Goal: Task Accomplishment & Management: Manage account settings

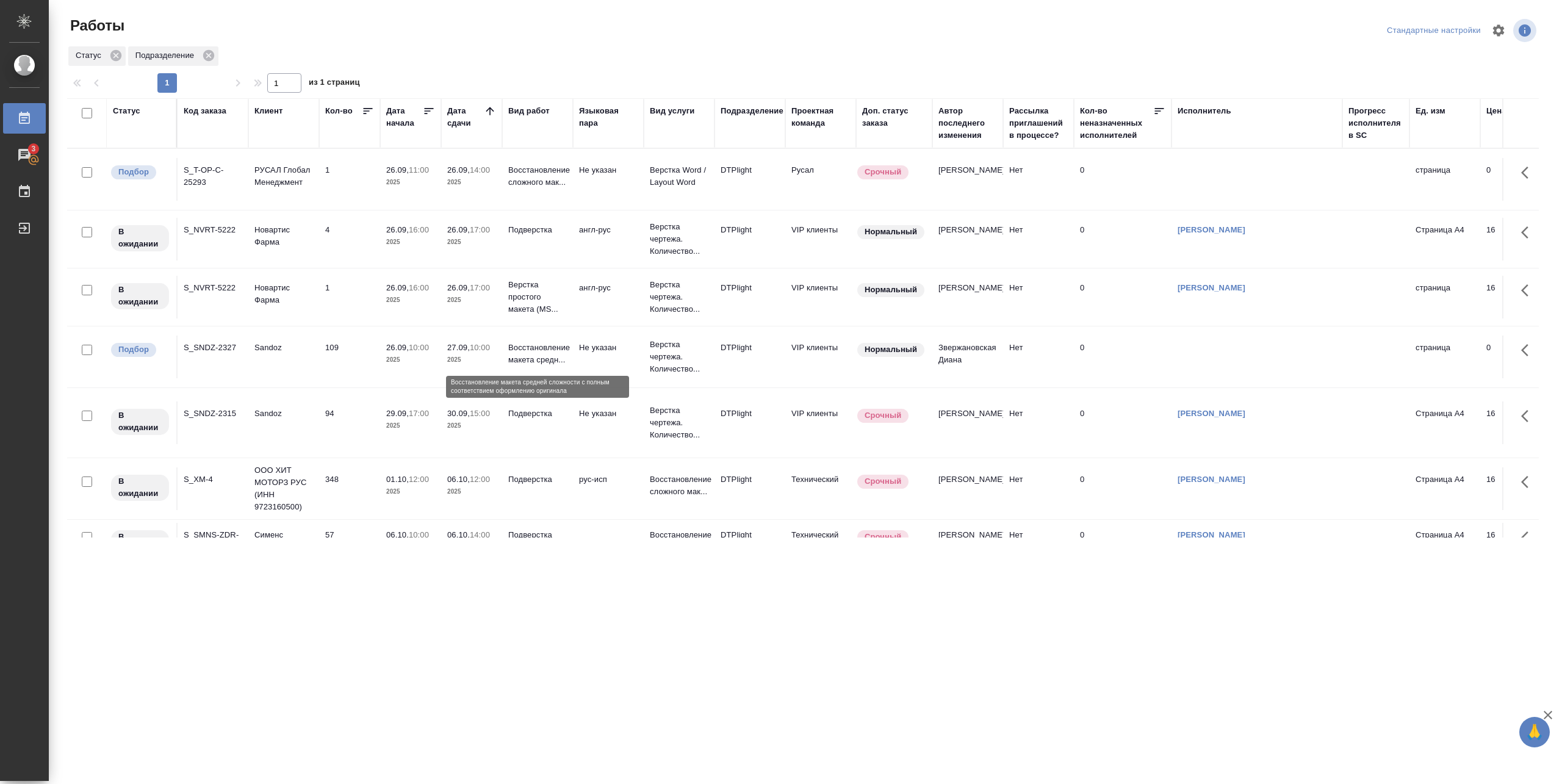
click at [563, 362] on p "Восстановление макета средн..." at bounding box center [538, 353] width 59 height 24
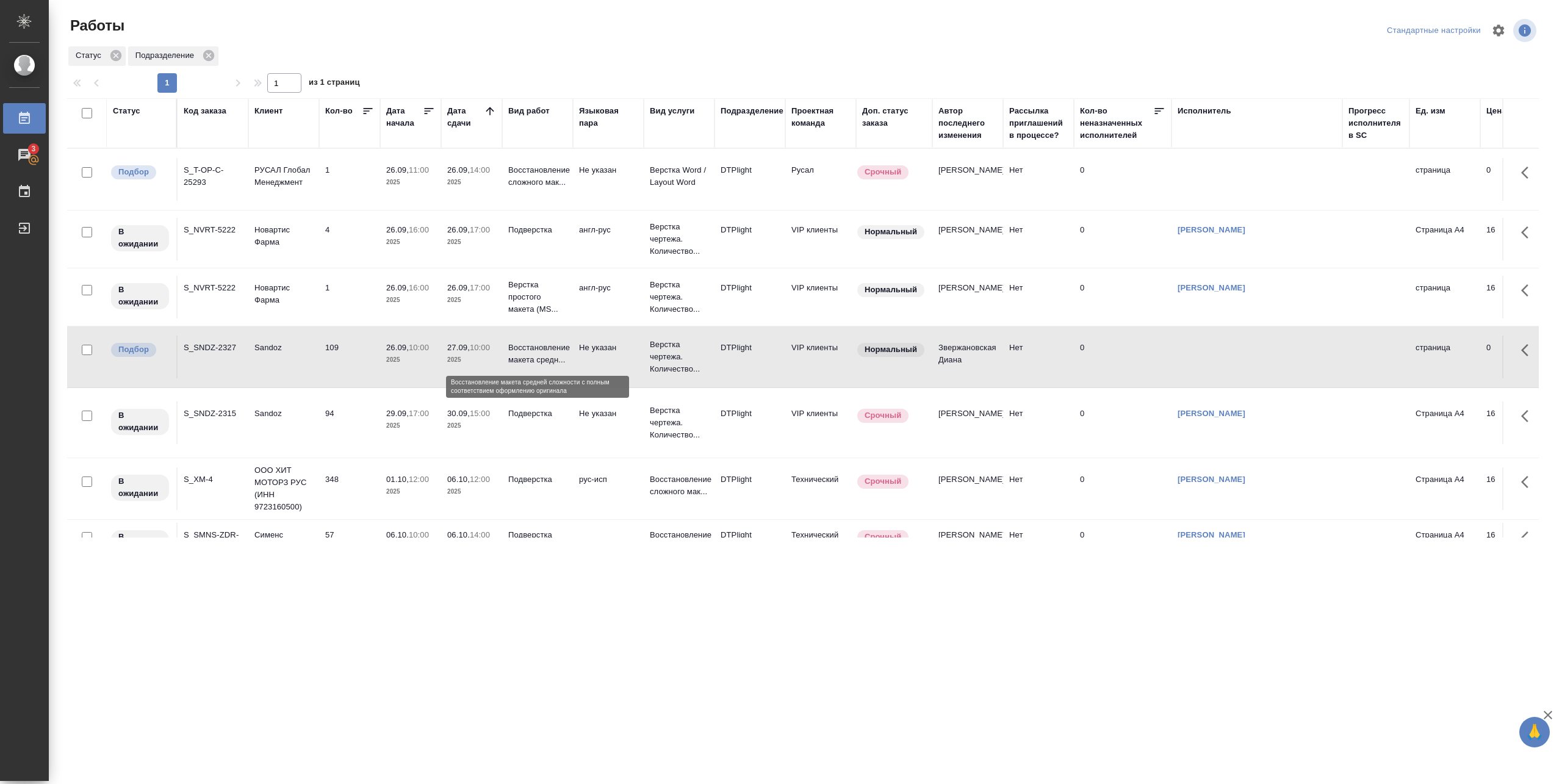
click at [564, 354] on p "Восстановление макета средн..." at bounding box center [538, 353] width 59 height 24
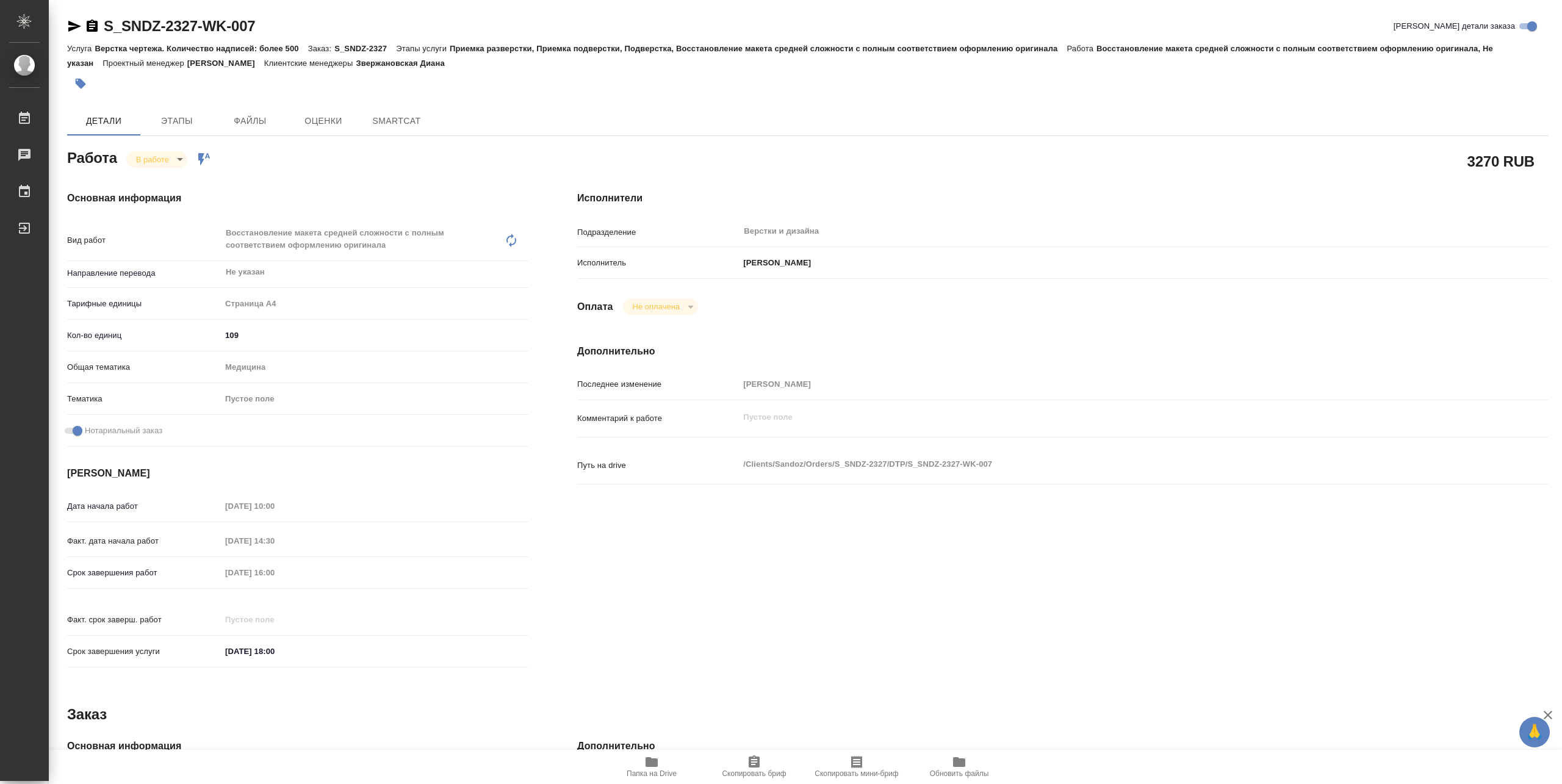
type textarea "x"
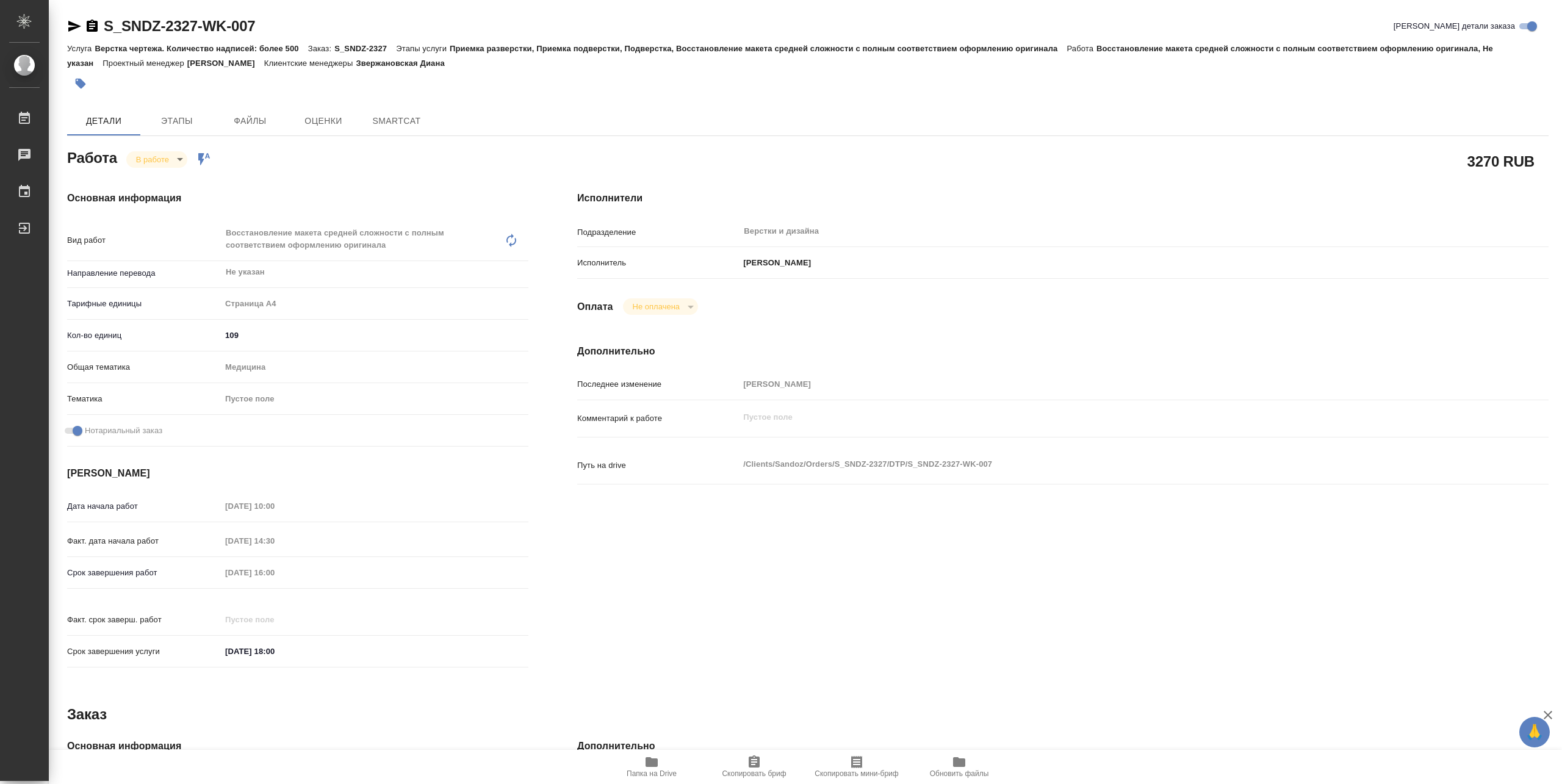
type textarea "x"
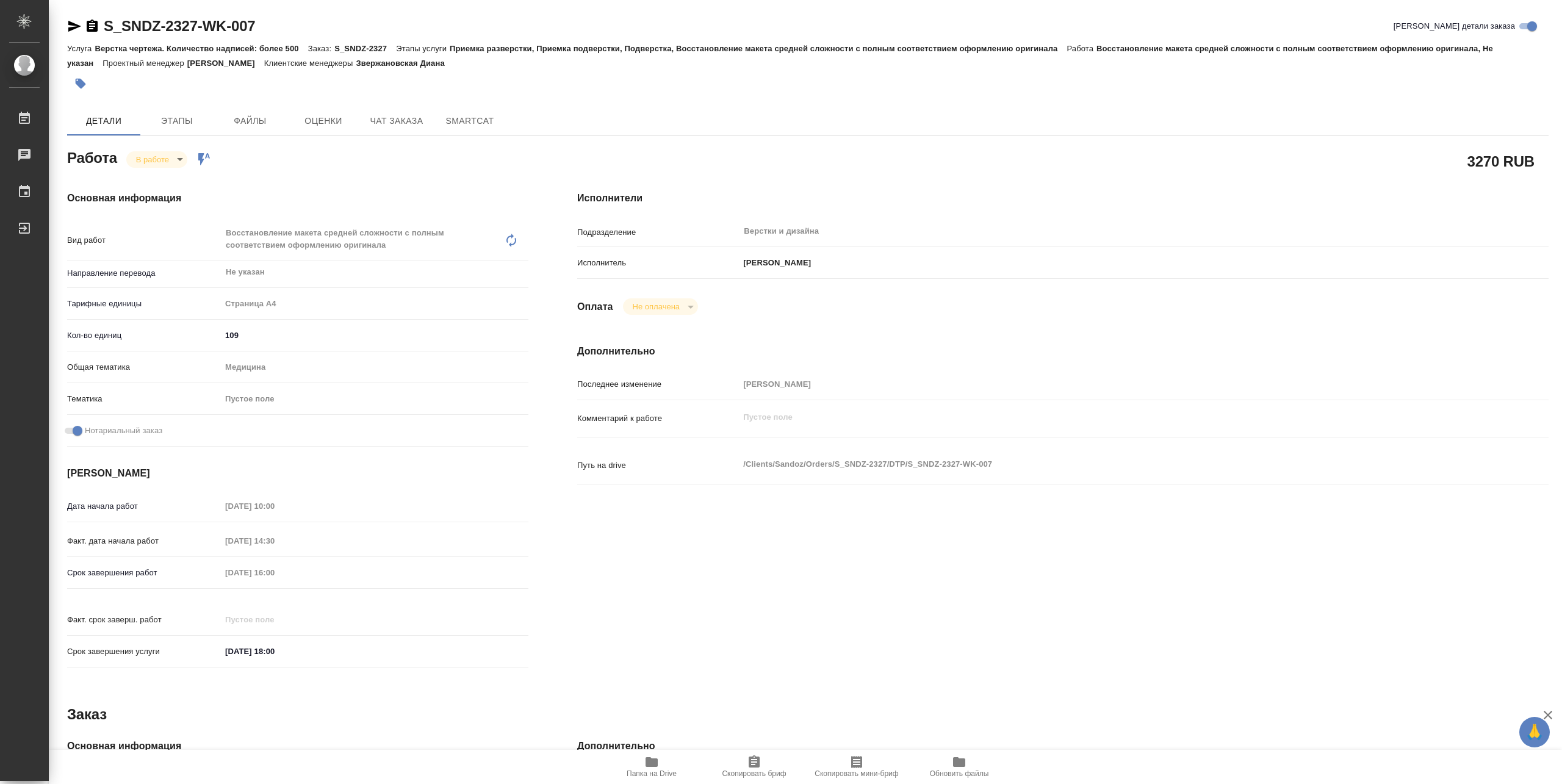
type textarea "x"
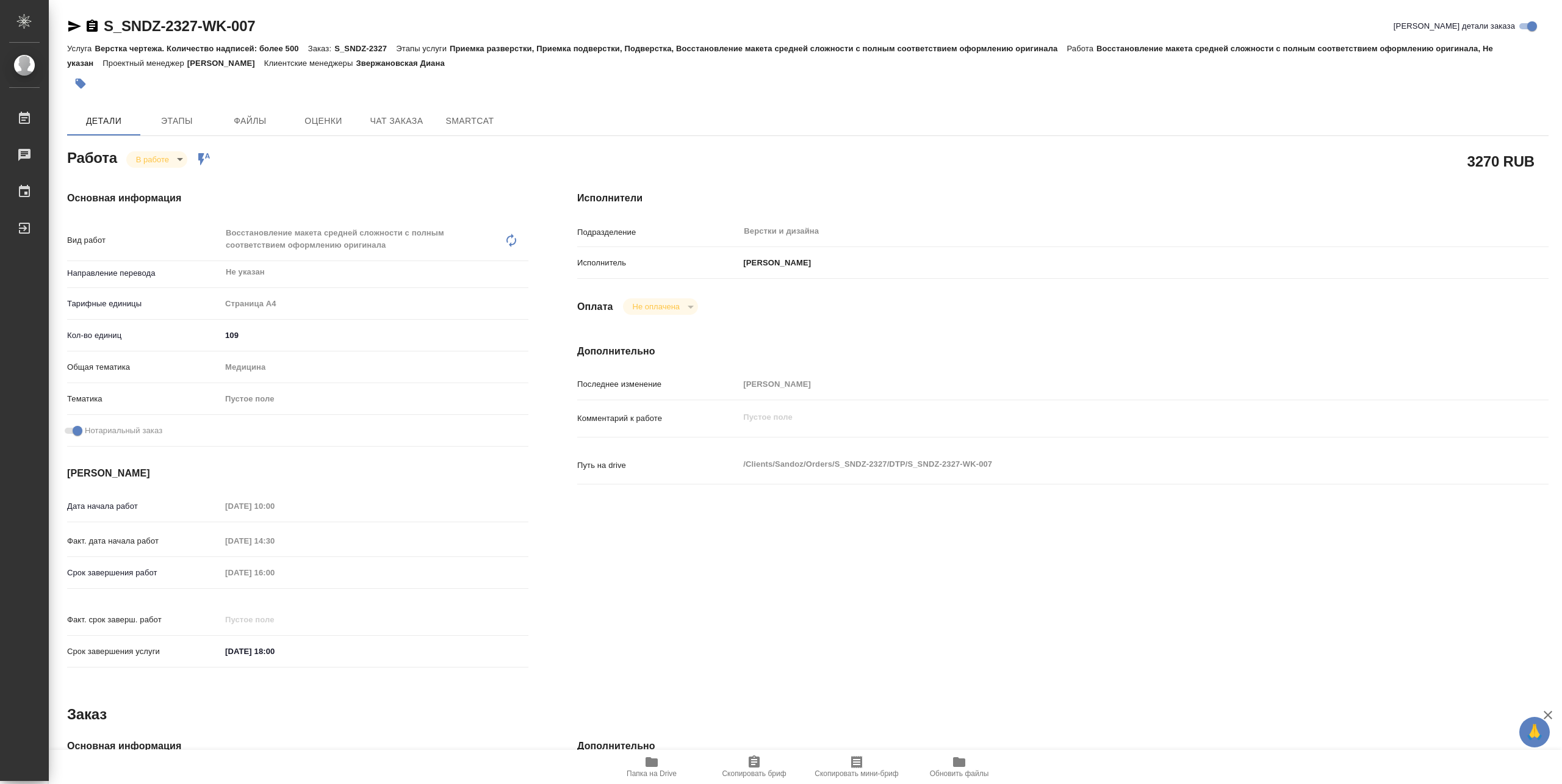
type textarea "x"
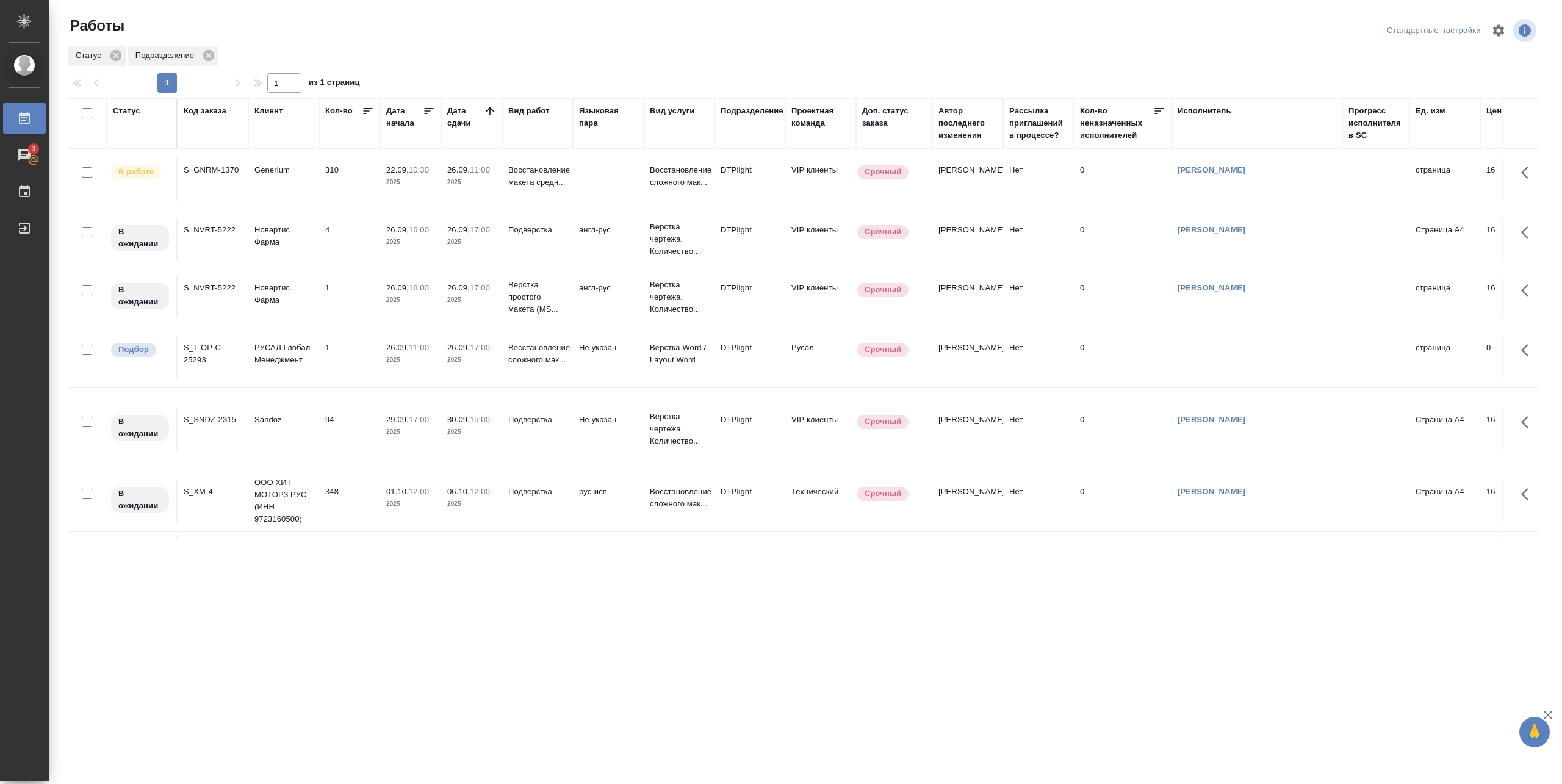
click at [418, 184] on p "2025" at bounding box center [410, 182] width 49 height 12
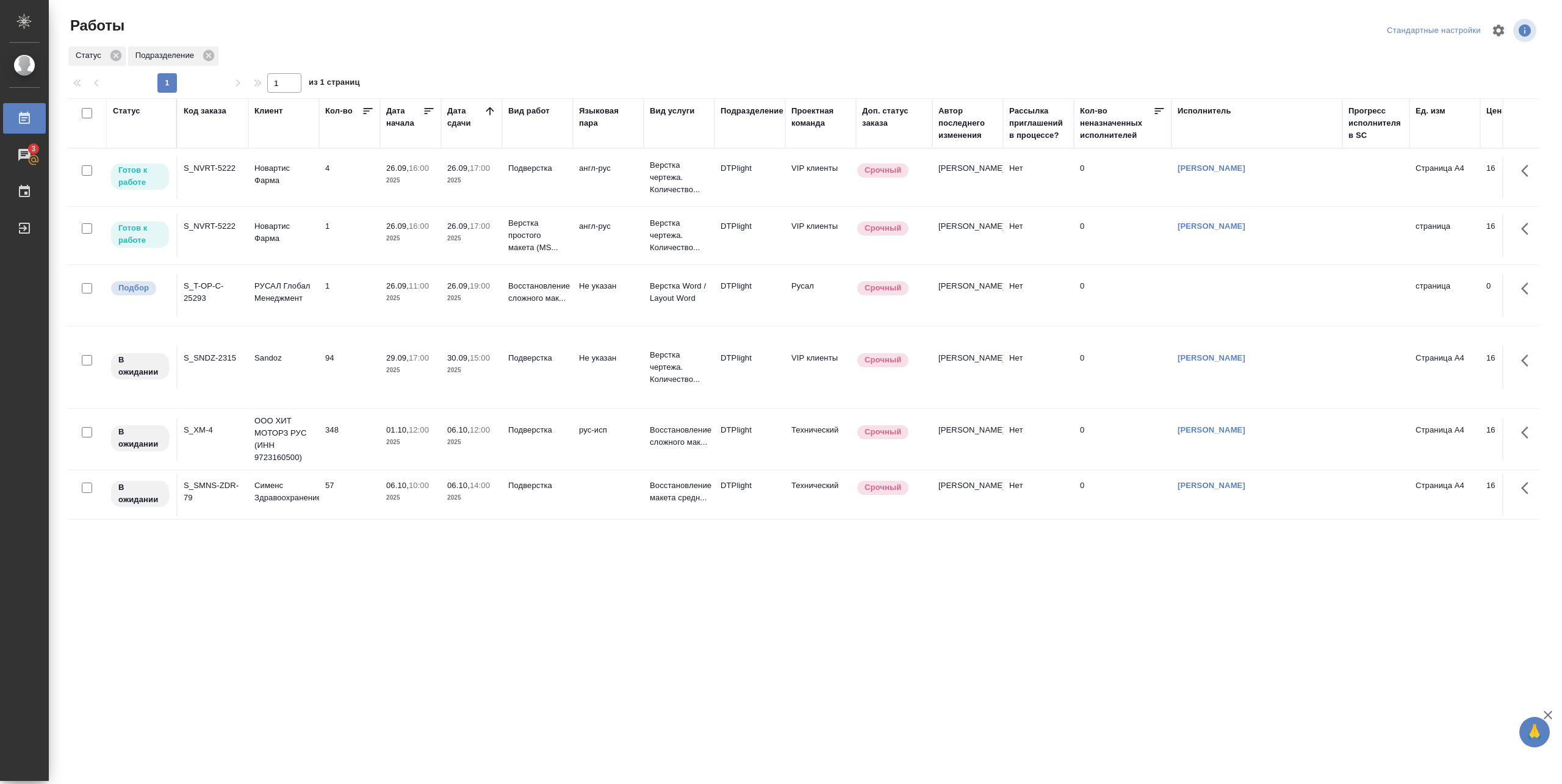
click at [435, 194] on td "26.09, 16:00 2025" at bounding box center [410, 177] width 61 height 42
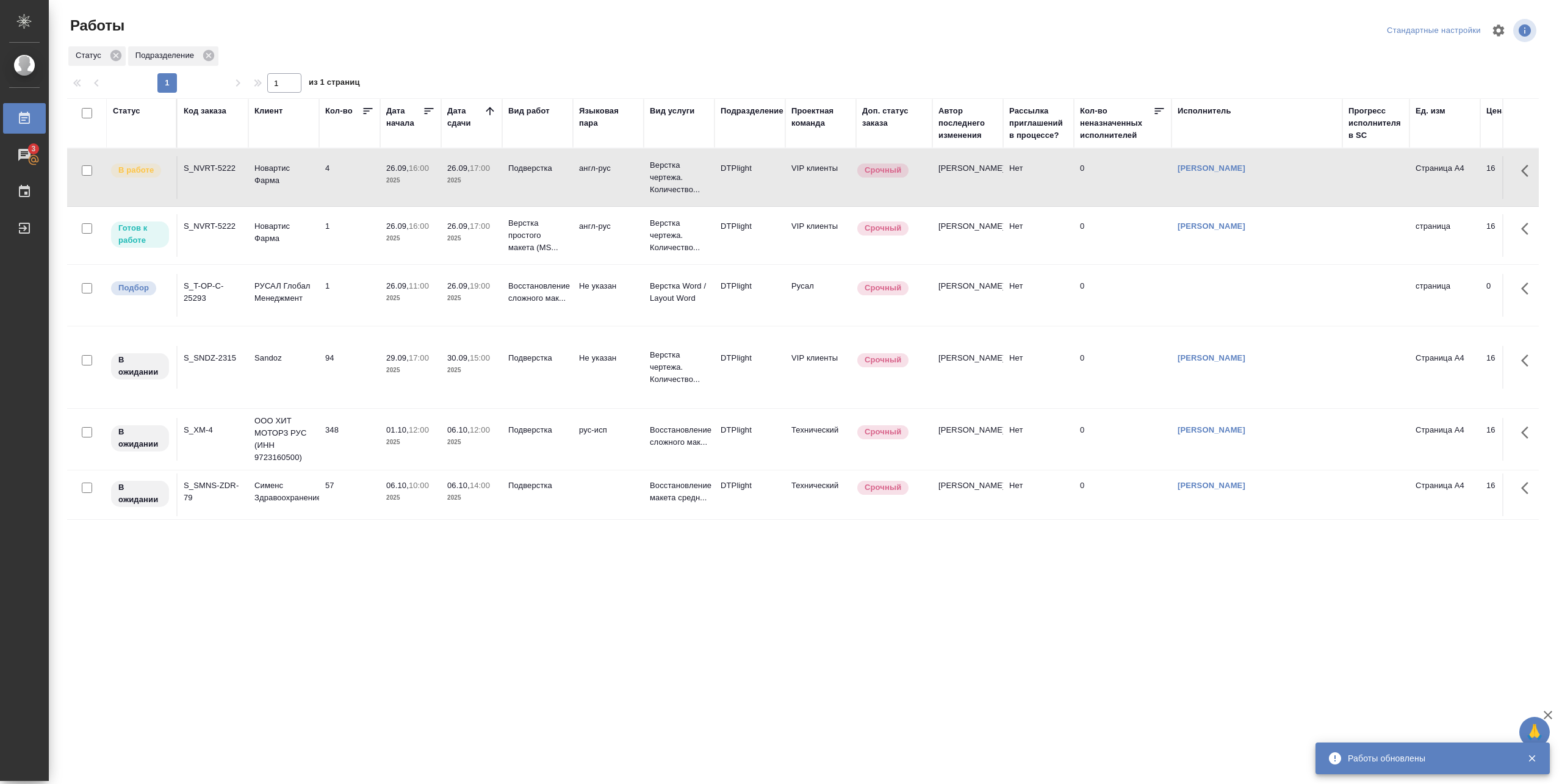
click at [422, 244] on p "2025" at bounding box center [410, 238] width 49 height 12
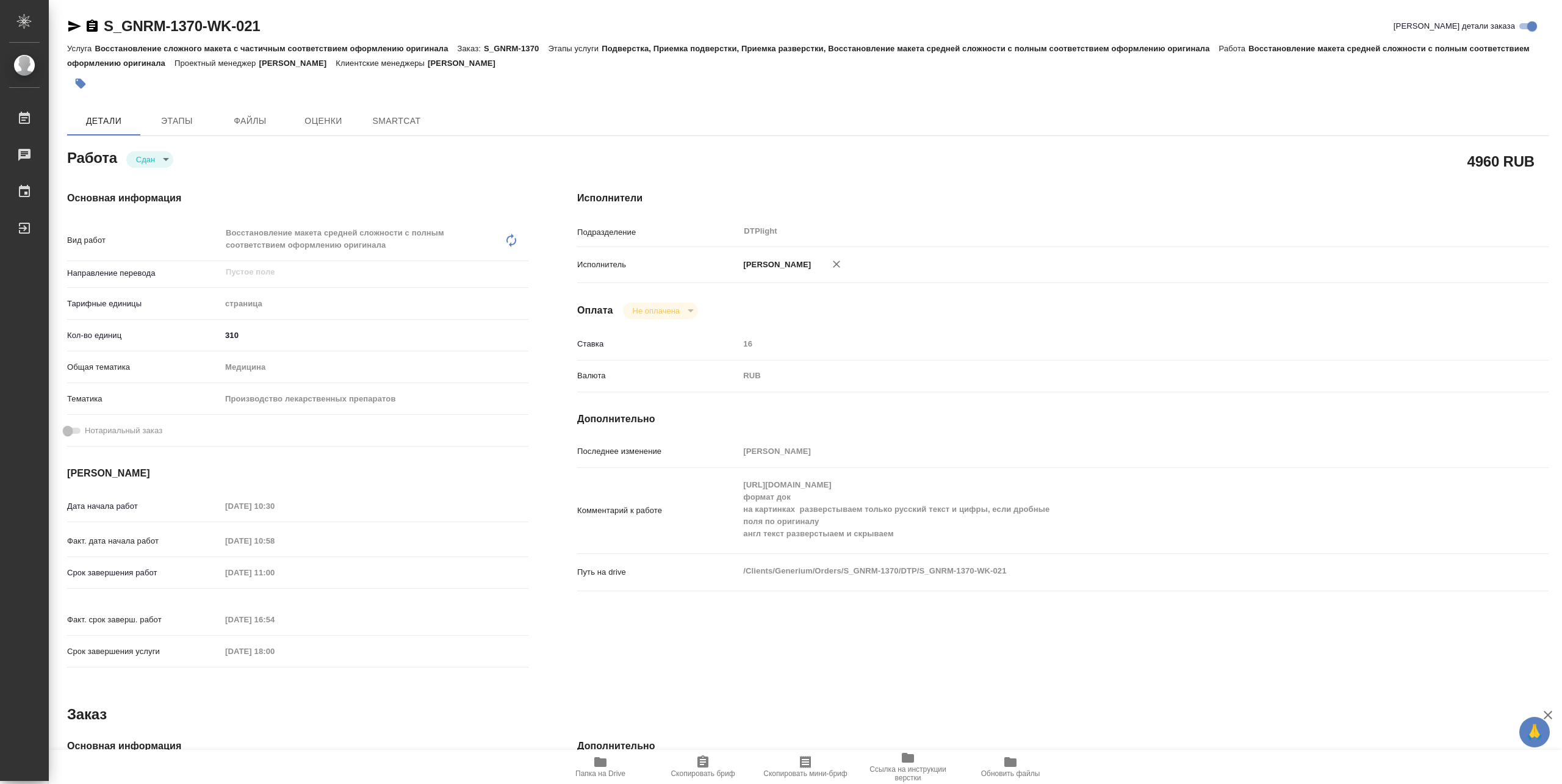
type textarea "x"
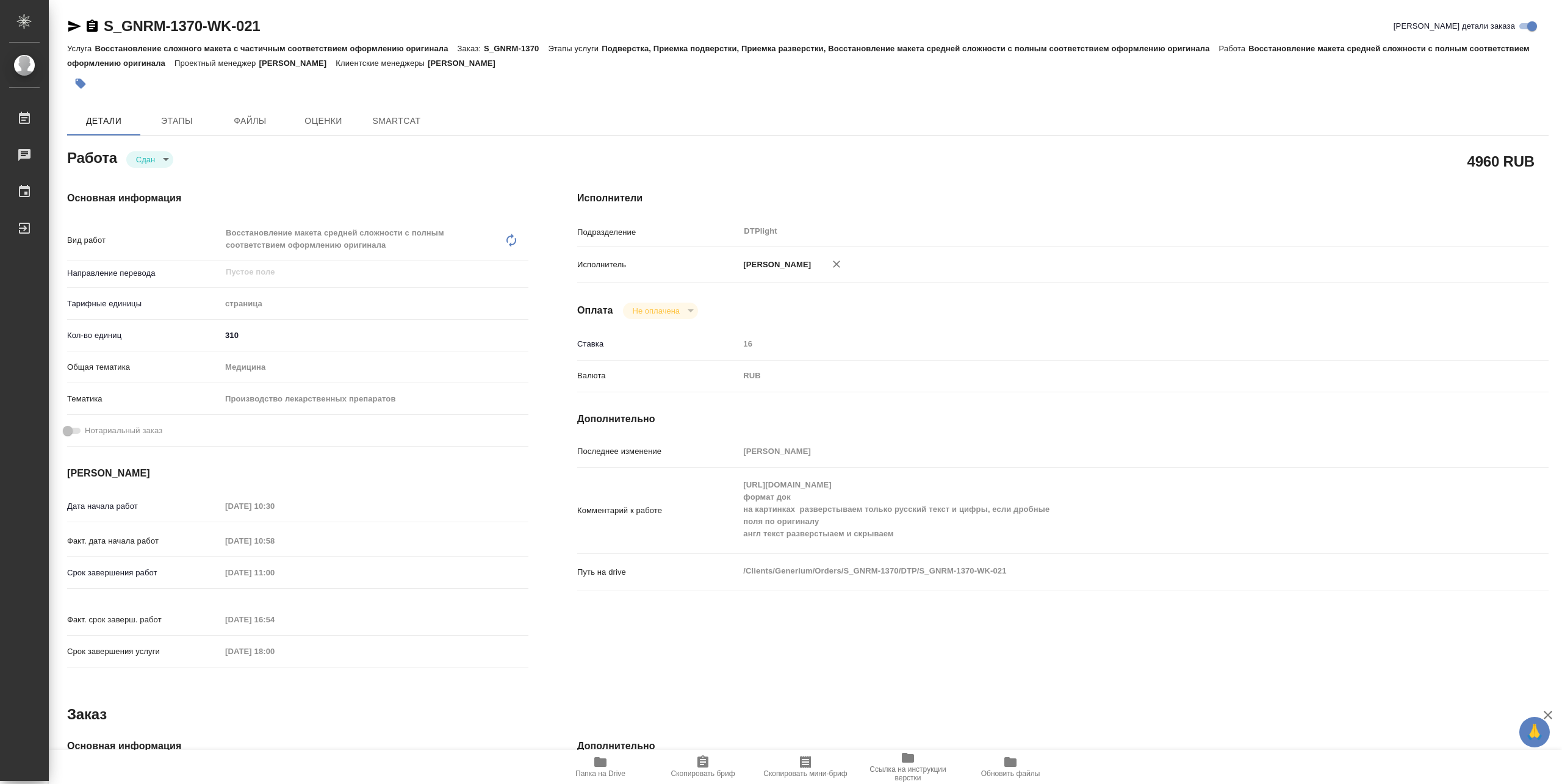
type textarea "x"
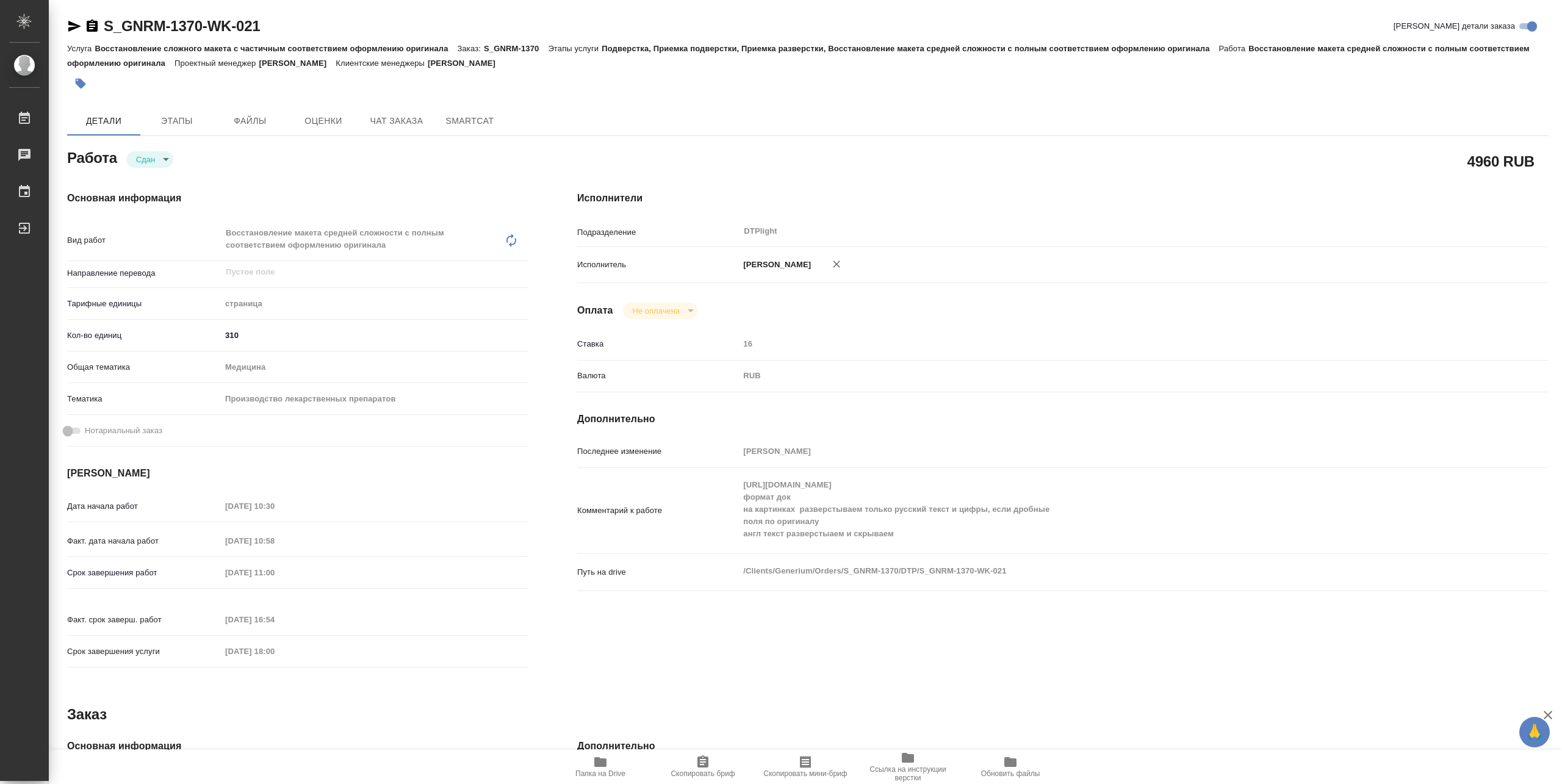
type textarea "x"
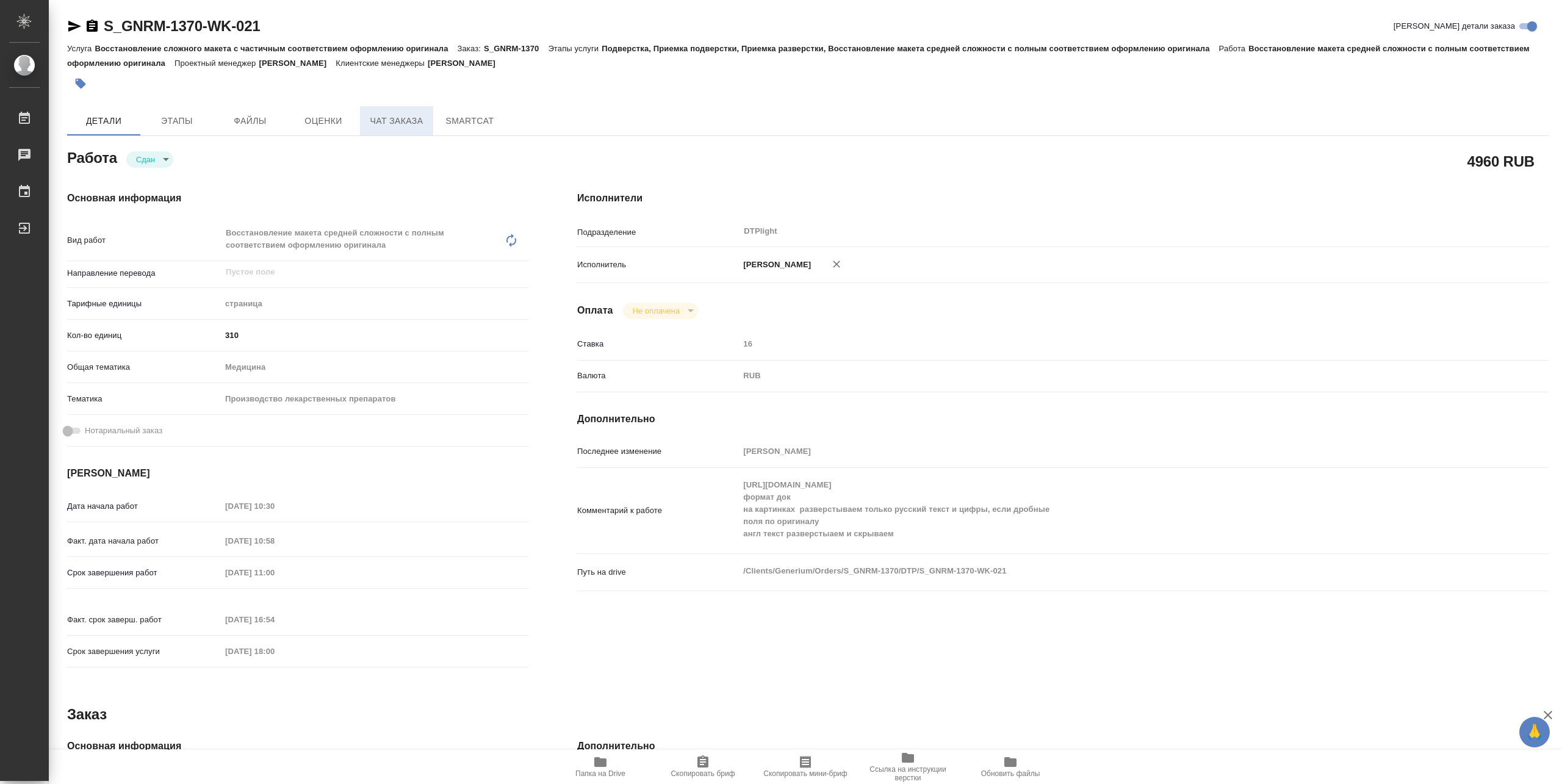
type textarea "x"
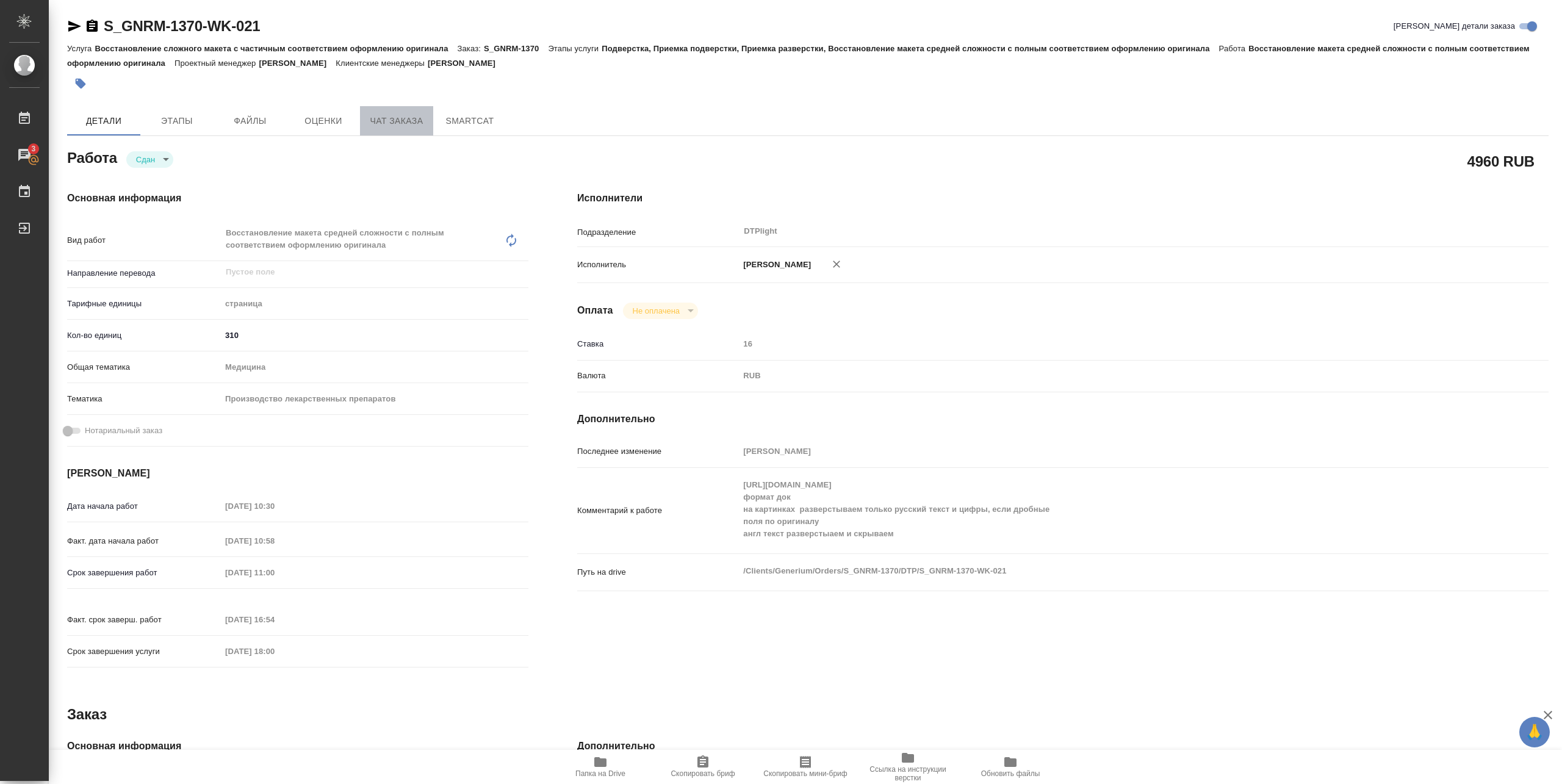
click at [400, 125] on span "Чат заказа" at bounding box center [397, 121] width 59 height 15
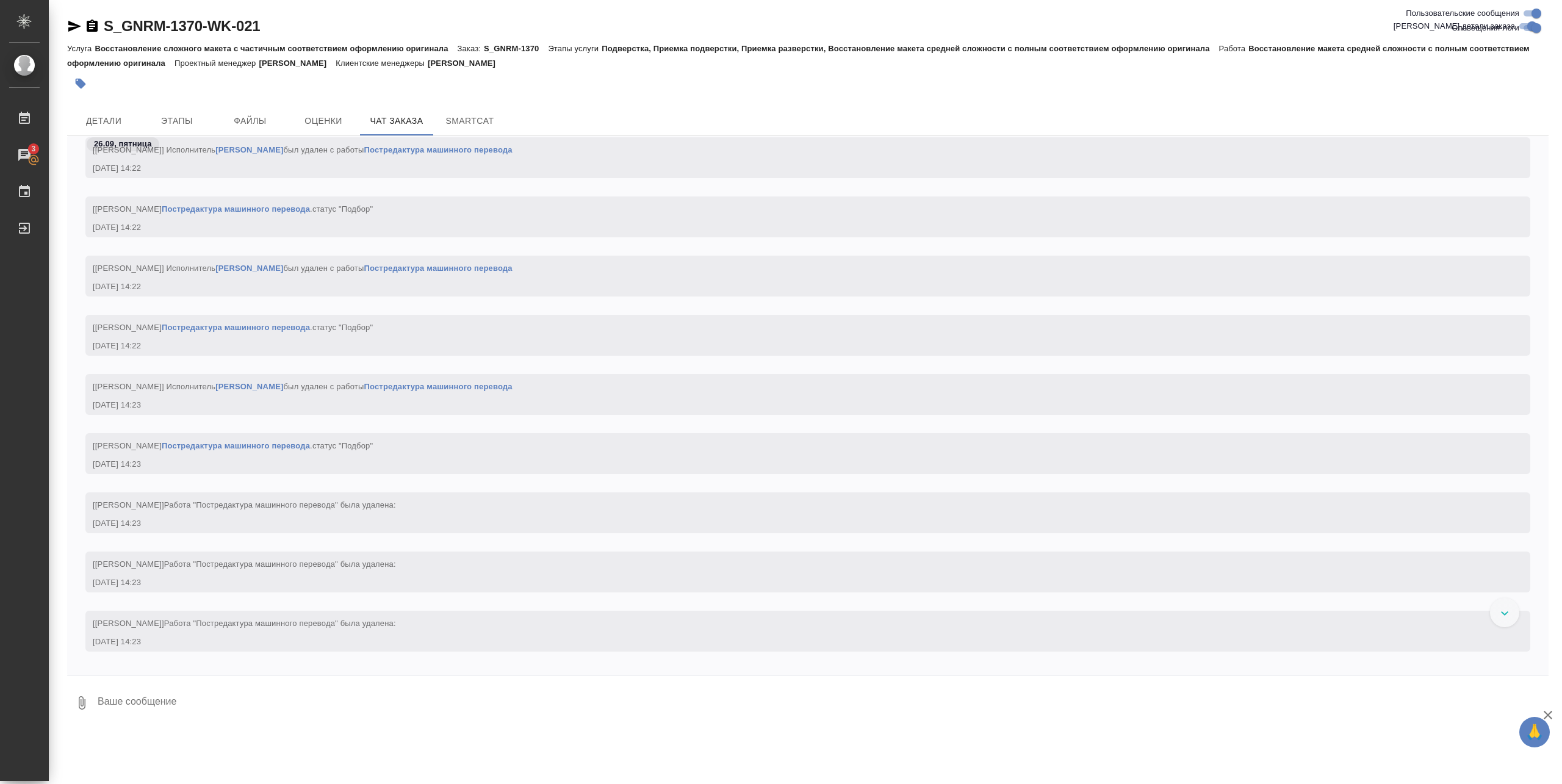
scroll to position [184294, 0]
click at [123, 111] on button "Детали" at bounding box center [104, 121] width 73 height 29
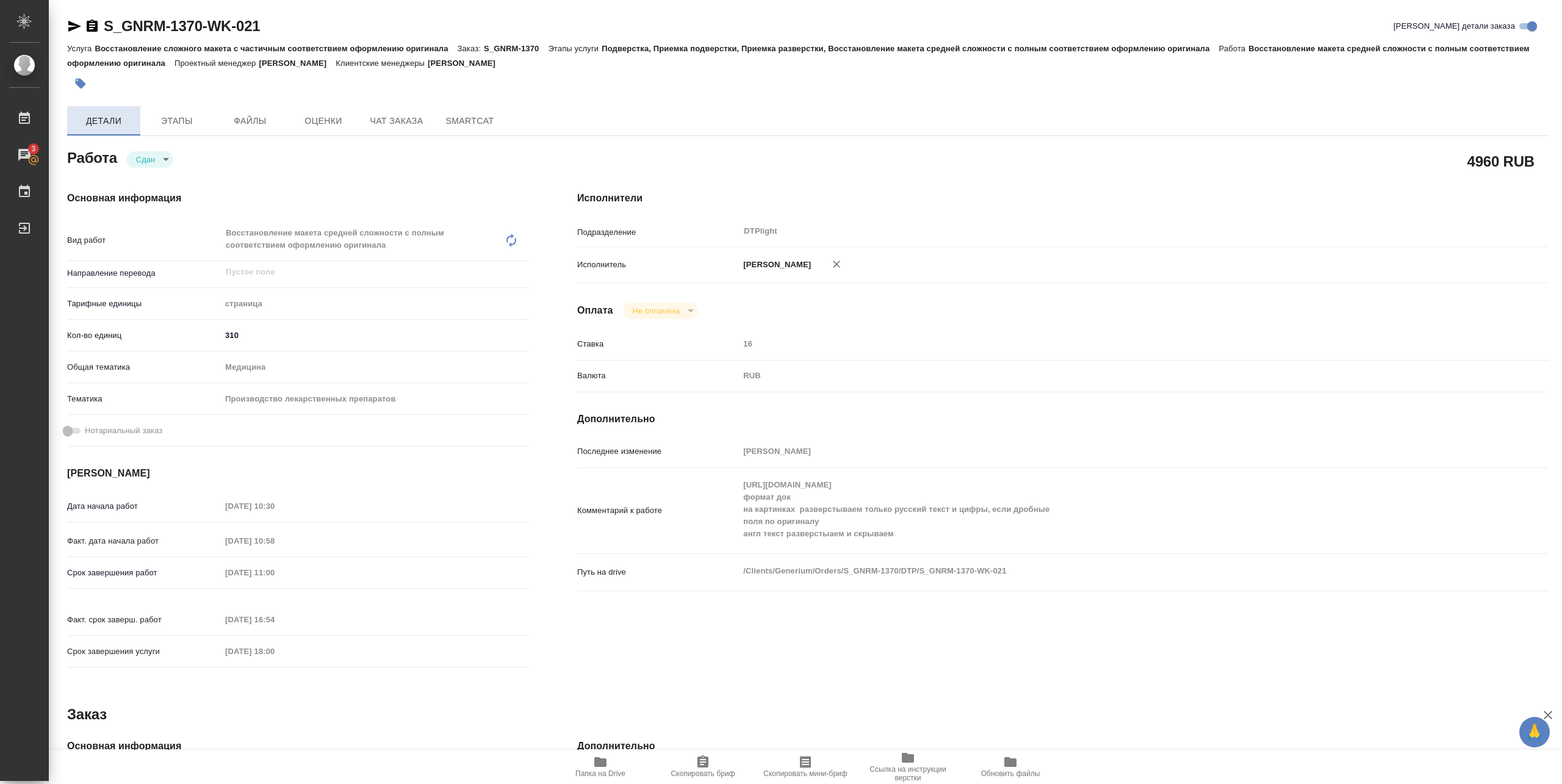
type textarea "x"
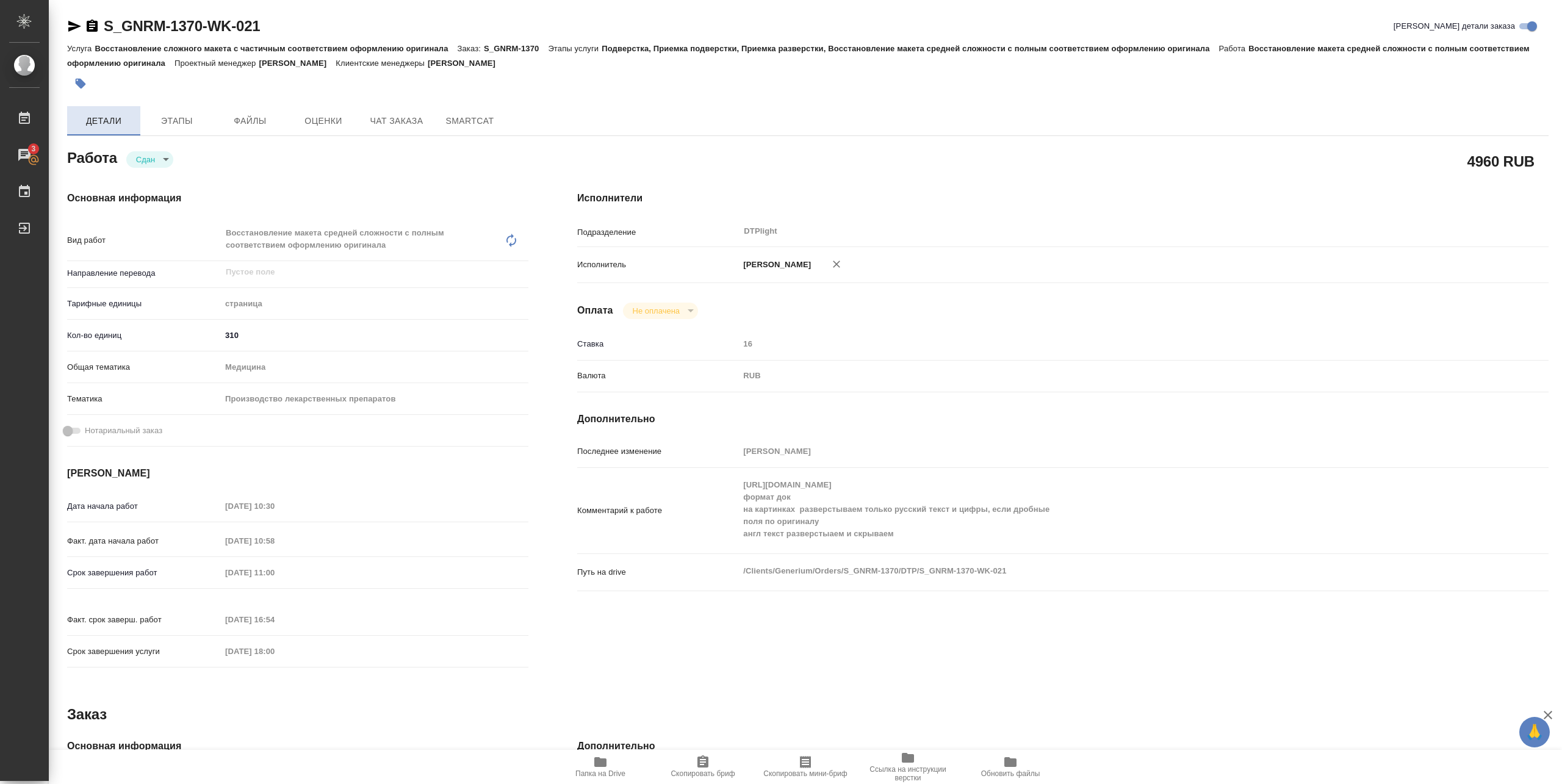
type textarea "x"
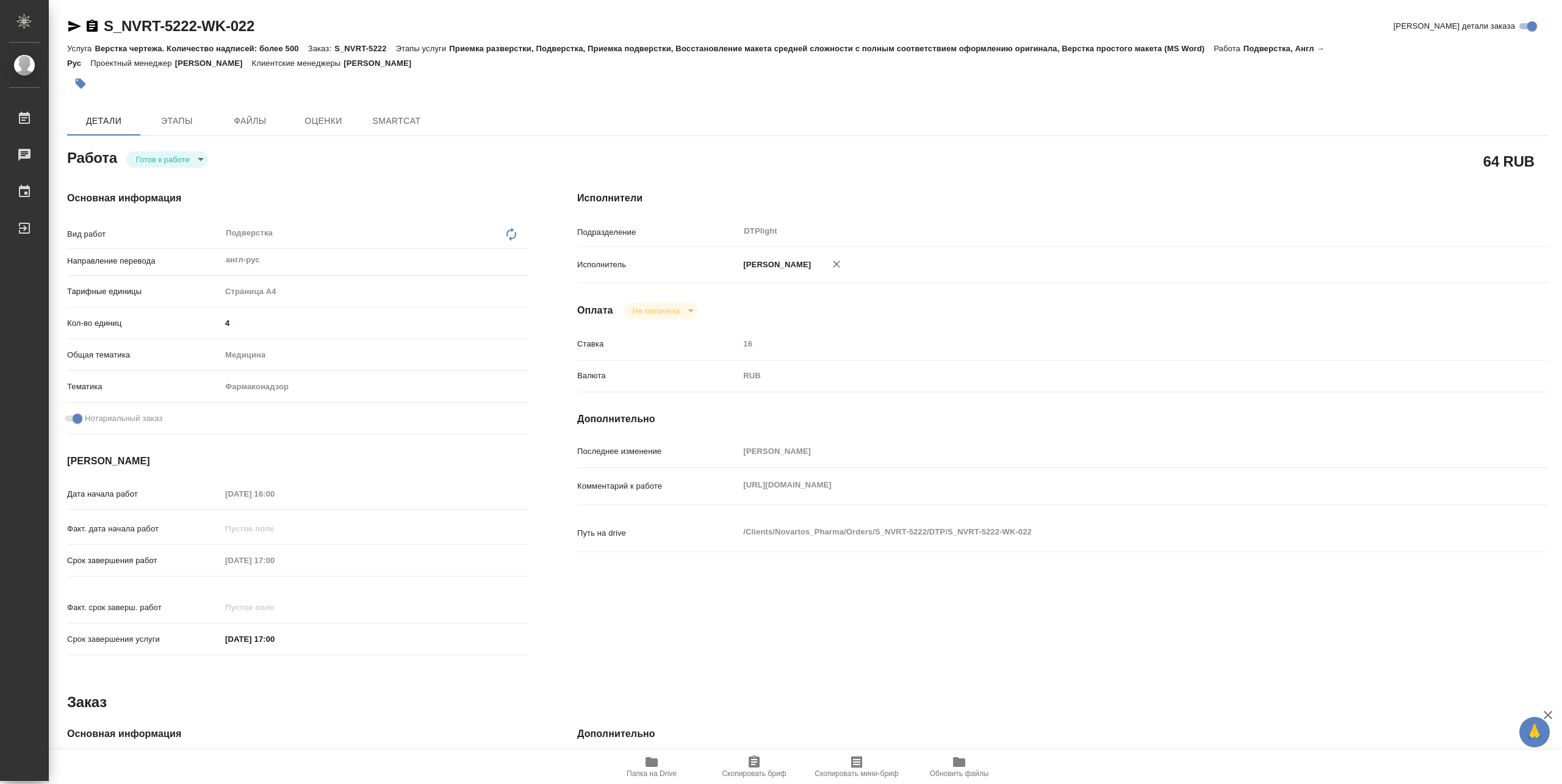
type textarea "x"
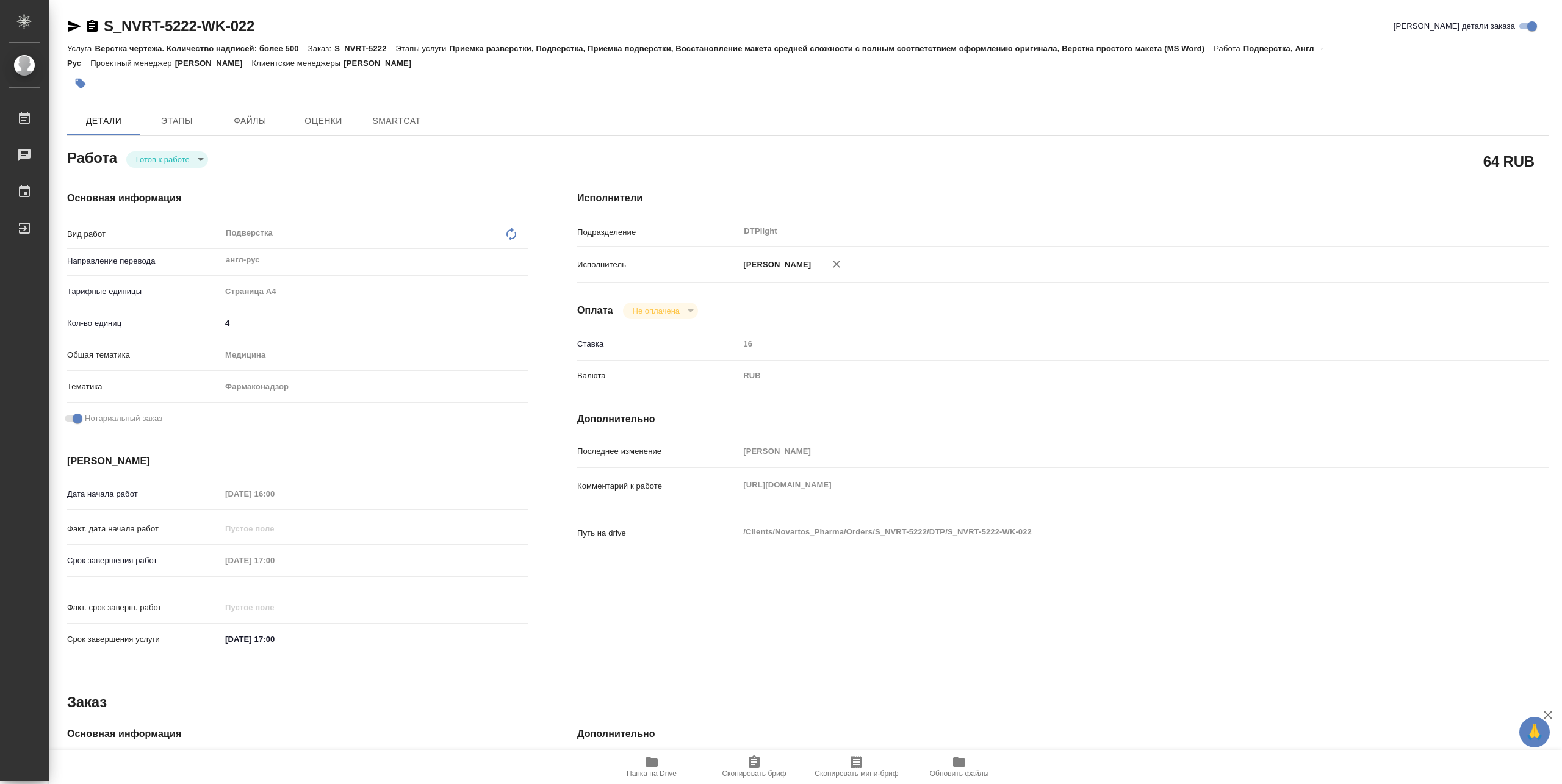
type textarea "x"
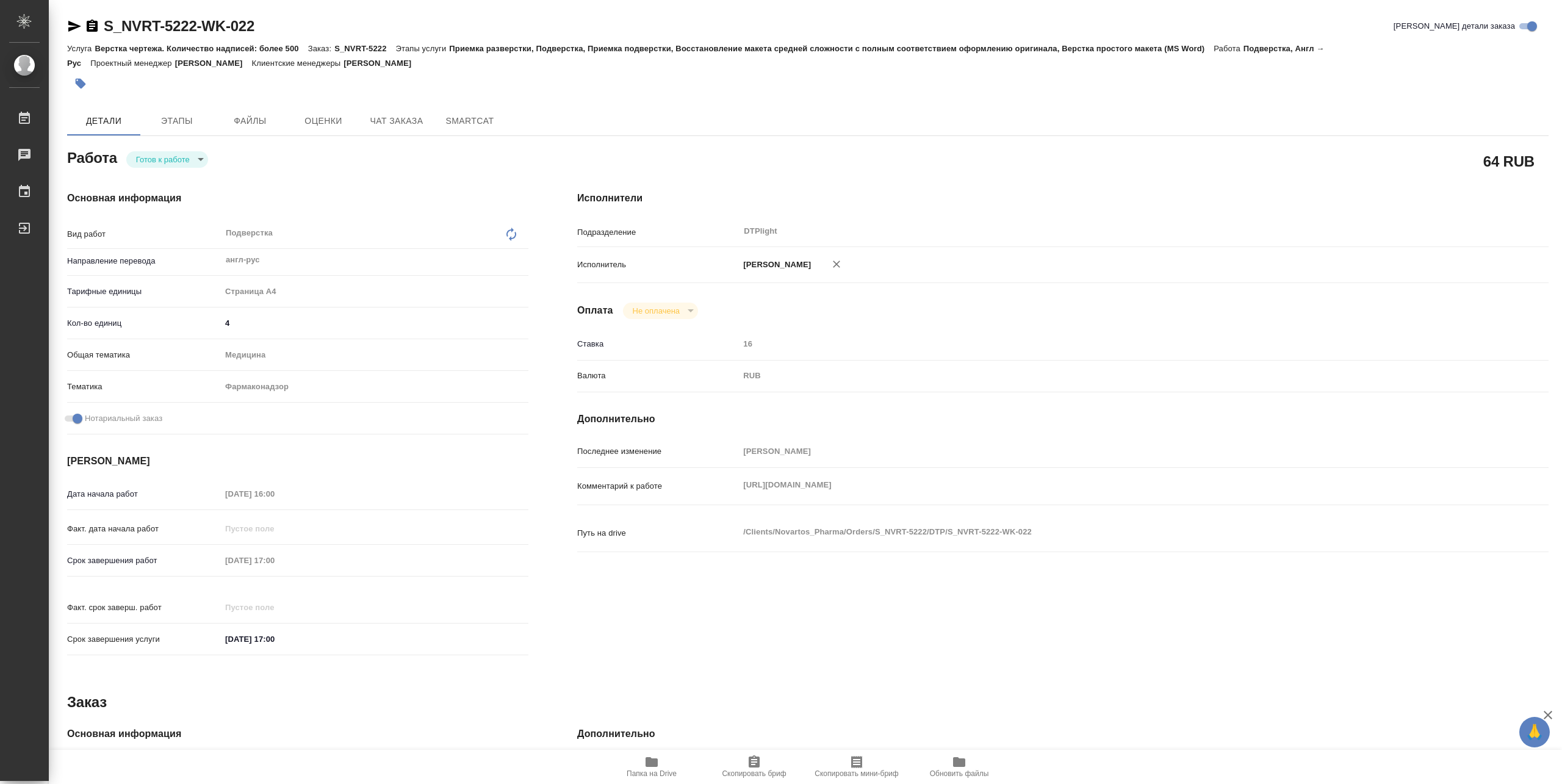
click at [193, 168] on div "Основная информация Вид работ Подверстка x ​ Направление перевода англ-рус ​ Та…" at bounding box center [297, 427] width 510 height 521
type textarea "x"
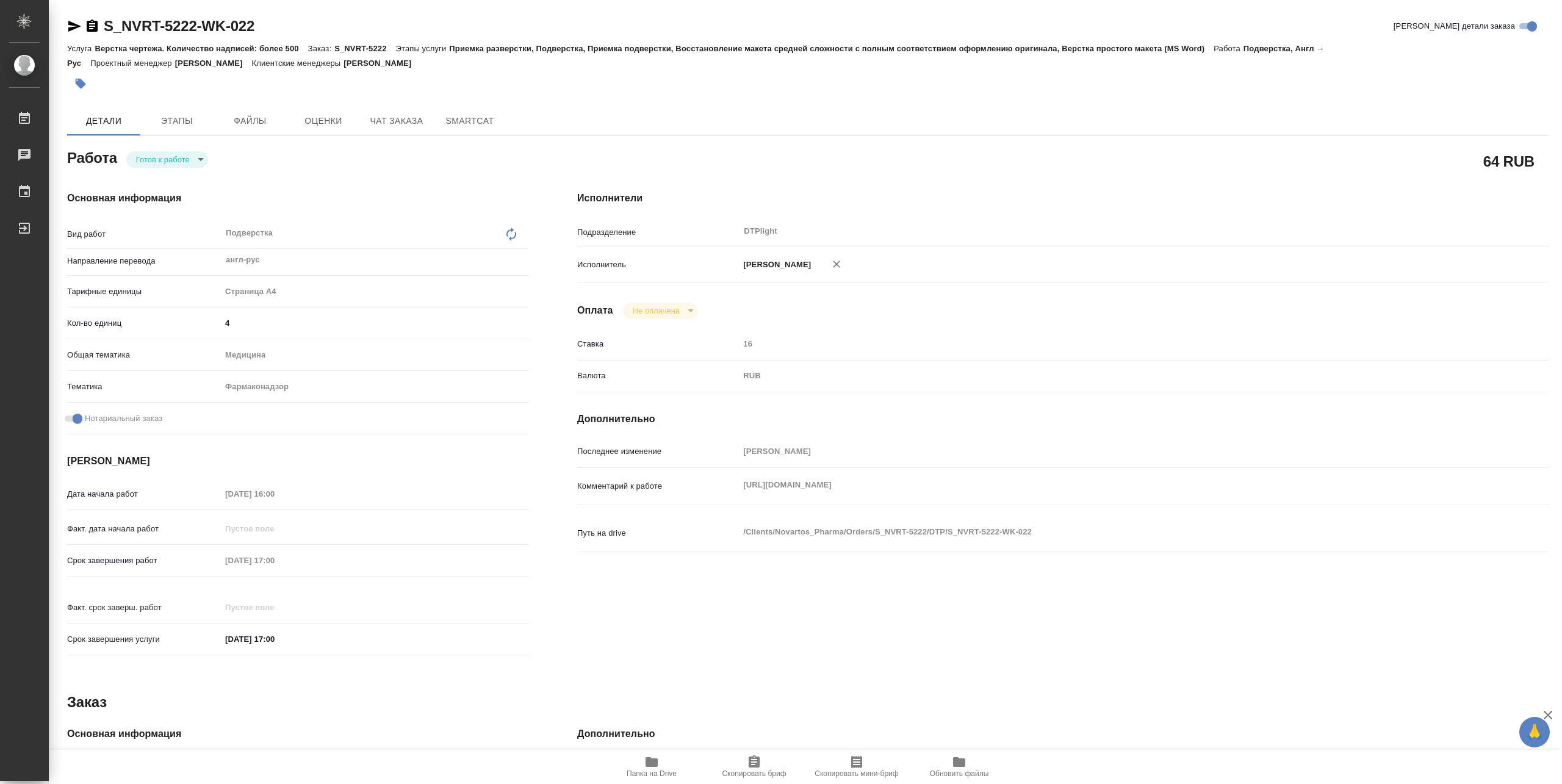
type textarea "x"
click at [179, 161] on body "🙏 .cls-1 fill:#fff; AWATERA Pankina Anna Работы Чаты График Выйти S_NVRT-5222-W…" at bounding box center [781, 392] width 1562 height 784
click at [162, 161] on button "В работе" at bounding box center [156, 159] width 40 height 13
type textarea "x"
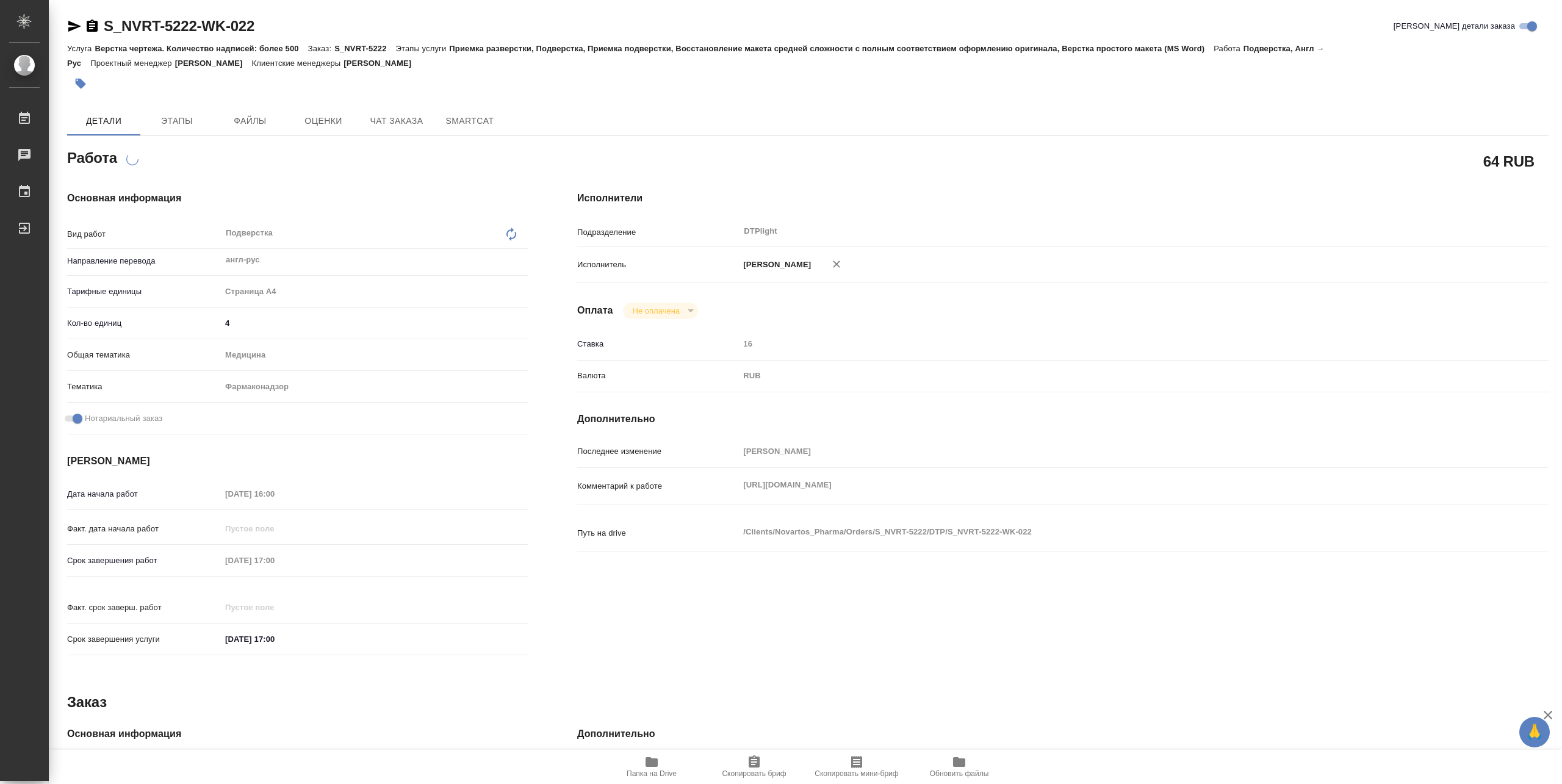
type textarea "x"
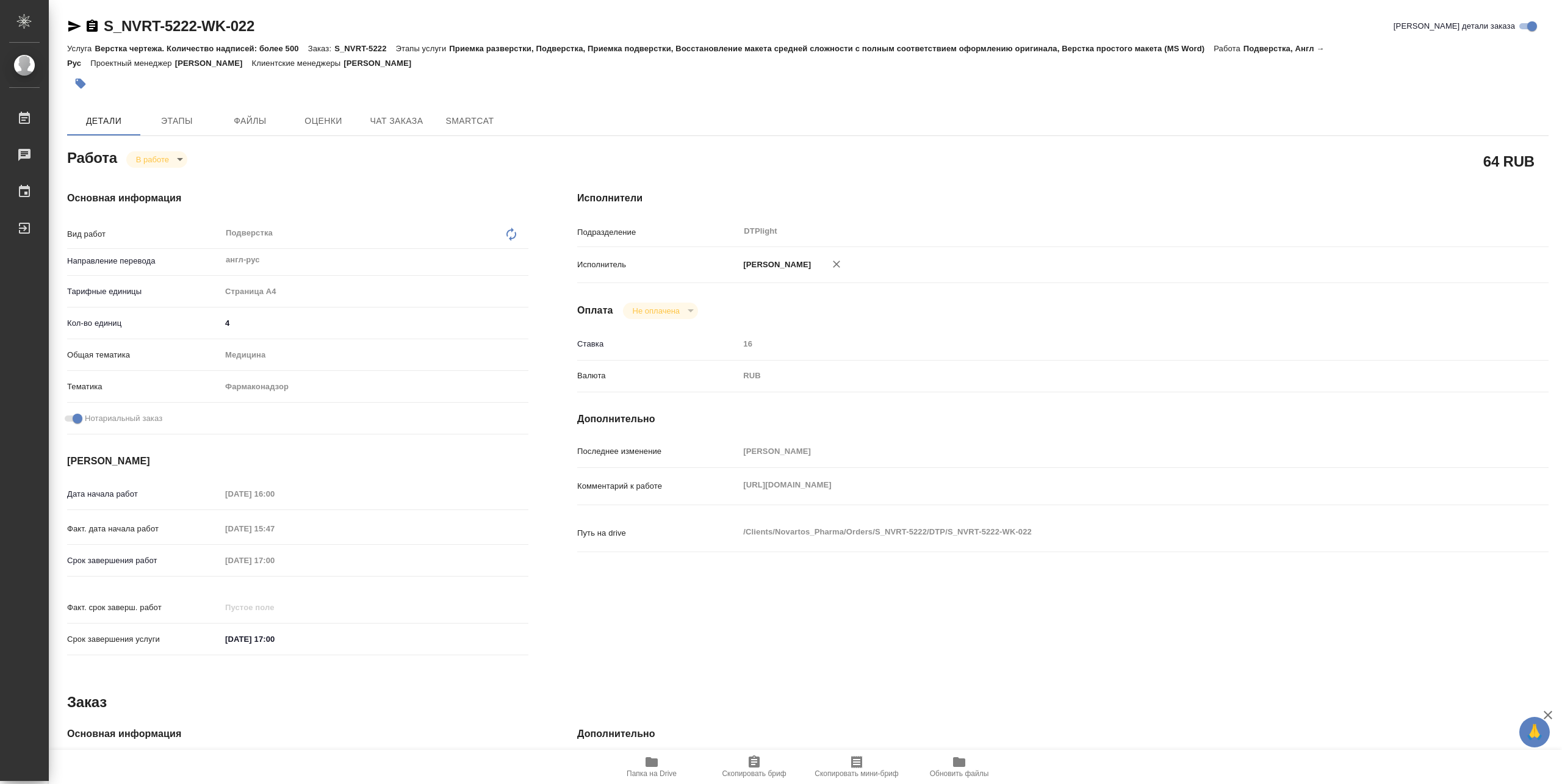
type textarea "x"
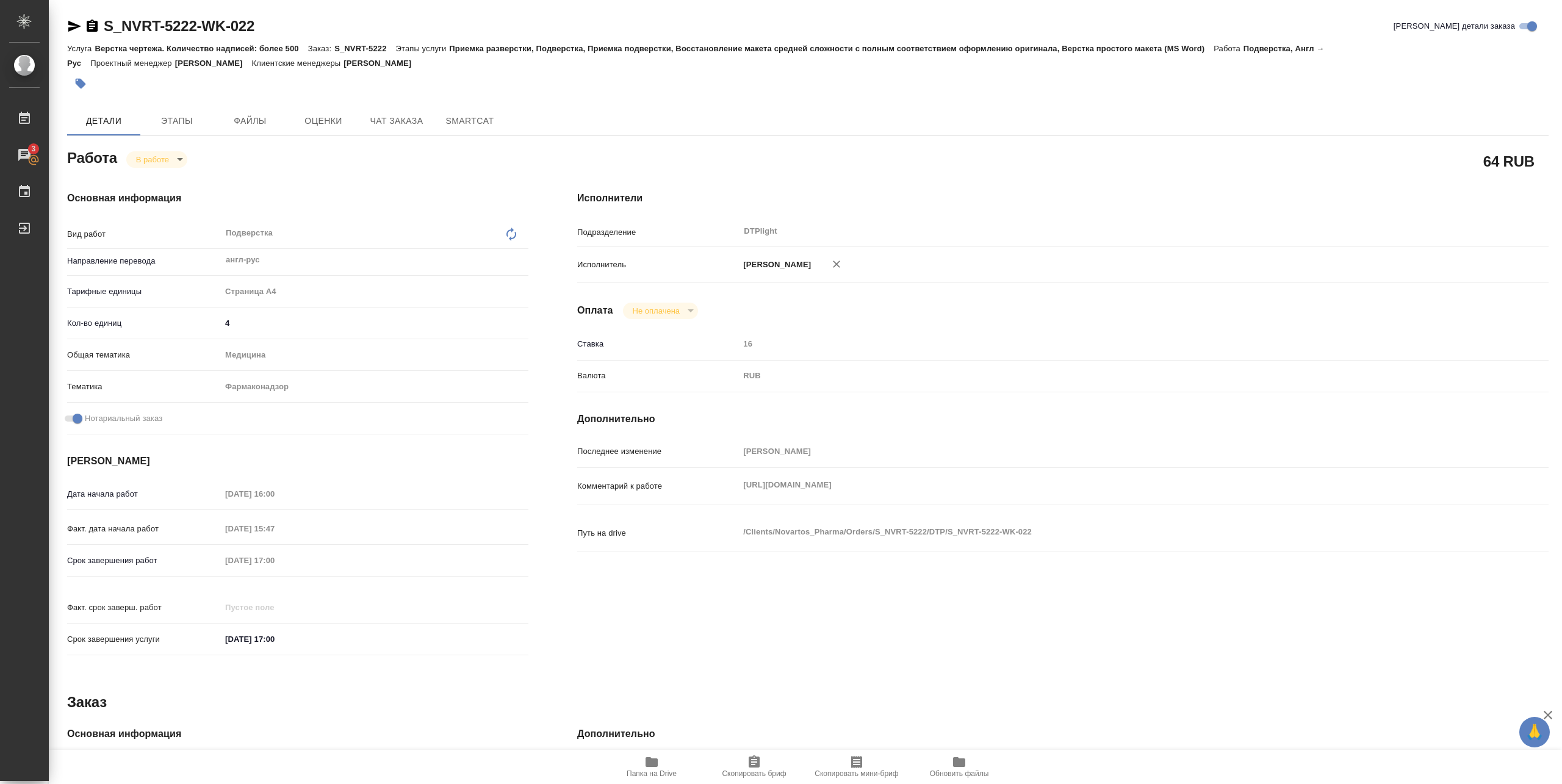
type textarea "x"
click at [1243, 500] on div "Комментарий к работе https://drive.awatera.com/apps/files/files?dir=/Shares/Nov…" at bounding box center [1063, 486] width 972 height 27
drag, startPoint x: 732, startPoint y: 508, endPoint x: 737, endPoint y: 522, distance: 14.9
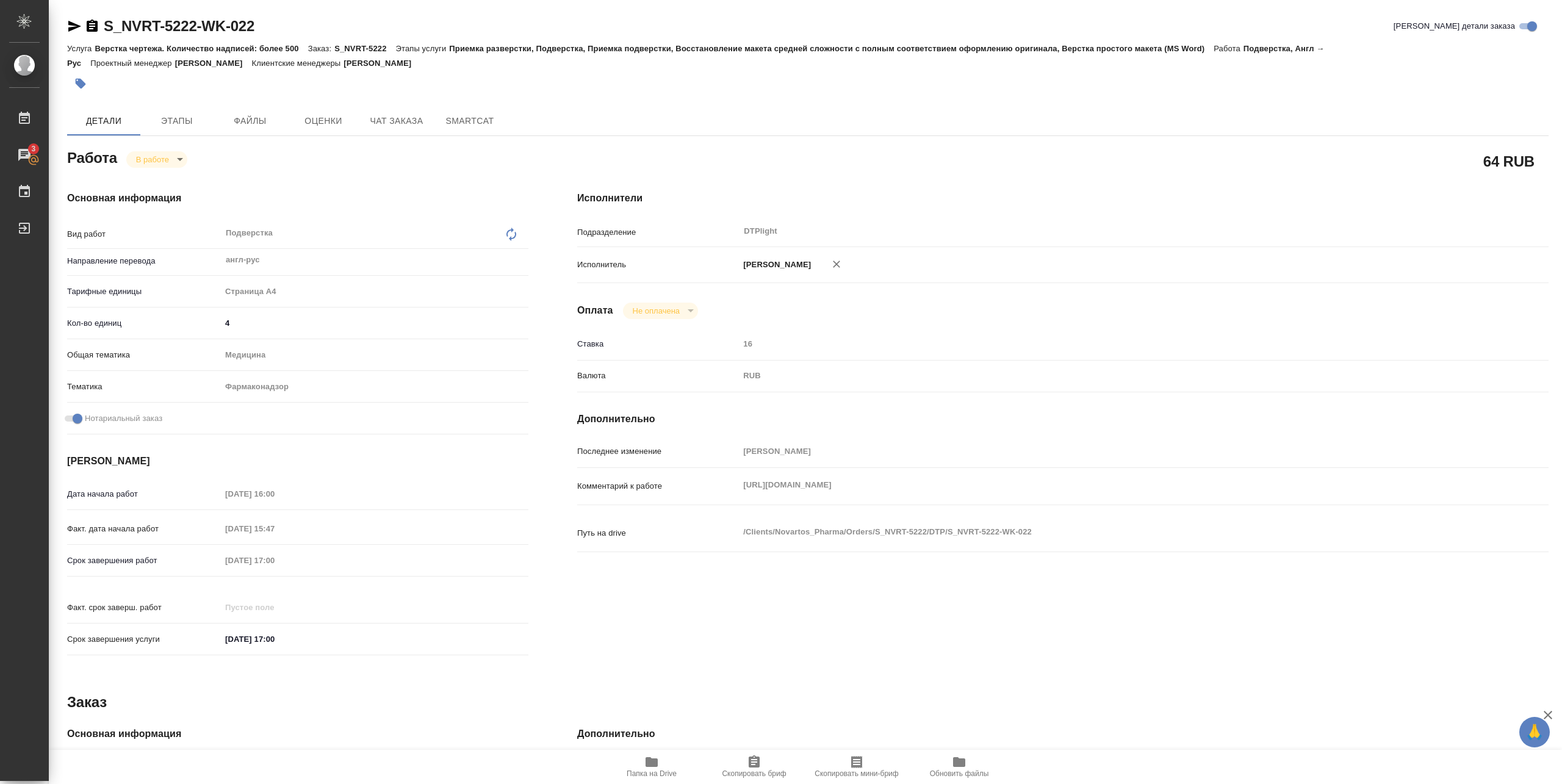
click at [737, 519] on div "Комментарий к работе https://drive.awatera.com/apps/files/files?dir=/Shares/Nov…" at bounding box center [1063, 496] width 972 height 47
click at [656, 773] on span "Папка на Drive" at bounding box center [651, 774] width 50 height 9
click at [167, 159] on body "🙏 .cls-1 fill:#fff; AWATERA Pankina Anna Работы 3 Чаты График Выйти S_NVRT-5222…" at bounding box center [781, 392] width 1562 height 784
click at [155, 178] on button "Выполнен" at bounding box center [158, 180] width 45 height 13
type textarea "x"
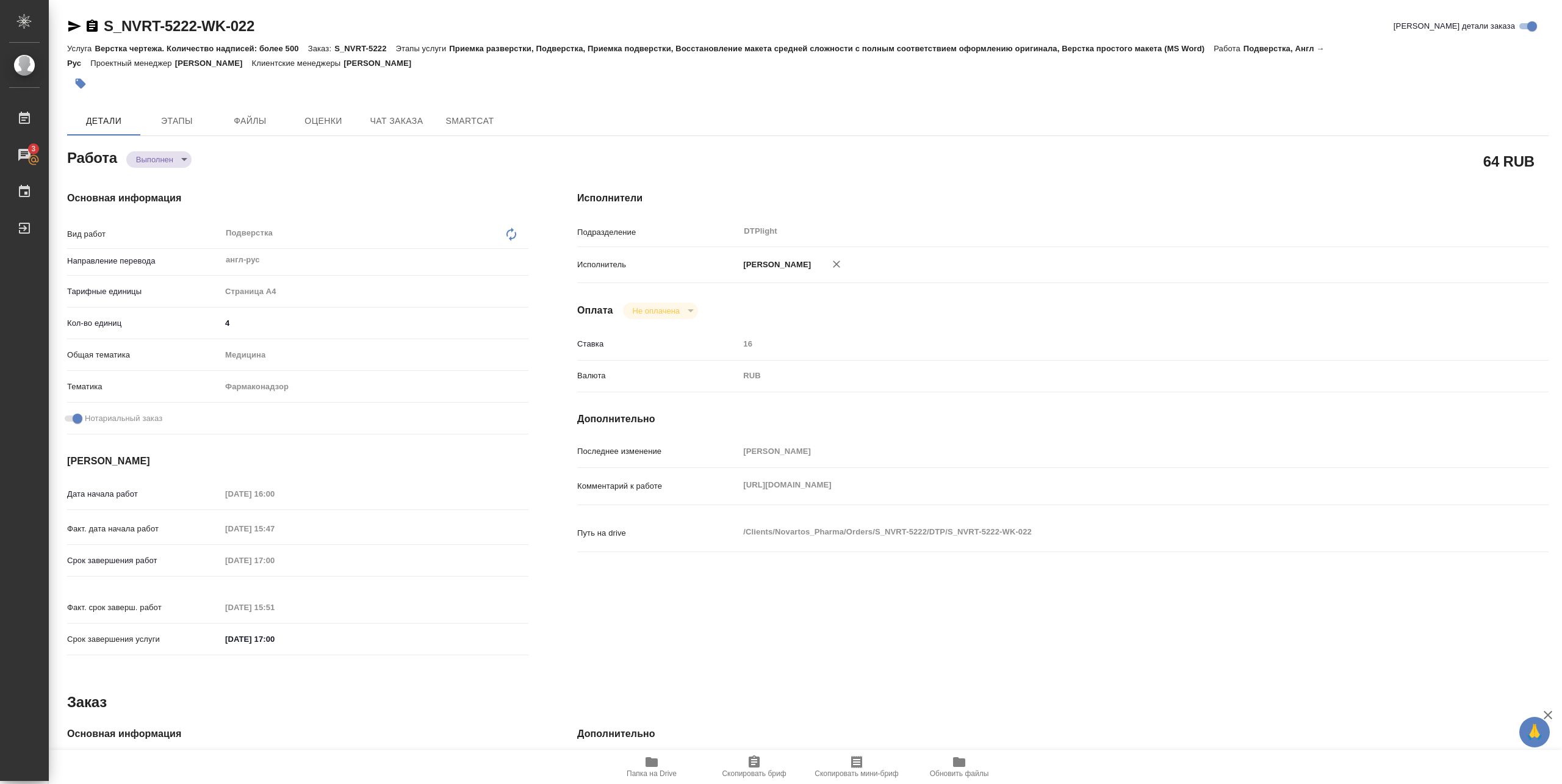
type textarea "x"
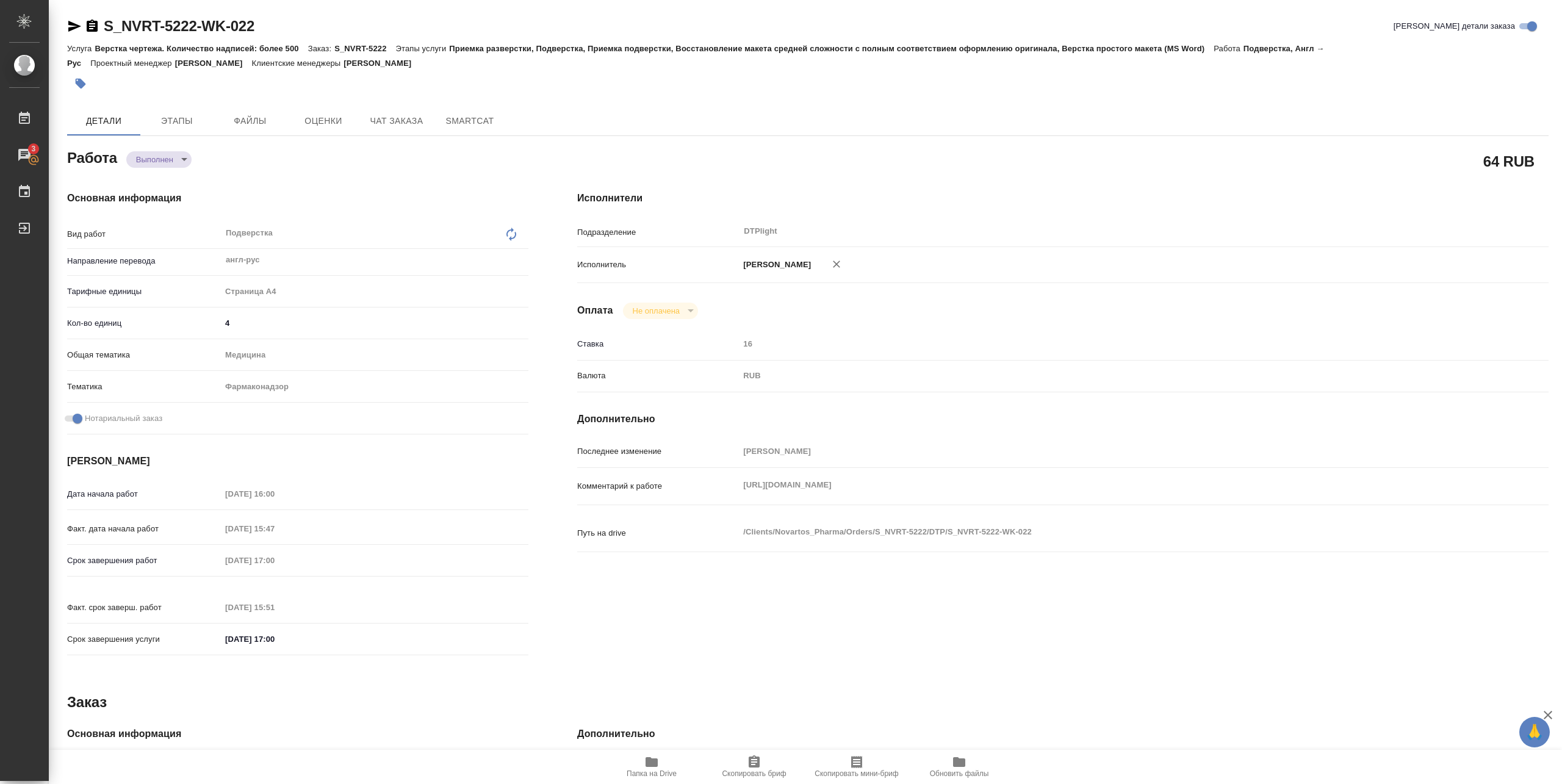
type textarea "x"
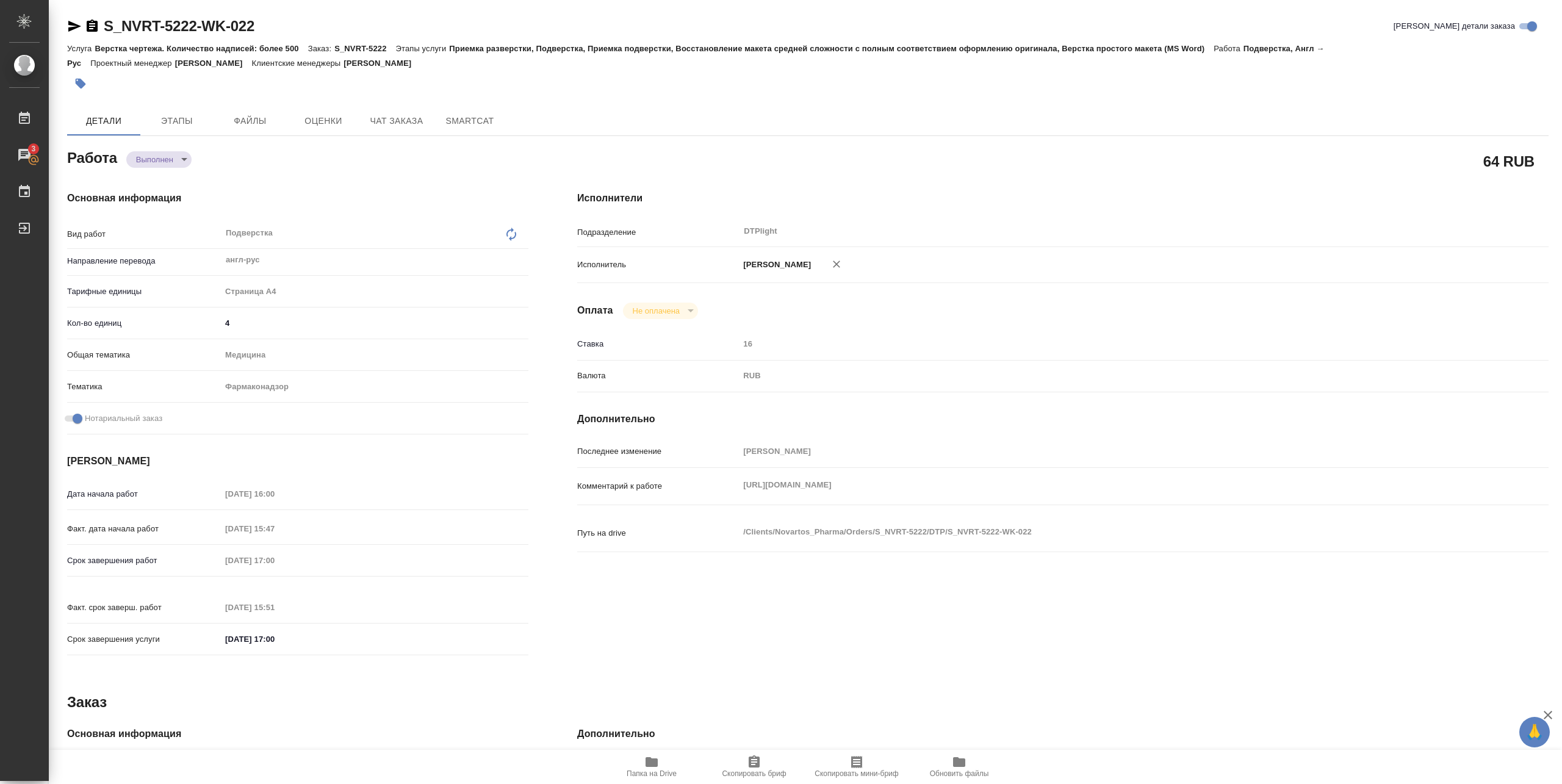
type textarea "x"
drag, startPoint x: 108, startPoint y: 35, endPoint x: 294, endPoint y: 27, distance: 186.2
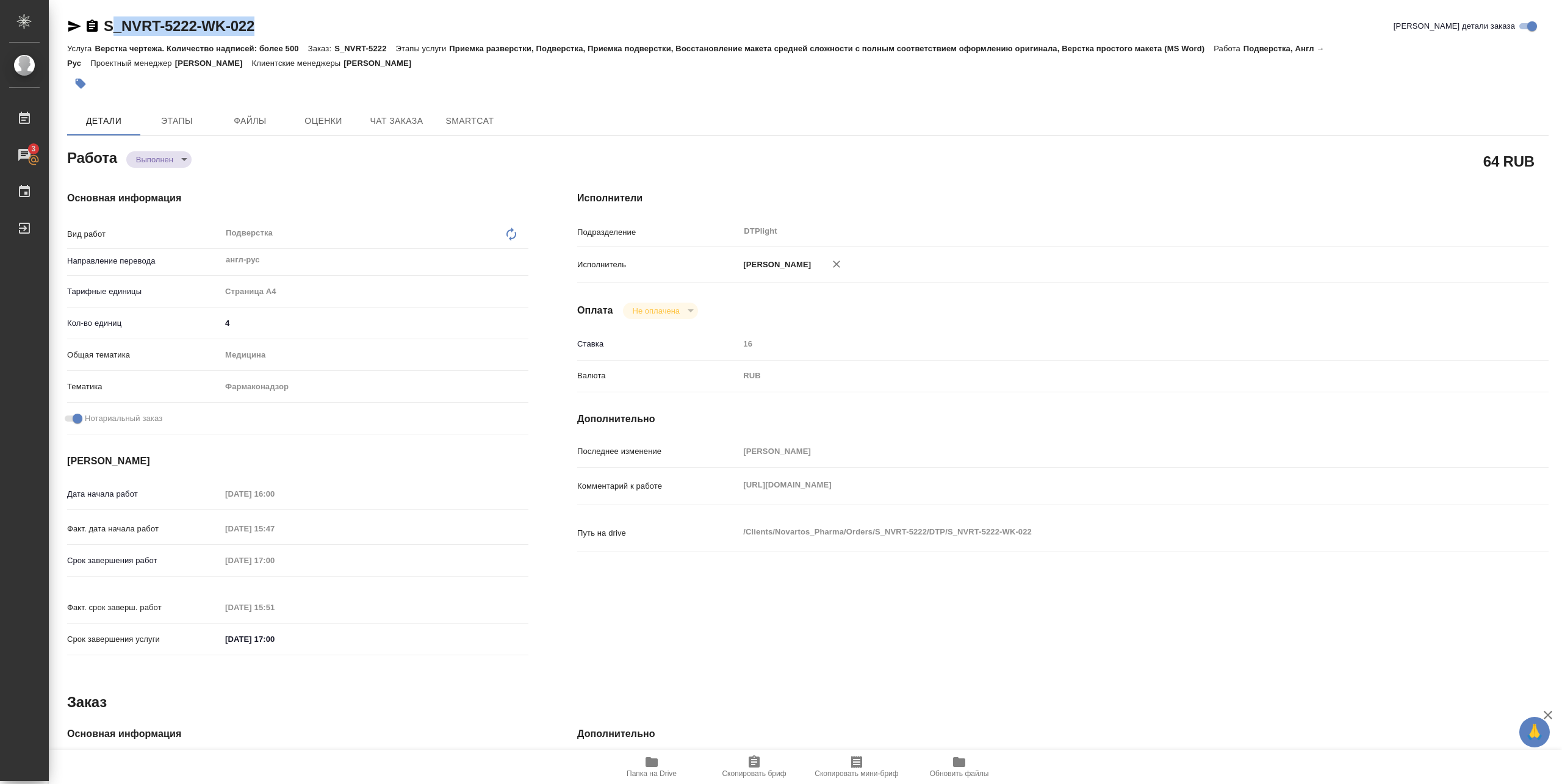
click at [294, 27] on div "S_NVRT-5222-WK-022 Кратко детали заказа" at bounding box center [808, 29] width 1482 height 24
click at [288, 32] on div "S_NVRT-5222-WK-022 Кратко детали заказа" at bounding box center [808, 26] width 1482 height 20
drag, startPoint x: 265, startPoint y: 42, endPoint x: 201, endPoint y: 34, distance: 64.5
click at [201, 33] on div "S_NVRT-5222-WK-022 Кратко детали заказа Услуга Верстка чертежа. Количество надп…" at bounding box center [808, 57] width 1482 height 80
click at [318, 69] on div "Услуга Верстка чертежа. Количество надписей: более 500 Заказ: S_NVRT-5222 Этапы…" at bounding box center [808, 56] width 1482 height 29
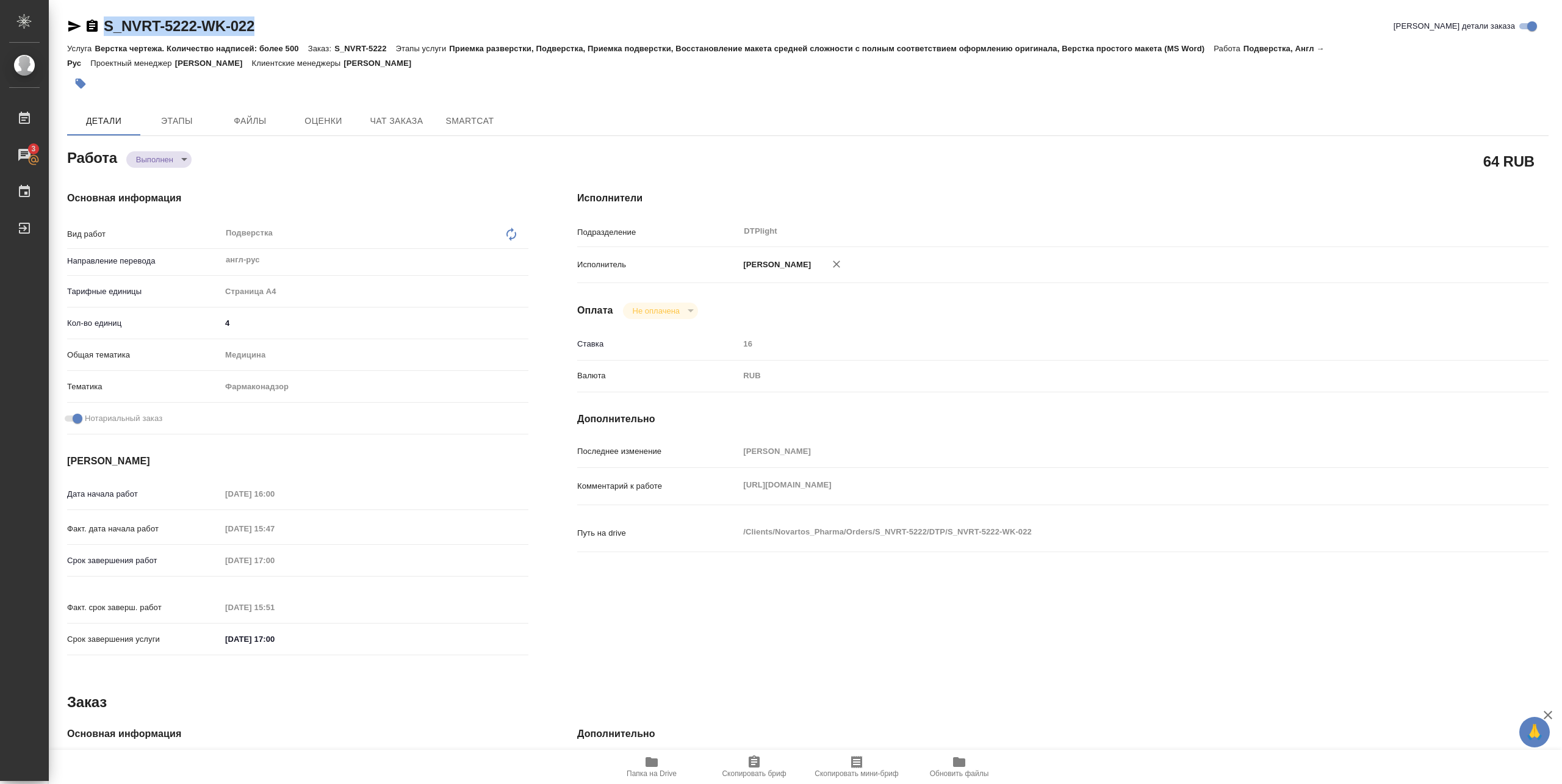
drag, startPoint x: 100, startPoint y: 35, endPoint x: 272, endPoint y: 35, distance: 172.0
click at [272, 35] on div "S_NVRT-5222-WK-022 Кратко детали заказа" at bounding box center [808, 26] width 1482 height 20
copy link "S_NVRT-5222-WK-022"
type textarea "x"
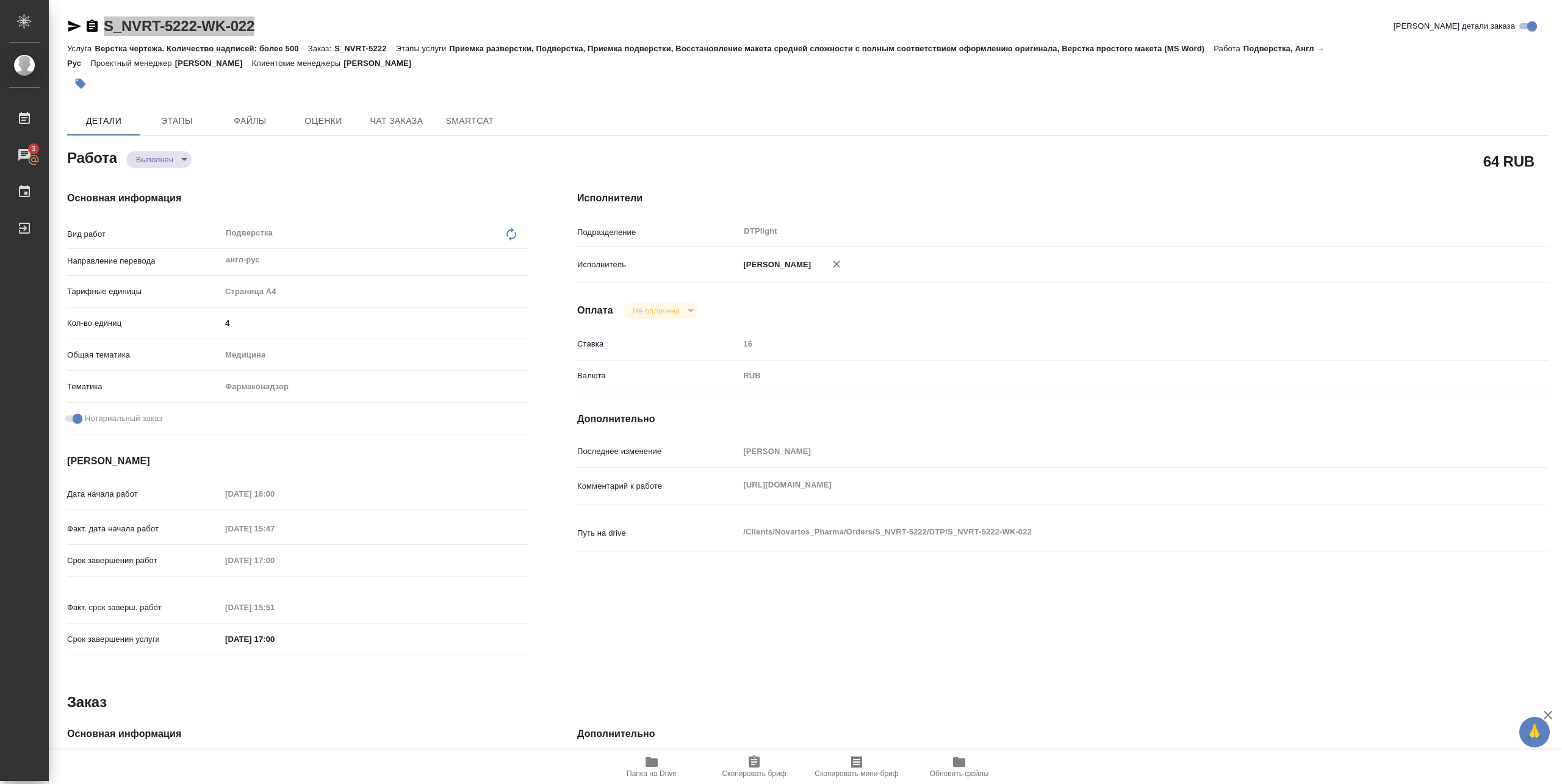
type textarea "x"
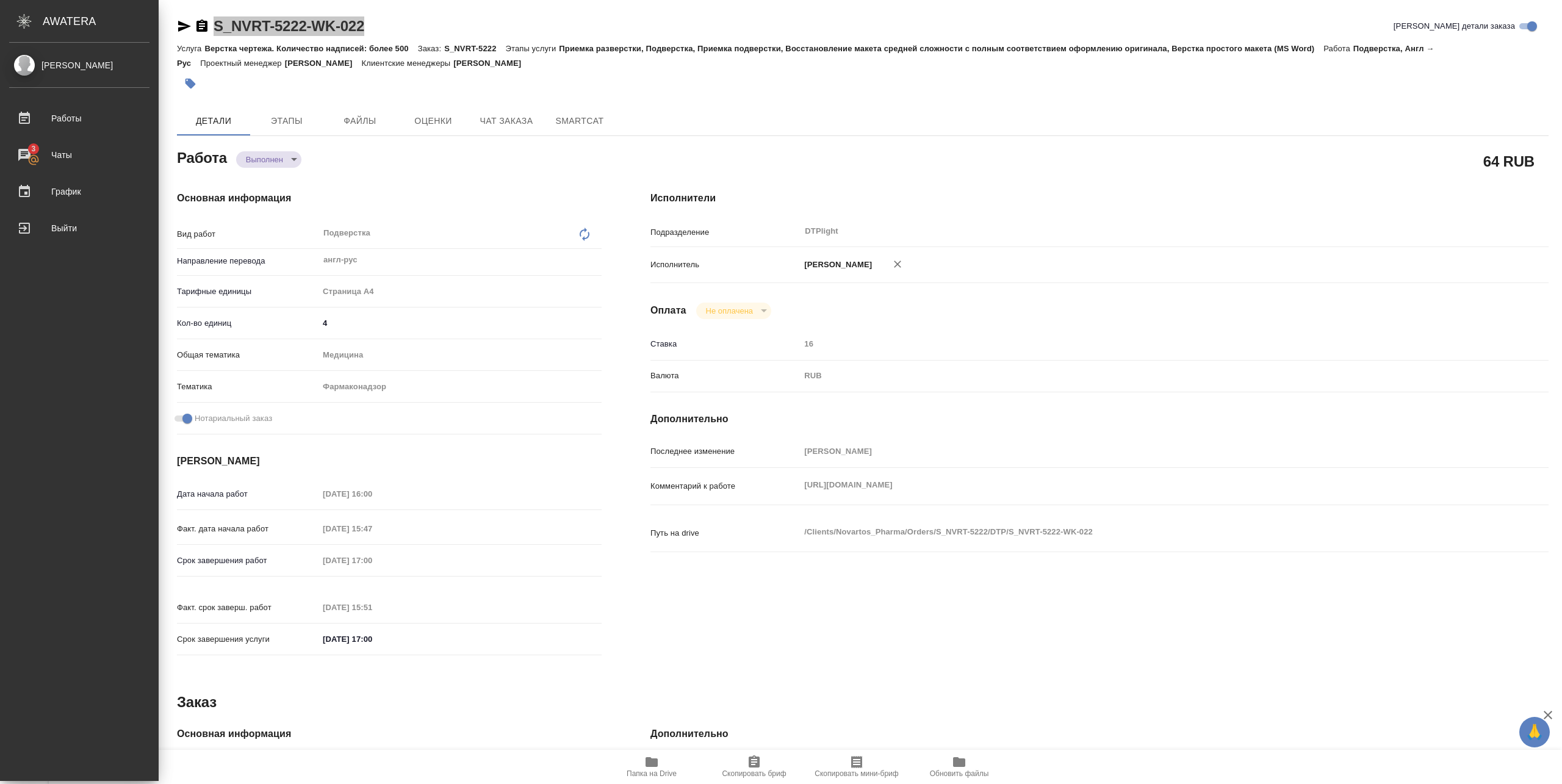
type textarea "x"
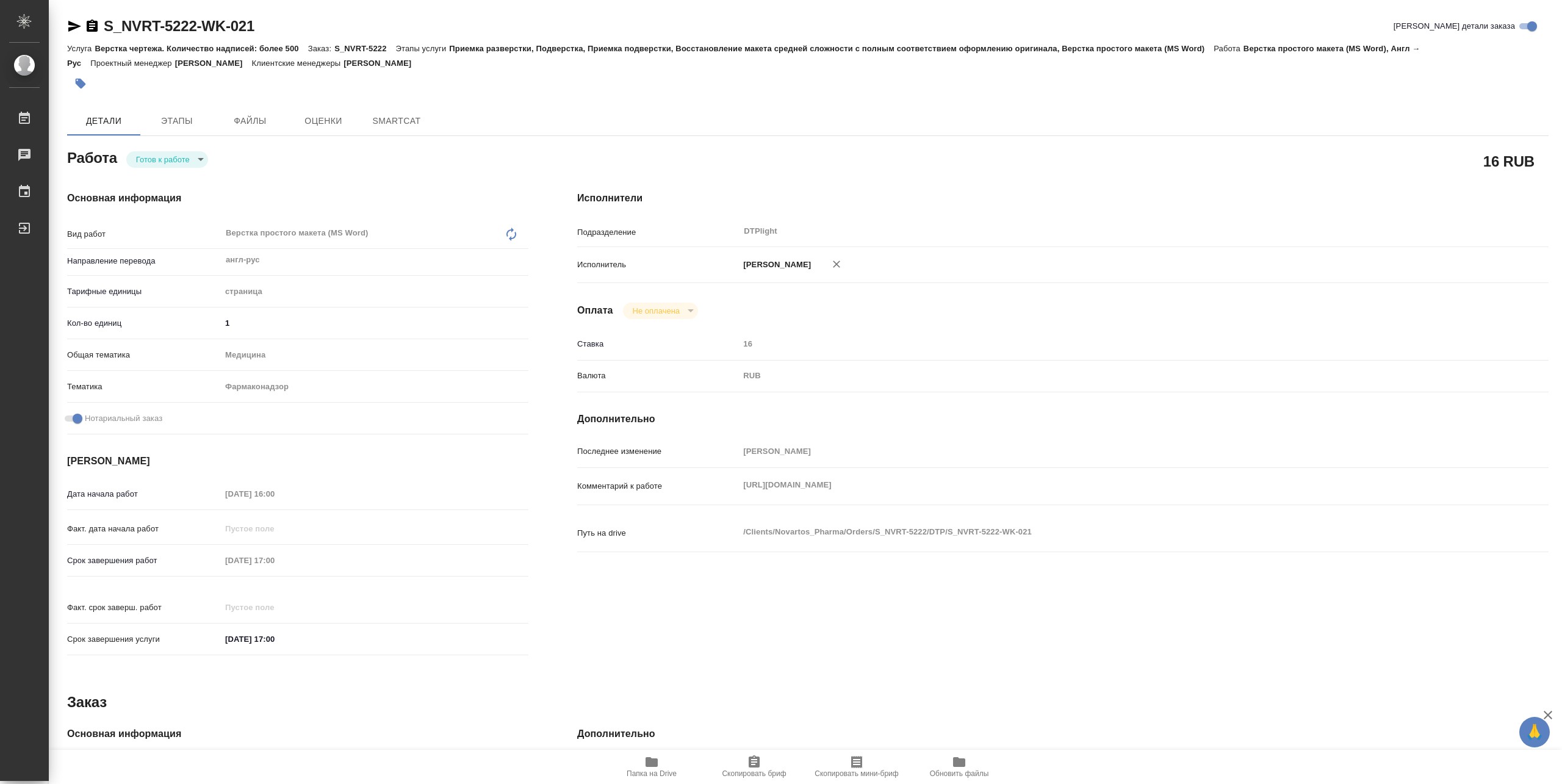
type textarea "x"
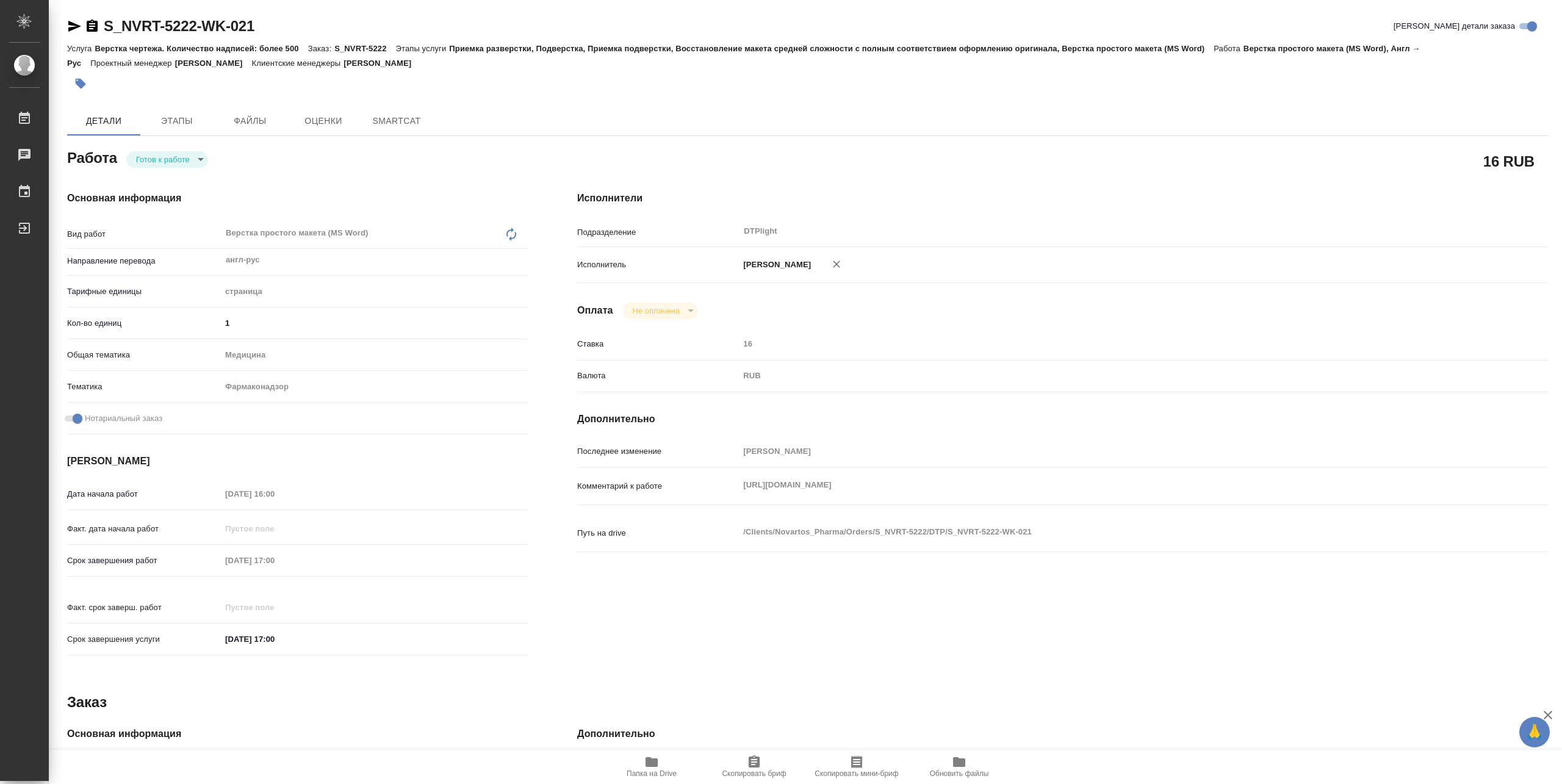
type textarea "x"
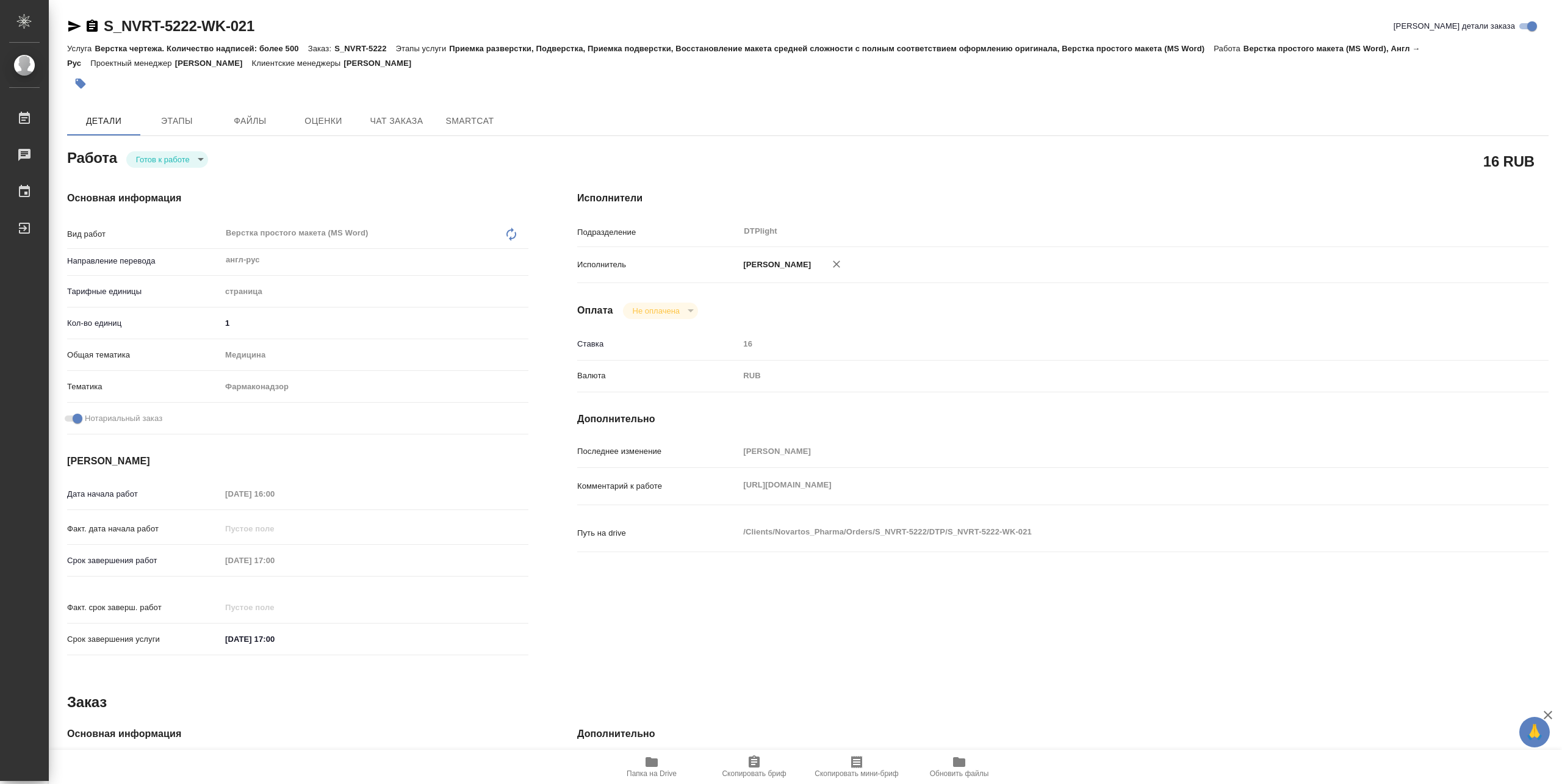
click at [181, 167] on body "🙏 .cls-1 fill:#fff; AWATERA Pankina Anna Работы Чаты График Выйти S_NVRT-5222-W…" at bounding box center [781, 392] width 1562 height 784
type textarea "x"
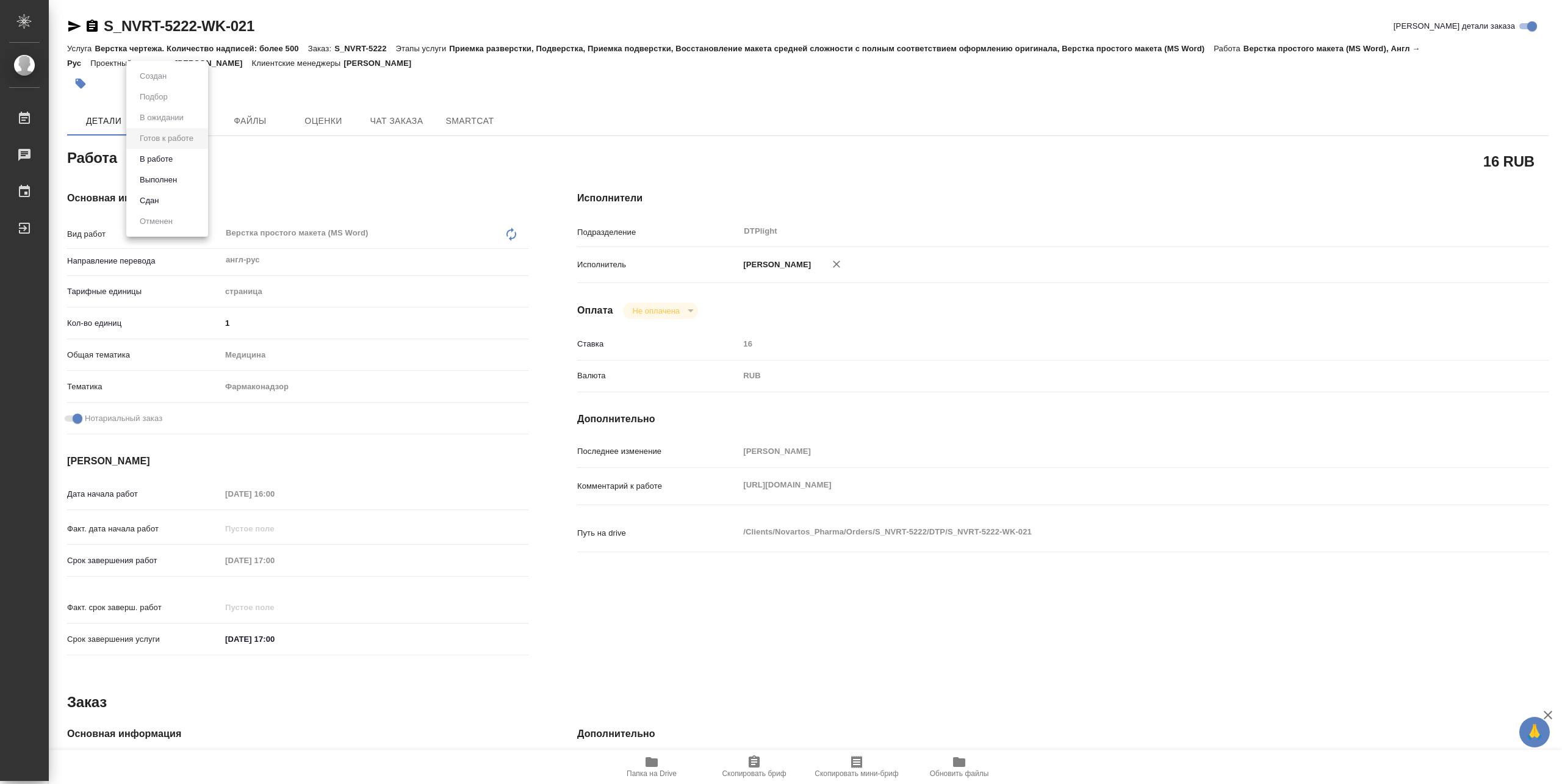
type textarea "x"
click at [176, 162] on li "В работе" at bounding box center [168, 159] width 82 height 20
type textarea "x"
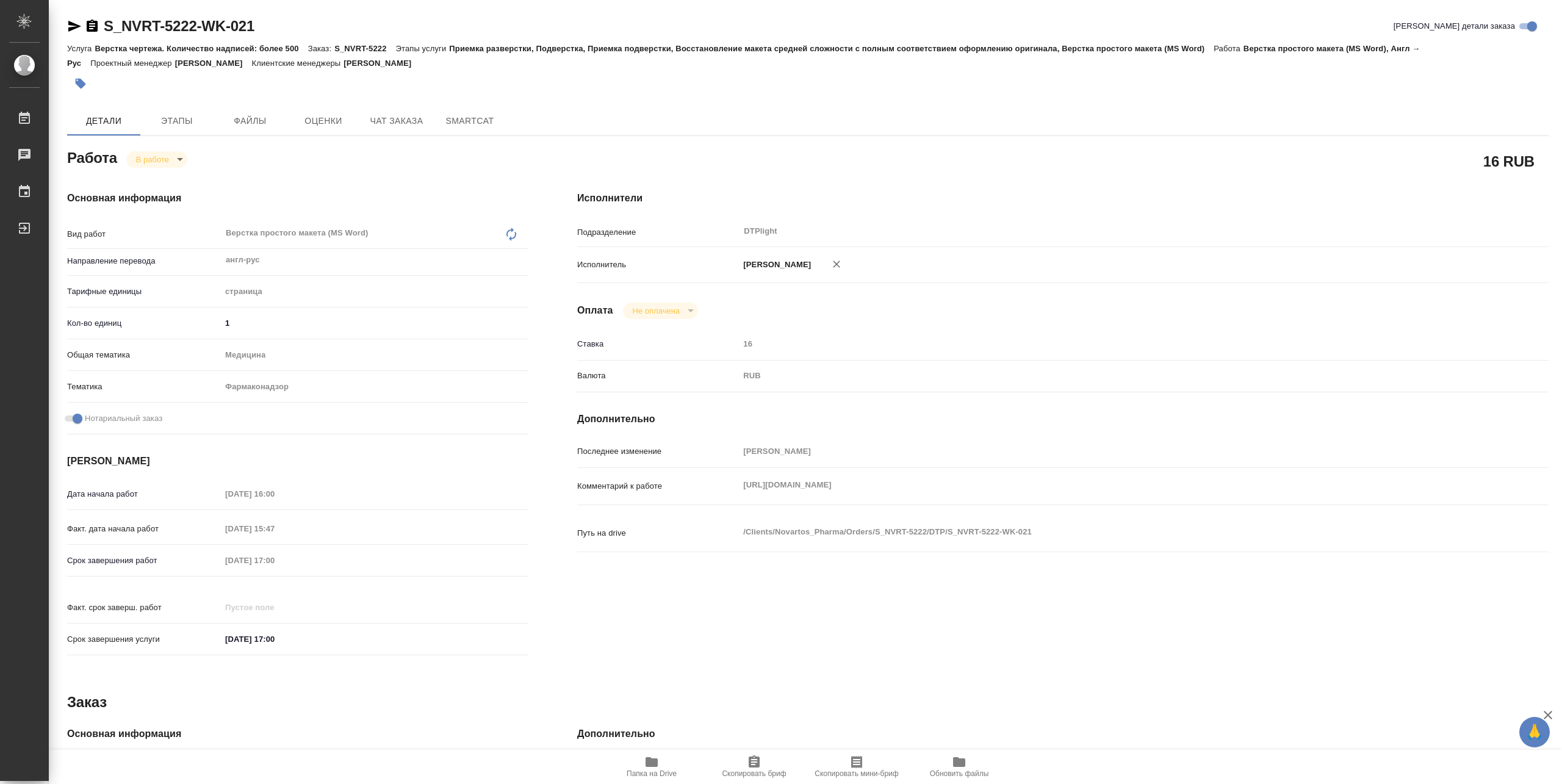
type textarea "x"
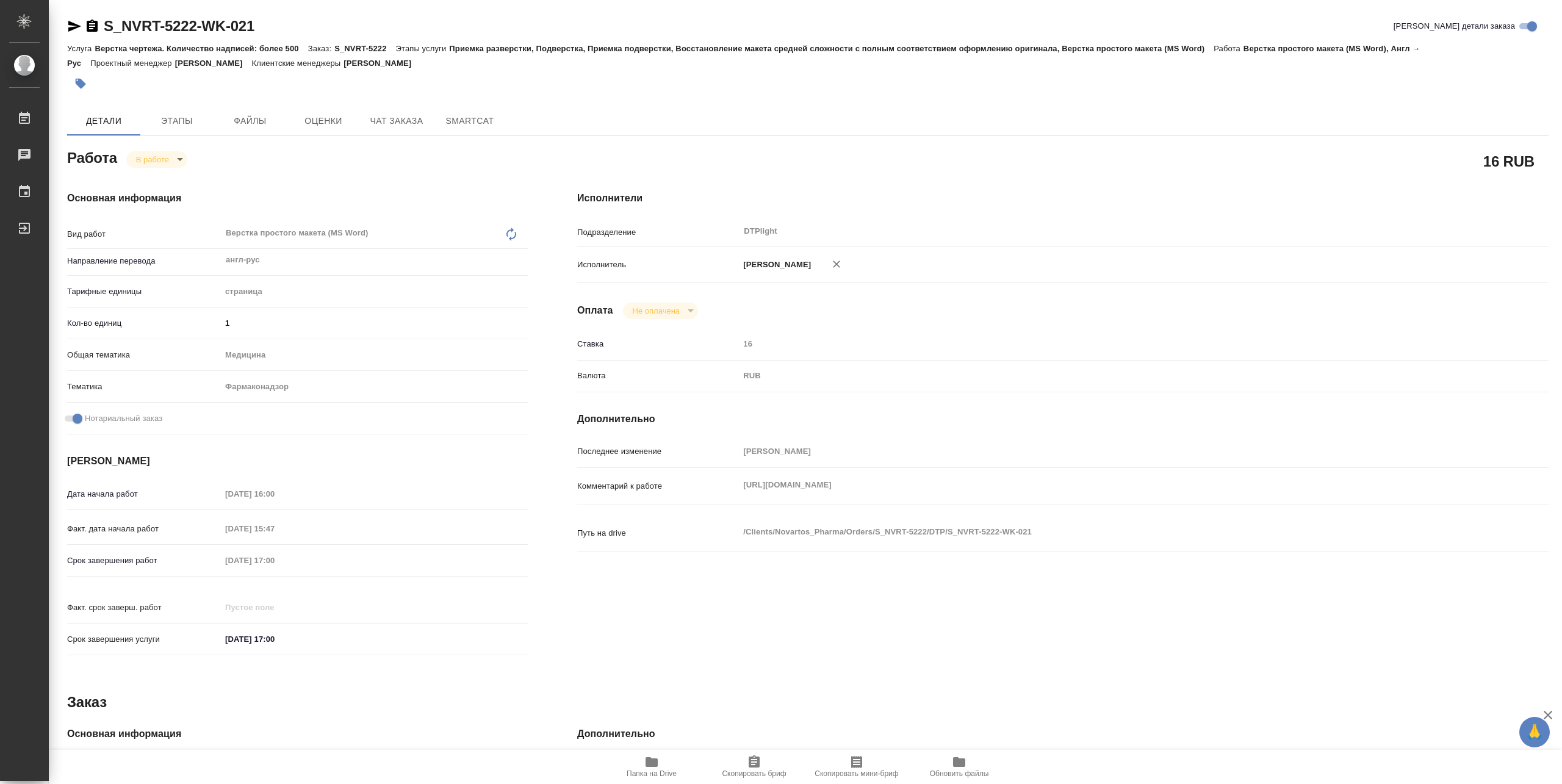
type textarea "x"
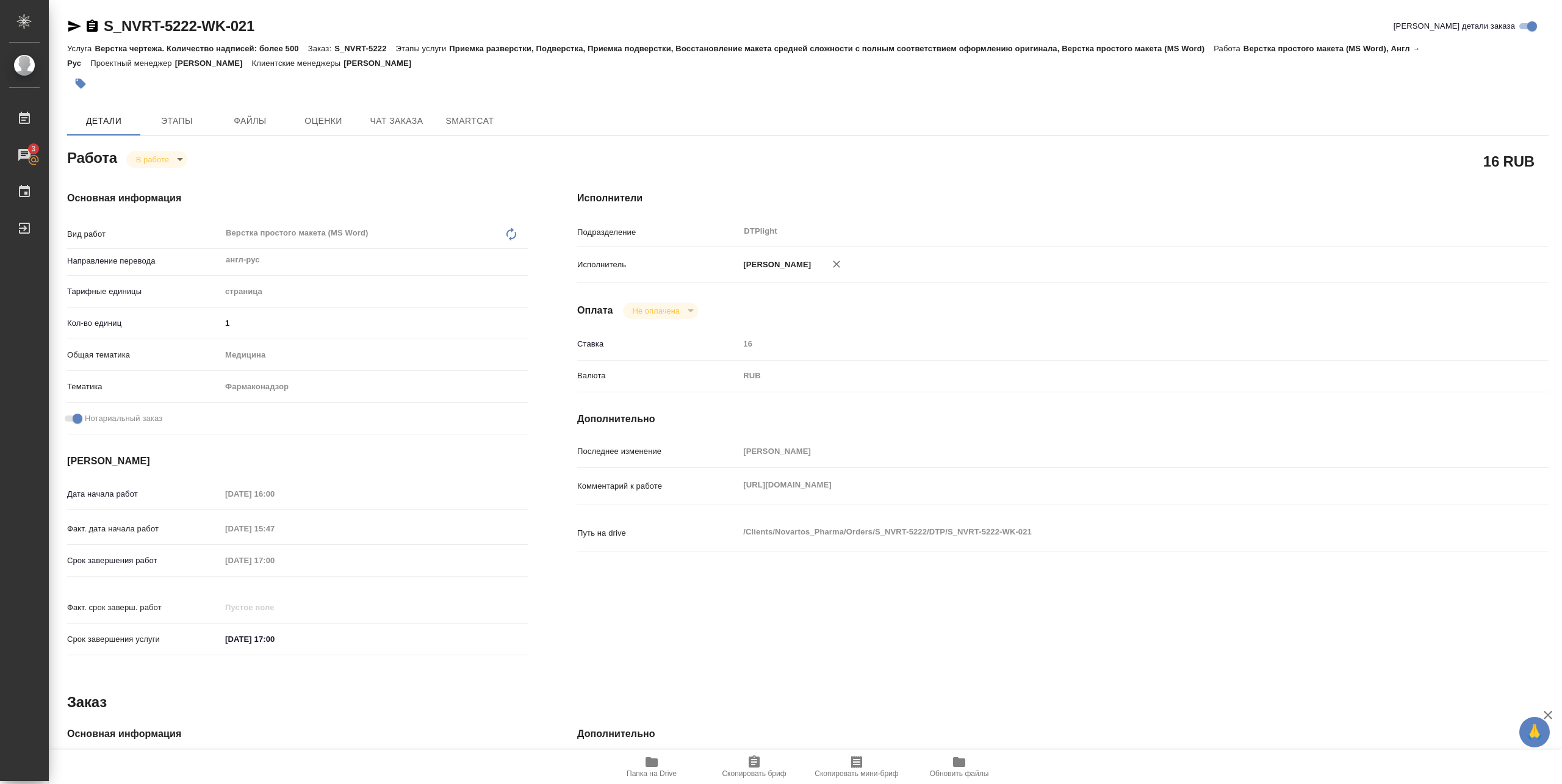
type textarea "x"
drag, startPoint x: 737, startPoint y: 501, endPoint x: 1260, endPoint y: 512, distance: 523.1
click at [1260, 512] on div "Комментарий к работе https://drive.awatera.com/apps/files/files?dir=/Shares/Nov…" at bounding box center [1063, 496] width 972 height 47
copy div "Комментарий к работе https://drive.awatera.com/apps/files/files?dir=/Shares/Nov…"
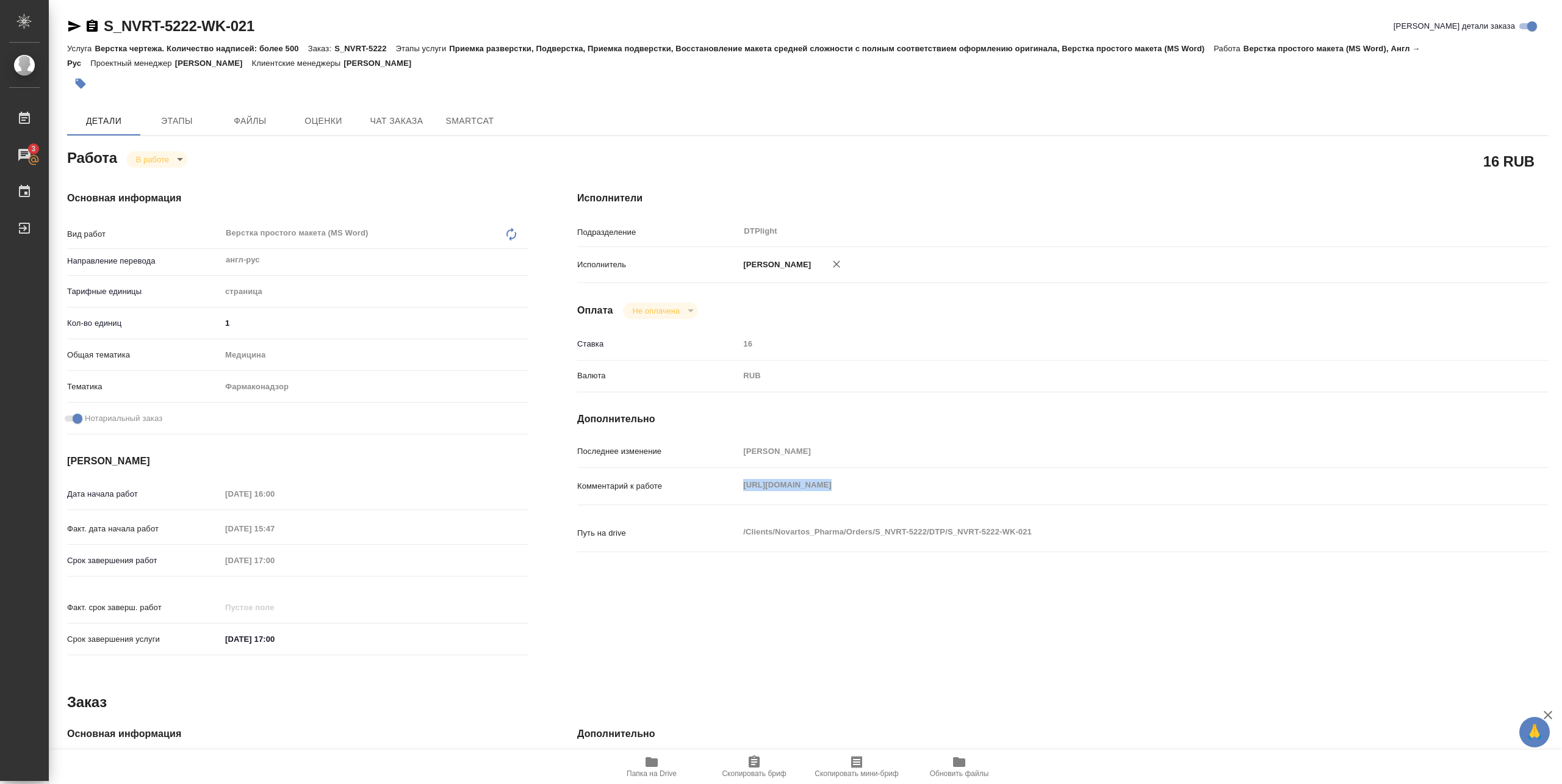
click at [662, 772] on span "Папка на Drive" at bounding box center [651, 774] width 50 height 9
click at [157, 152] on body "🙏 .cls-1 fill:#fff; AWATERA Pankina Anna Работы 3 Чаты График Выйти S_NVRT-5222…" at bounding box center [781, 392] width 1562 height 784
click at [157, 178] on button "Выполнен" at bounding box center [158, 180] width 45 height 13
type textarea "x"
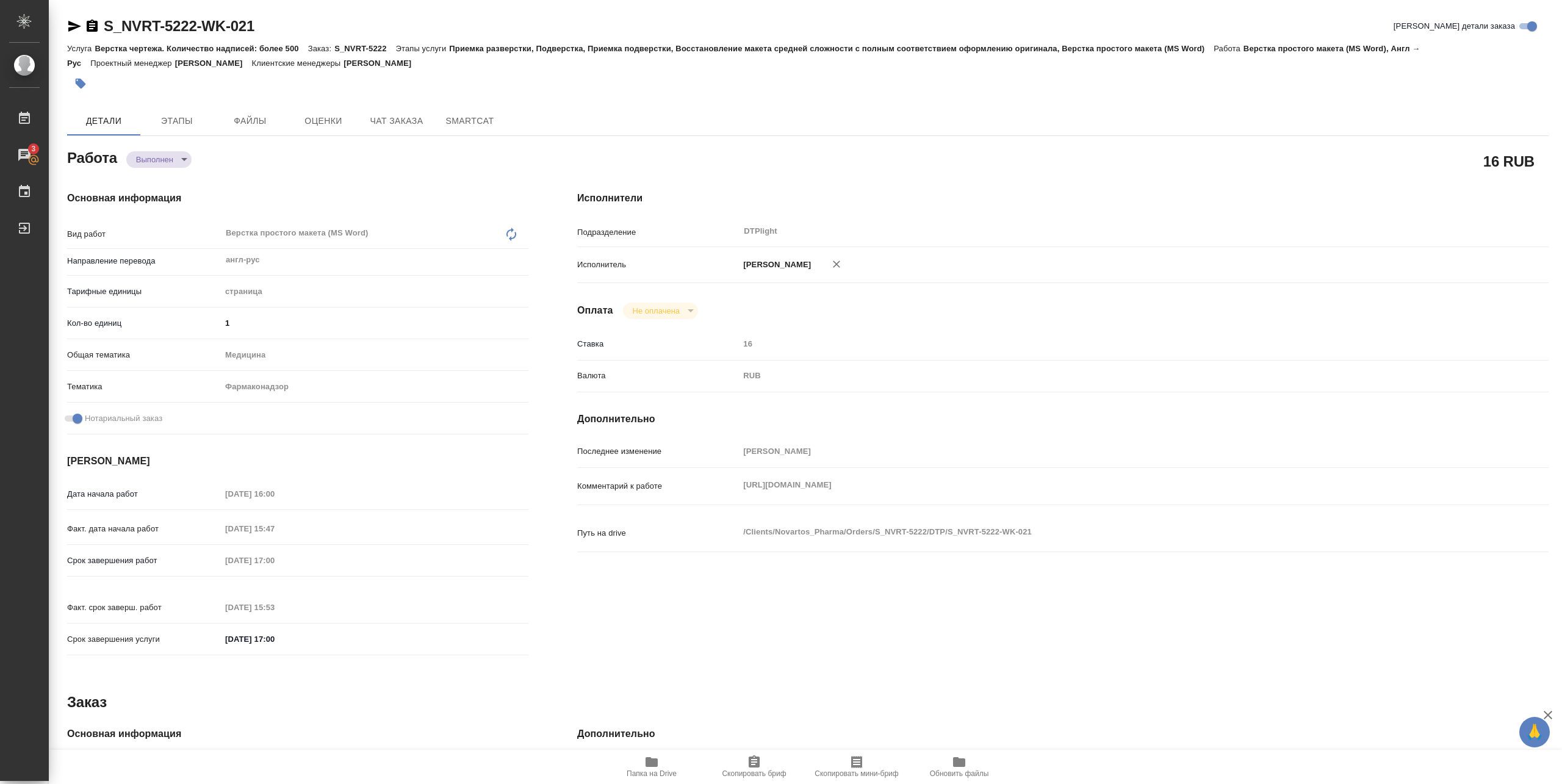
type textarea "x"
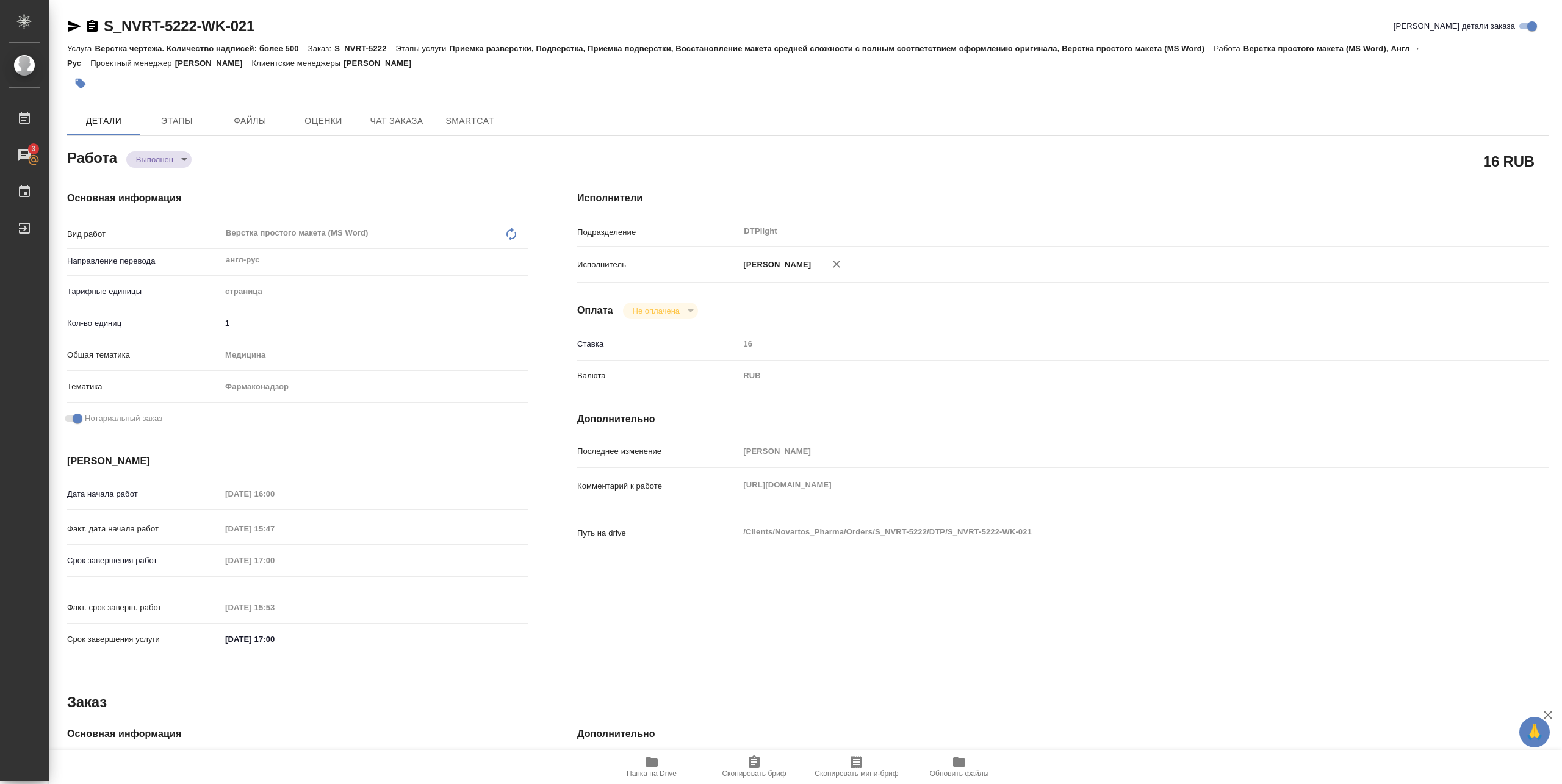
type textarea "x"
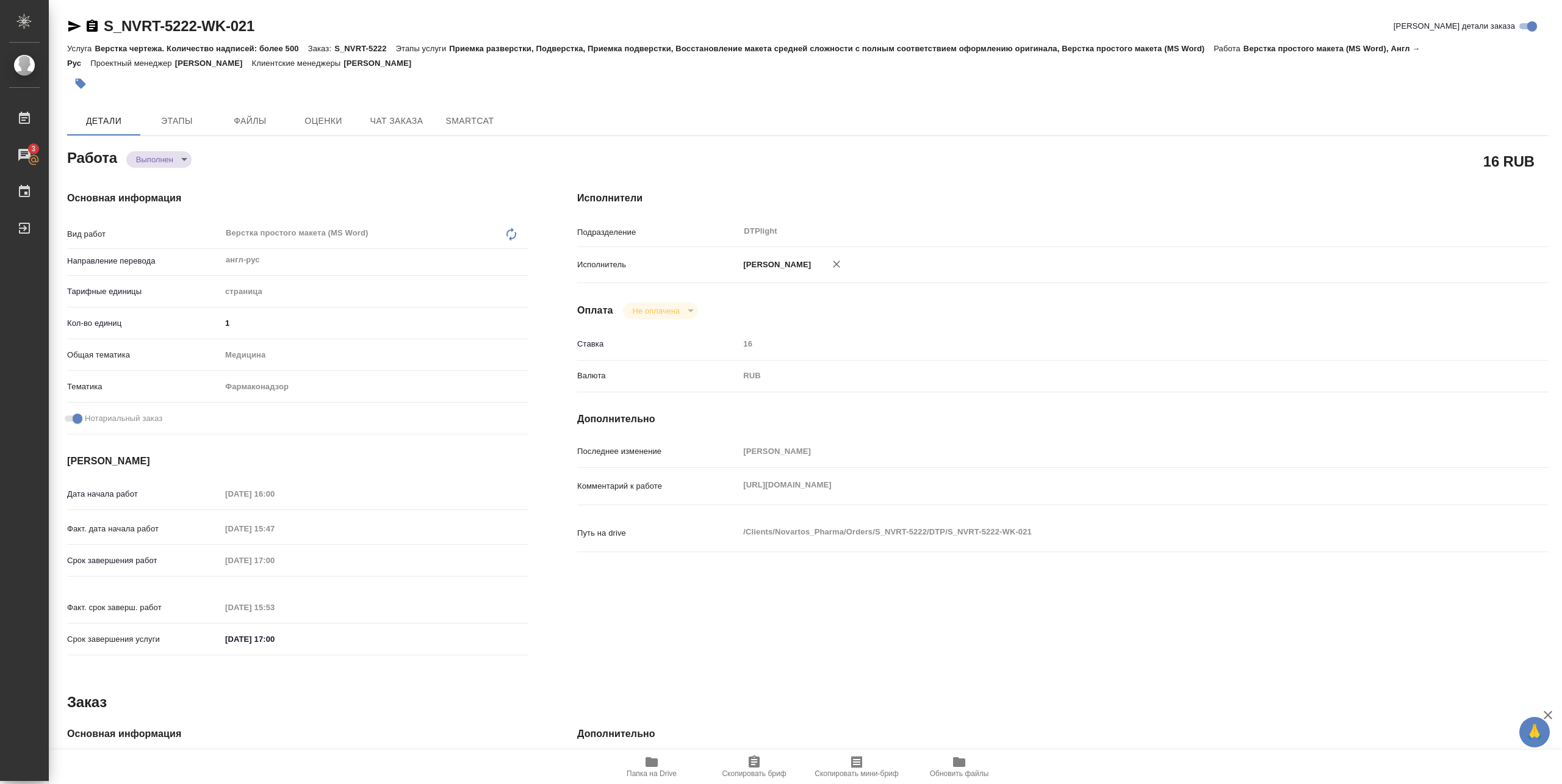
type textarea "x"
click at [162, 162] on body "🙏 .cls-1 fill:#fff; AWATERA Pankina Anna Работы 3 Чаты График Выйти S_NVRT-5222…" at bounding box center [781, 392] width 1562 height 784
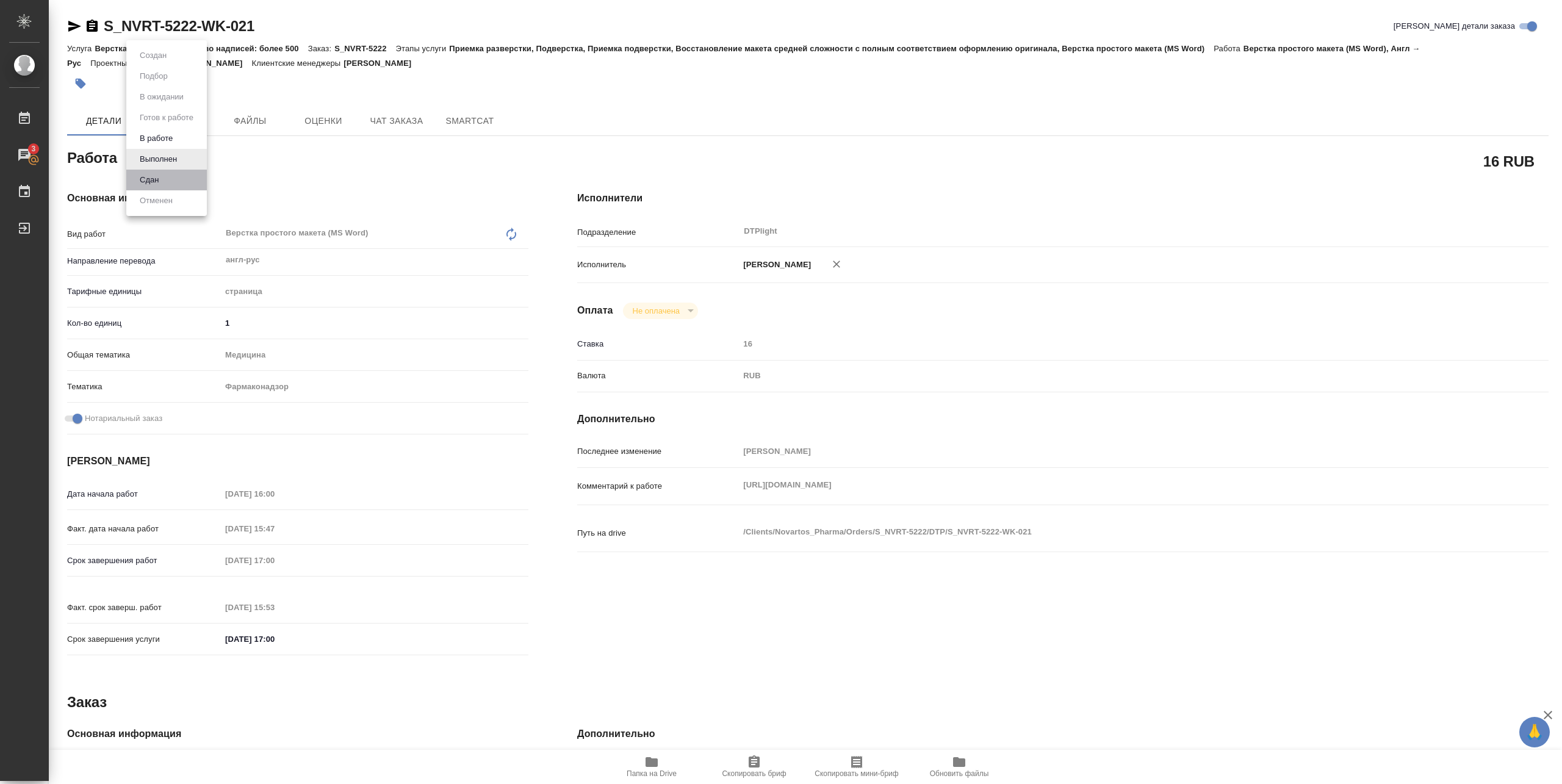
click at [165, 181] on li "Сдан" at bounding box center [167, 180] width 80 height 20
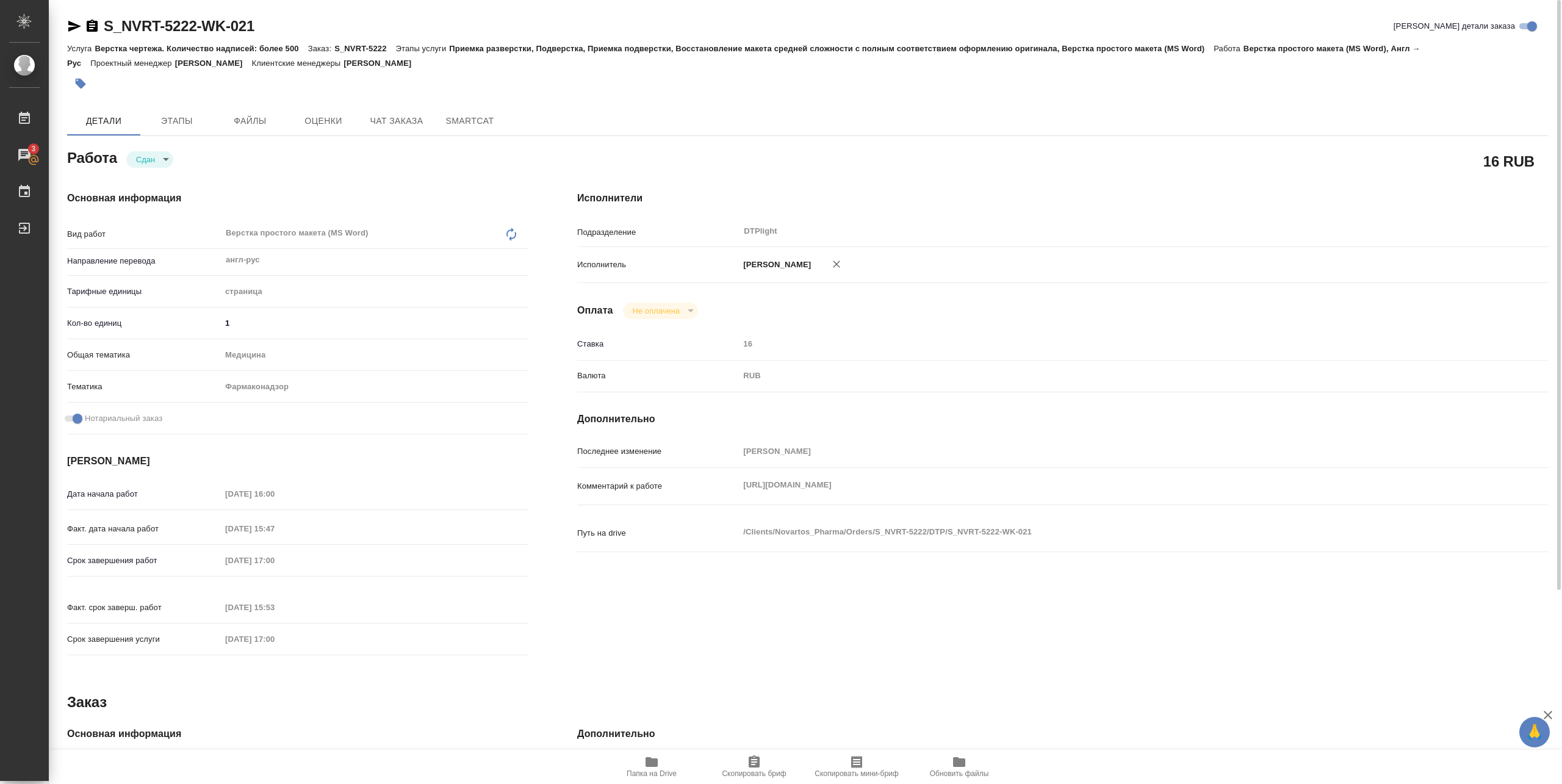
type textarea "x"
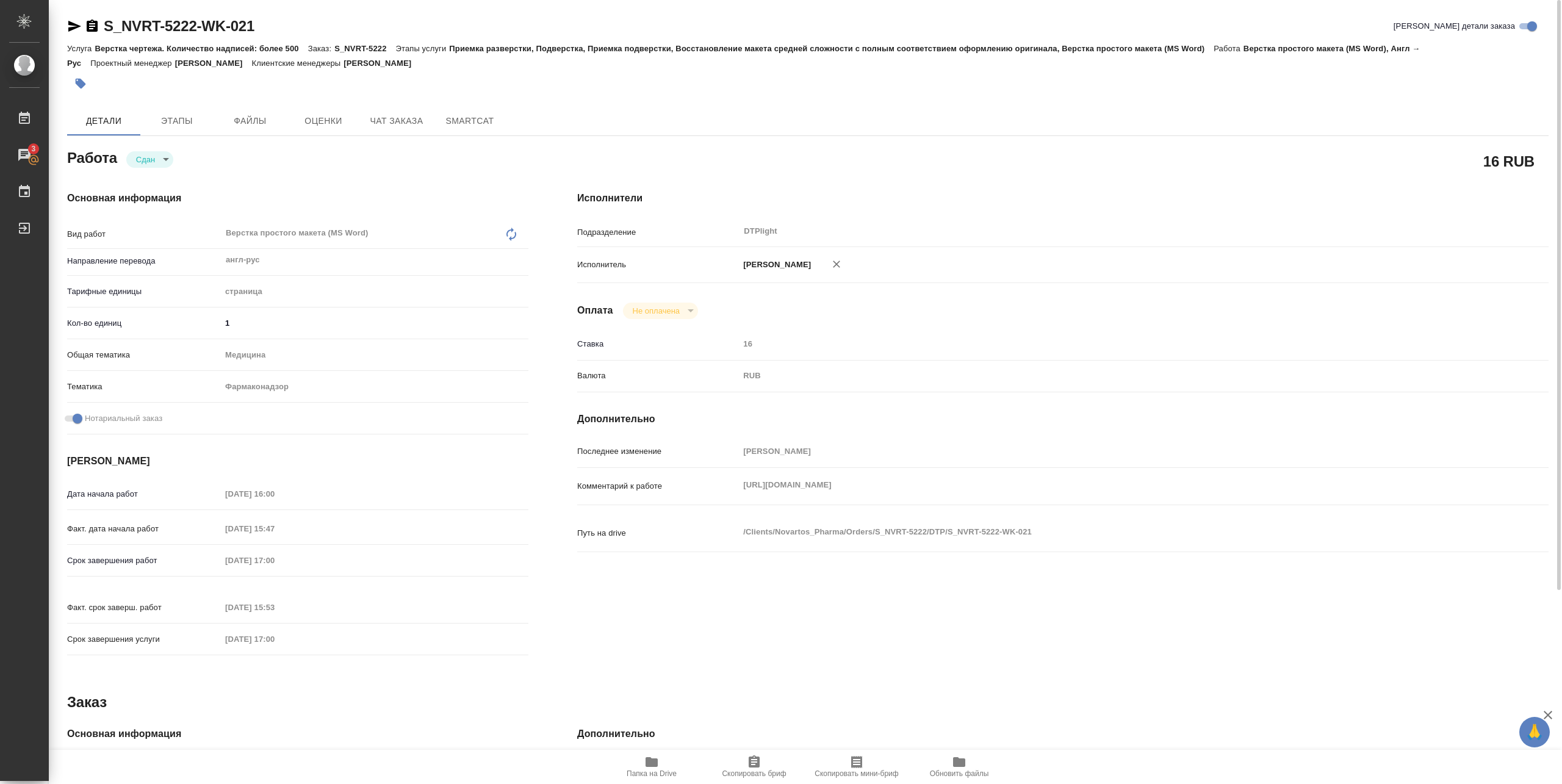
type textarea "x"
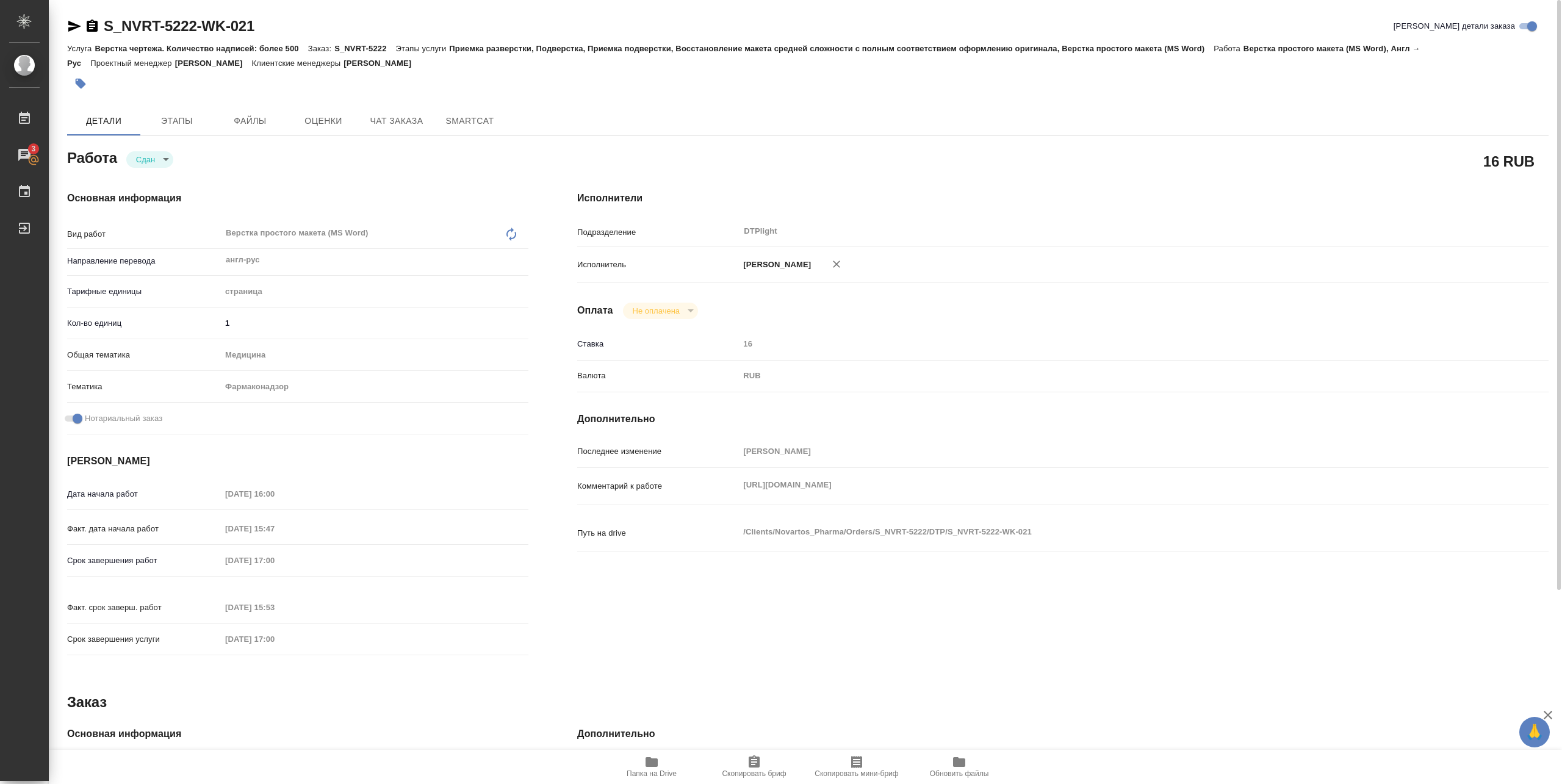
type textarea "x"
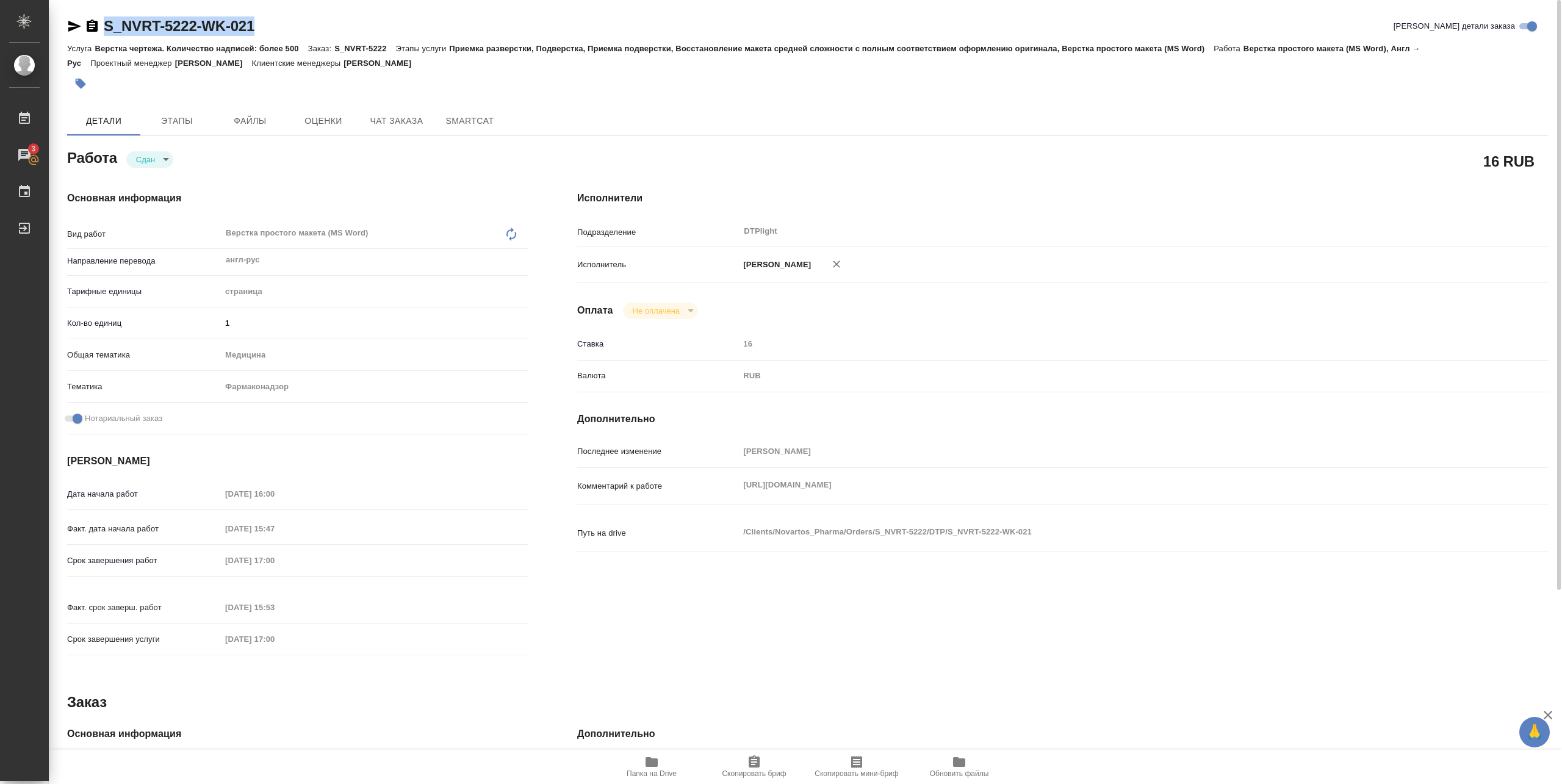
drag, startPoint x: 105, startPoint y: 35, endPoint x: 266, endPoint y: 34, distance: 161.0
click at [266, 34] on div "S_NVRT-5222-WK-021 Кратко детали заказа" at bounding box center [808, 26] width 1482 height 20
copy link "S_NVRT-5222-WK-021"
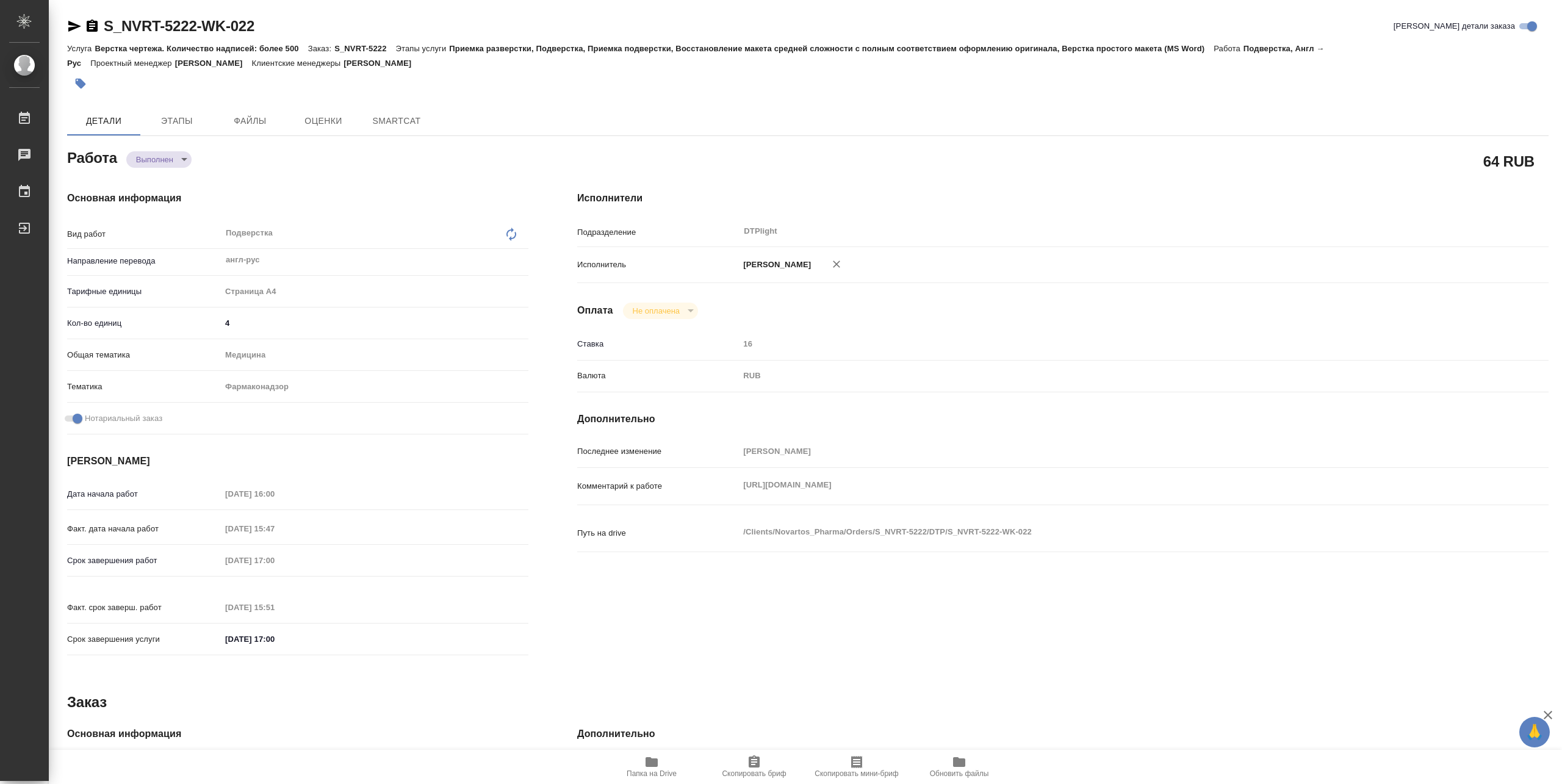
type textarea "x"
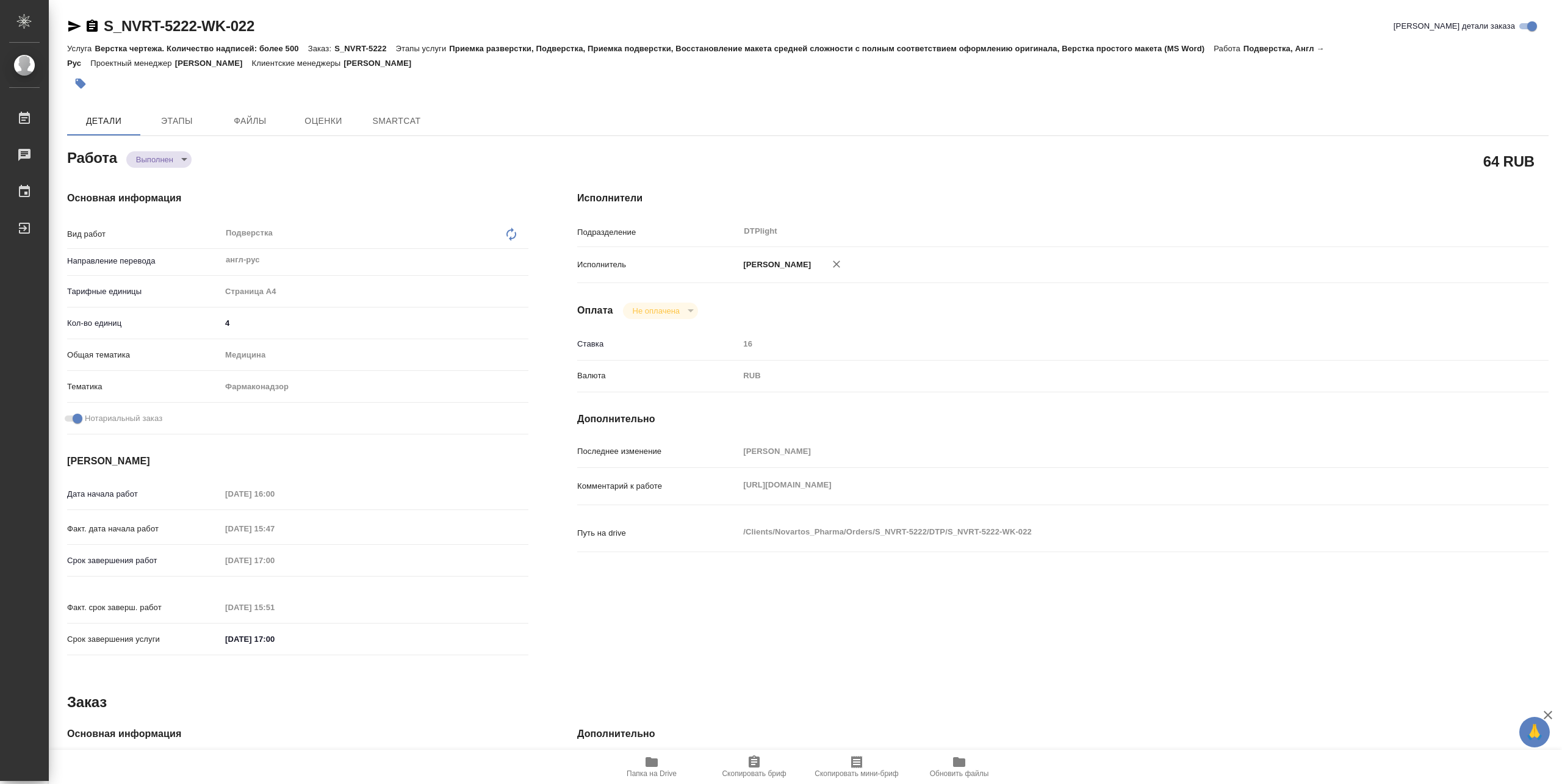
type textarea "x"
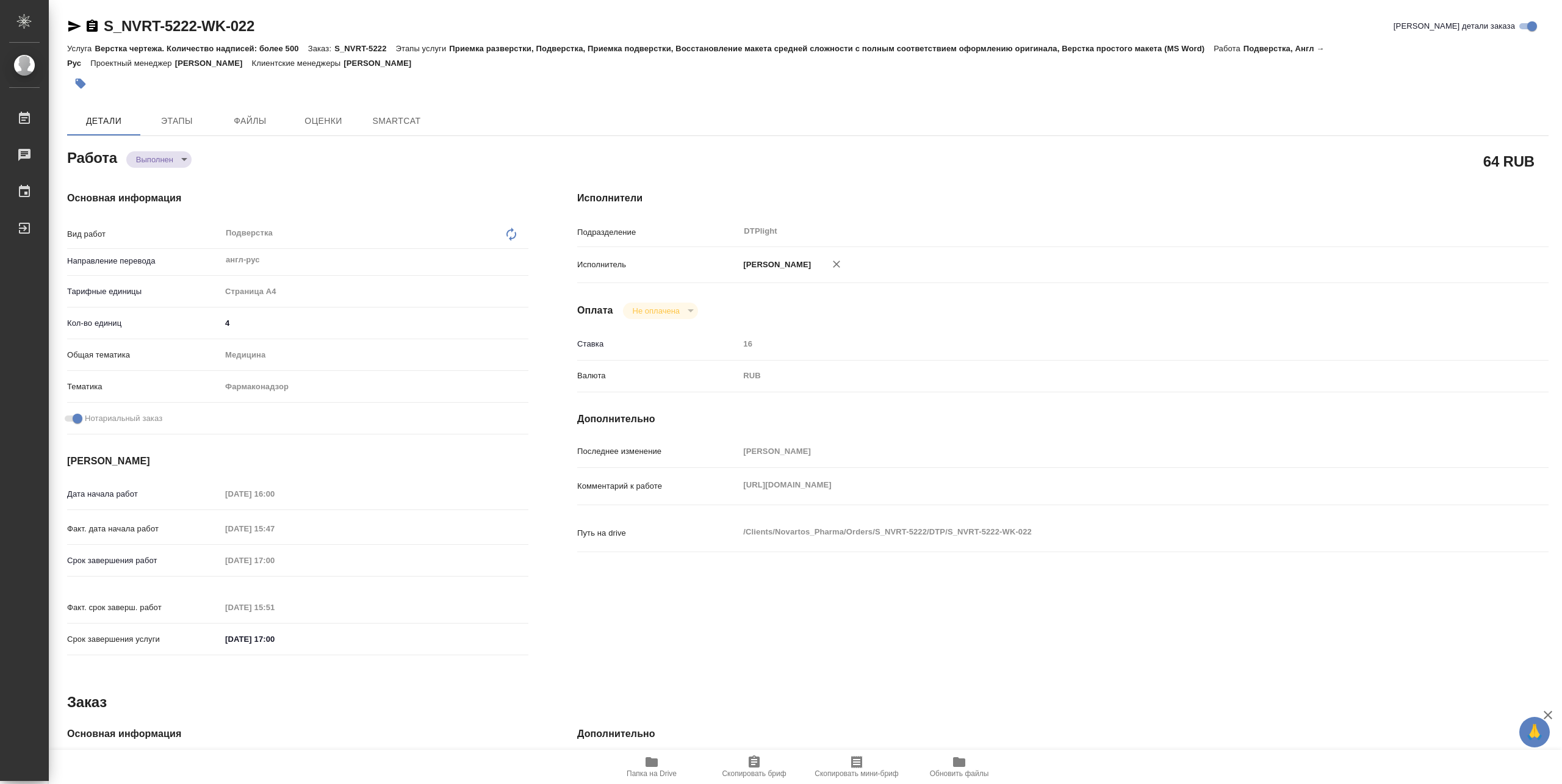
type textarea "x"
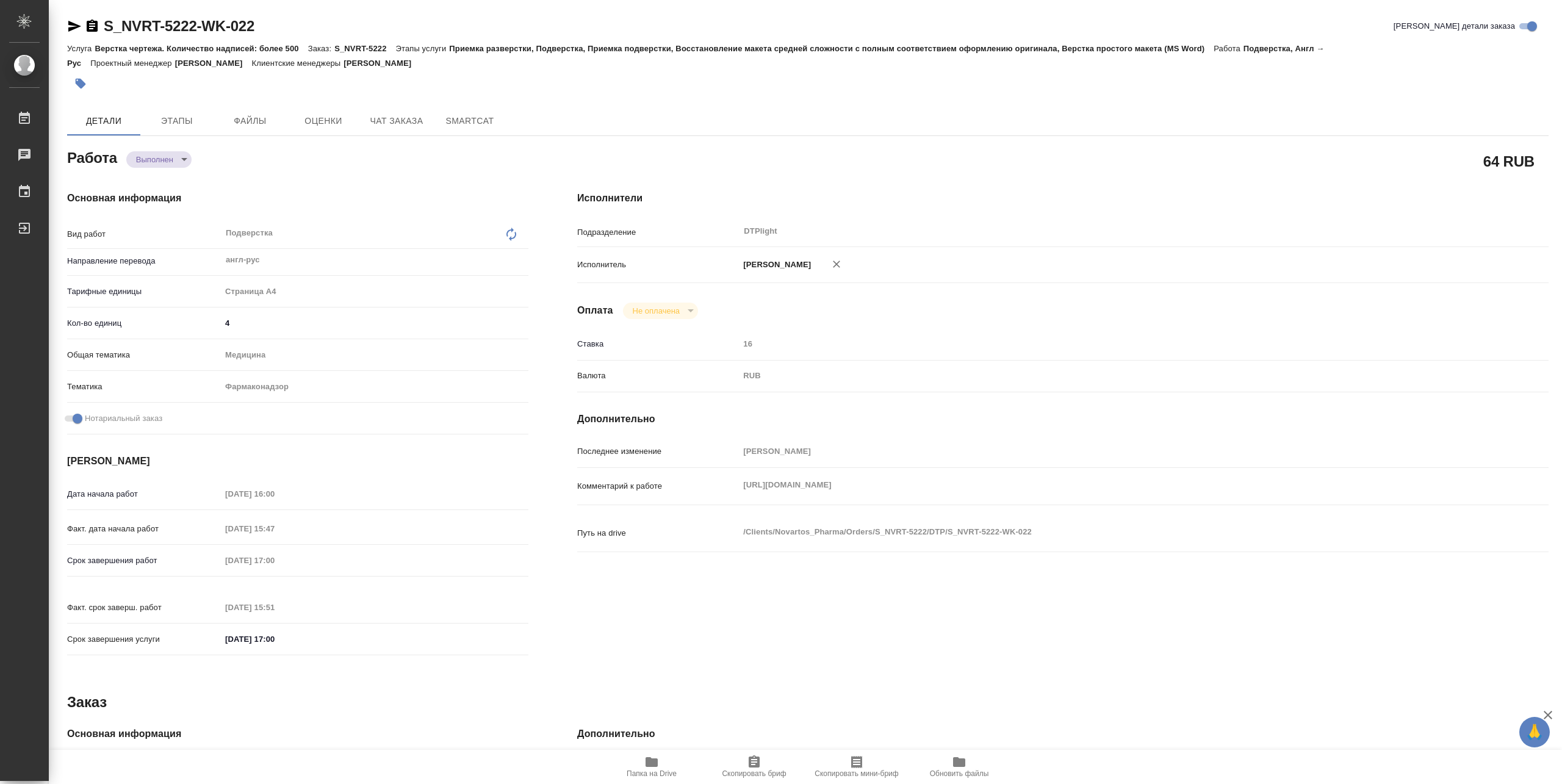
type textarea "x"
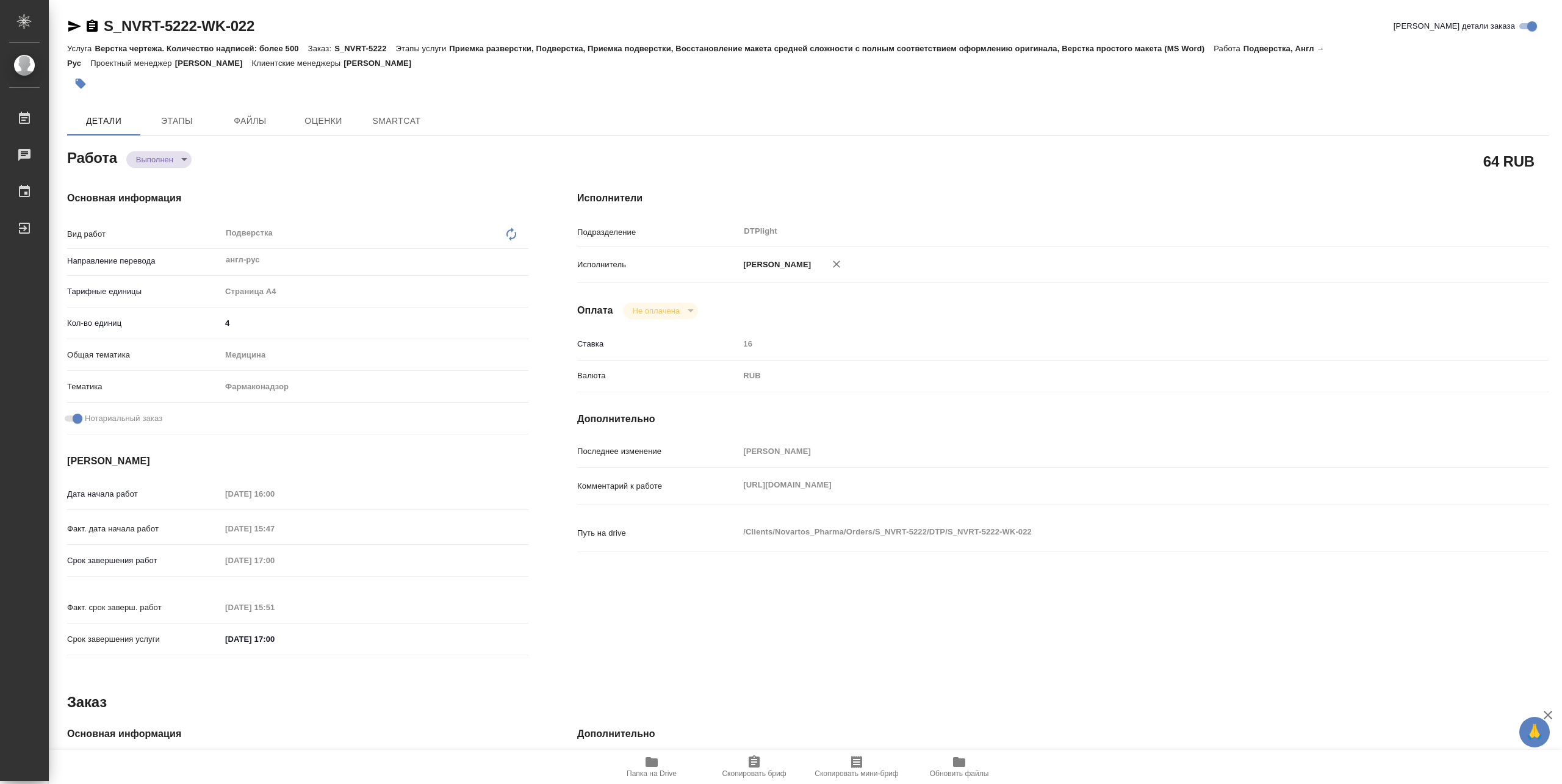
type textarea "x"
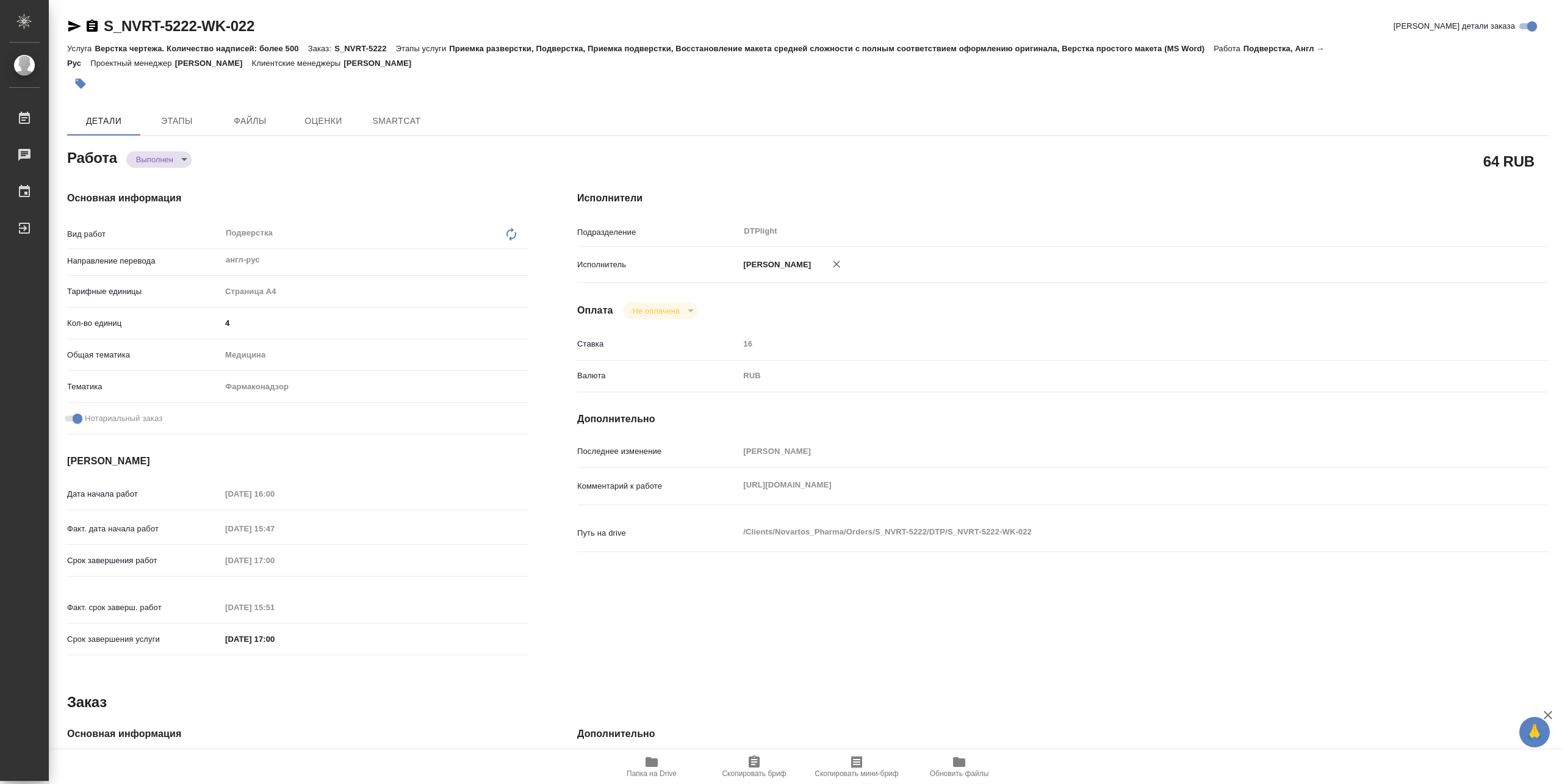
type textarea "x"
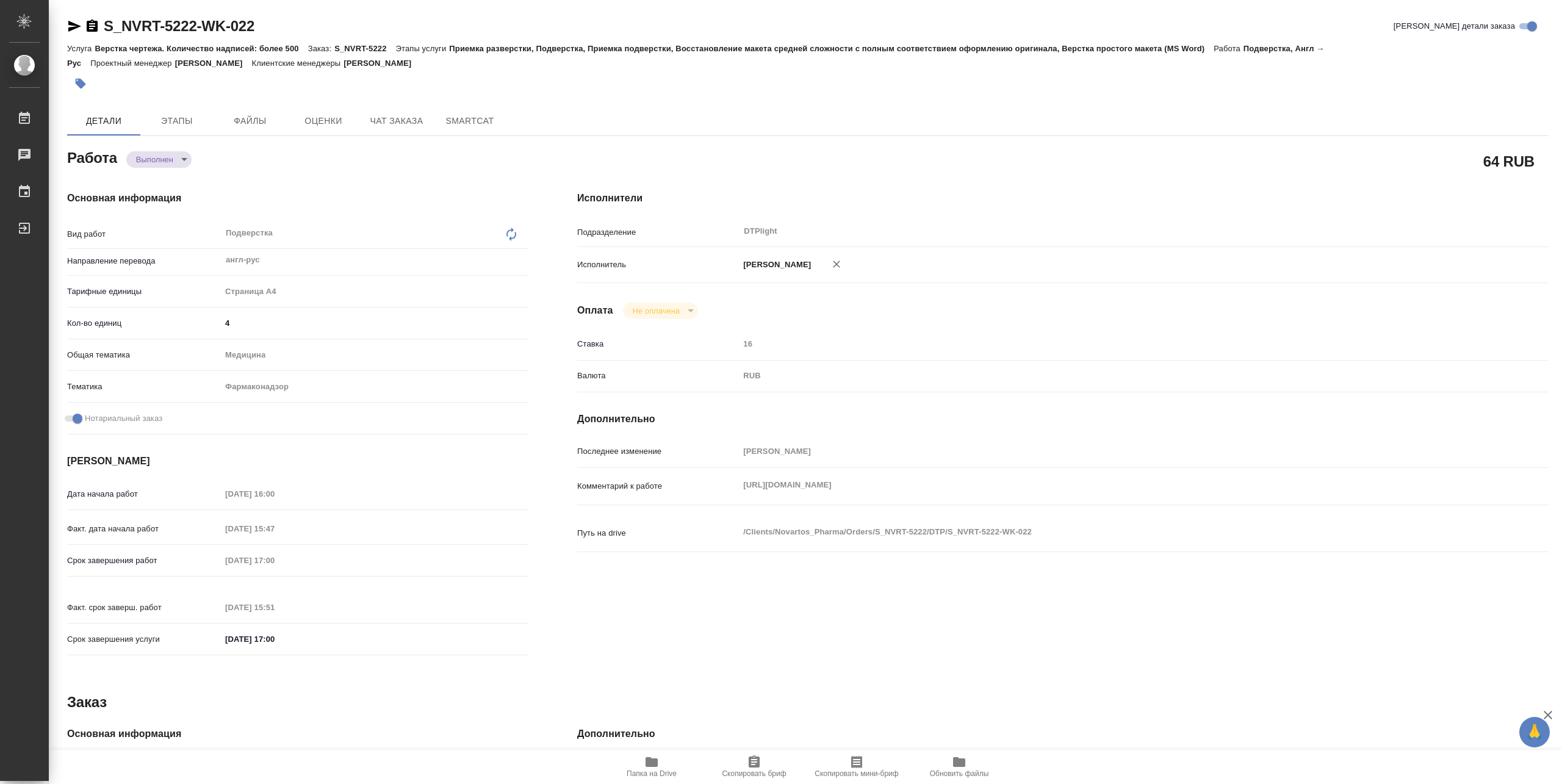
type textarea "x"
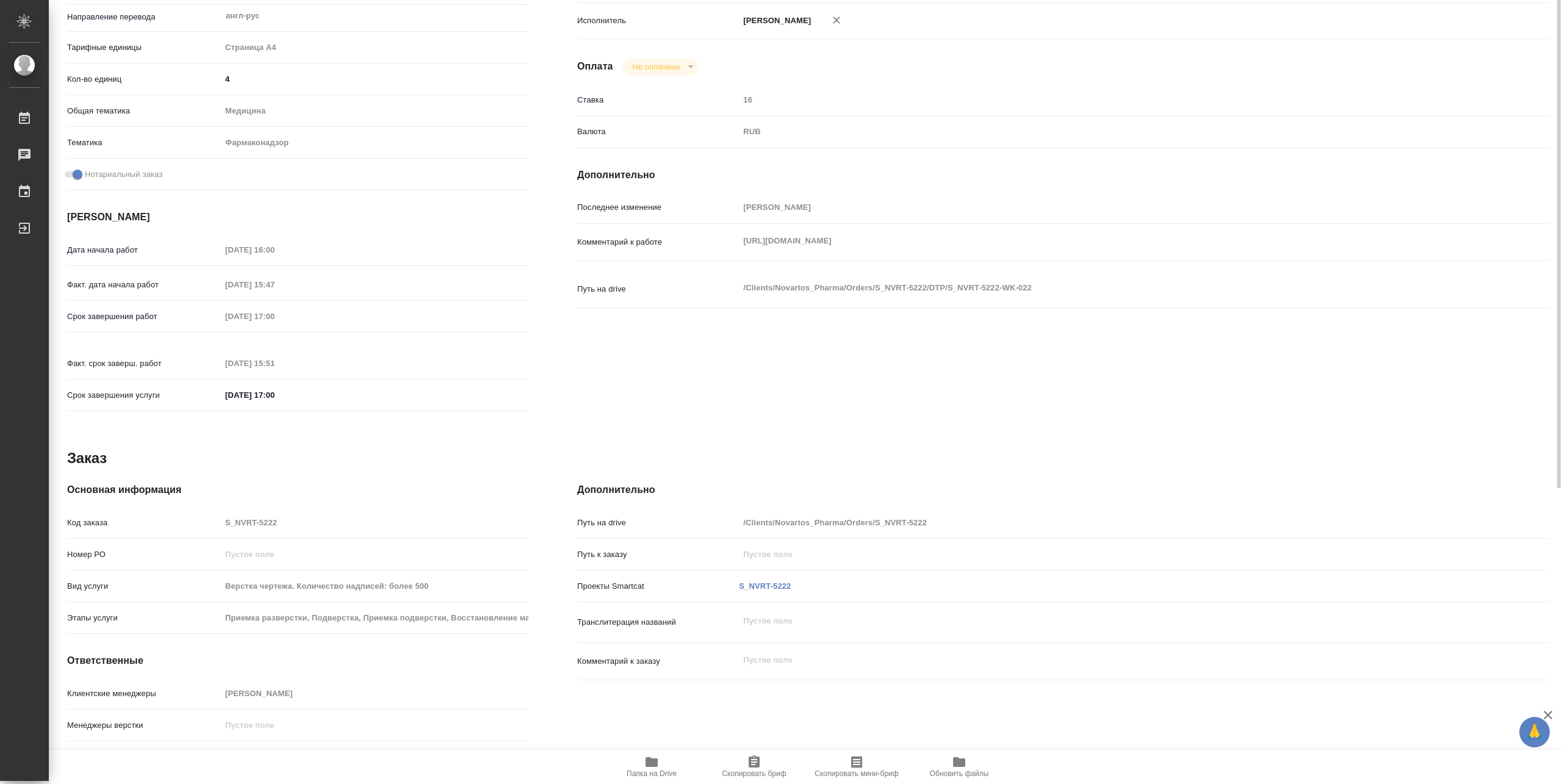
type textarea "x"
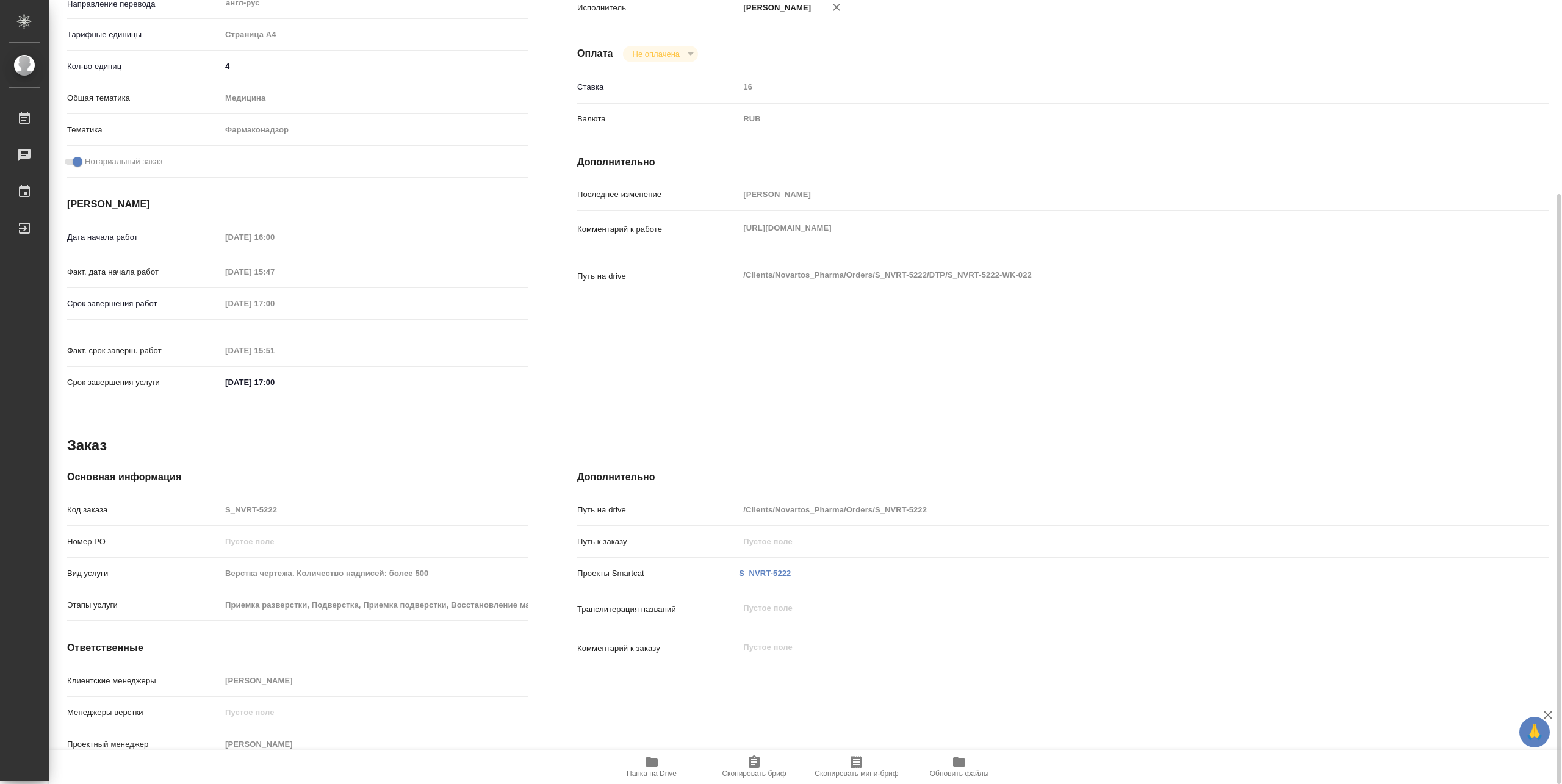
scroll to position [13, 0]
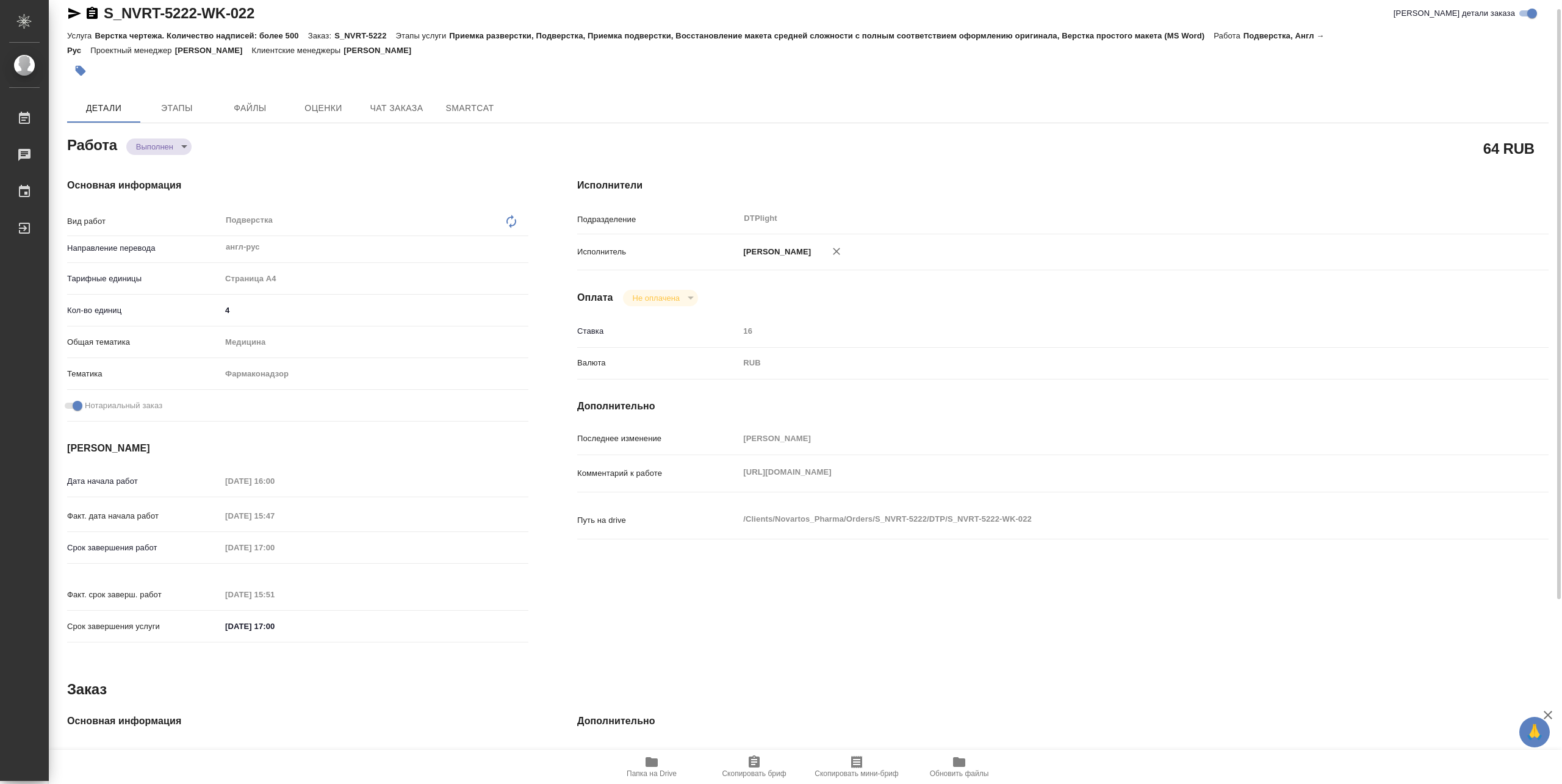
click at [166, 144] on body "🙏 .cls-1 fill:#fff; AWATERA Pankina Anna Работы Чаты График Выйти S_NVRT-5222-W…" at bounding box center [781, 392] width 1562 height 784
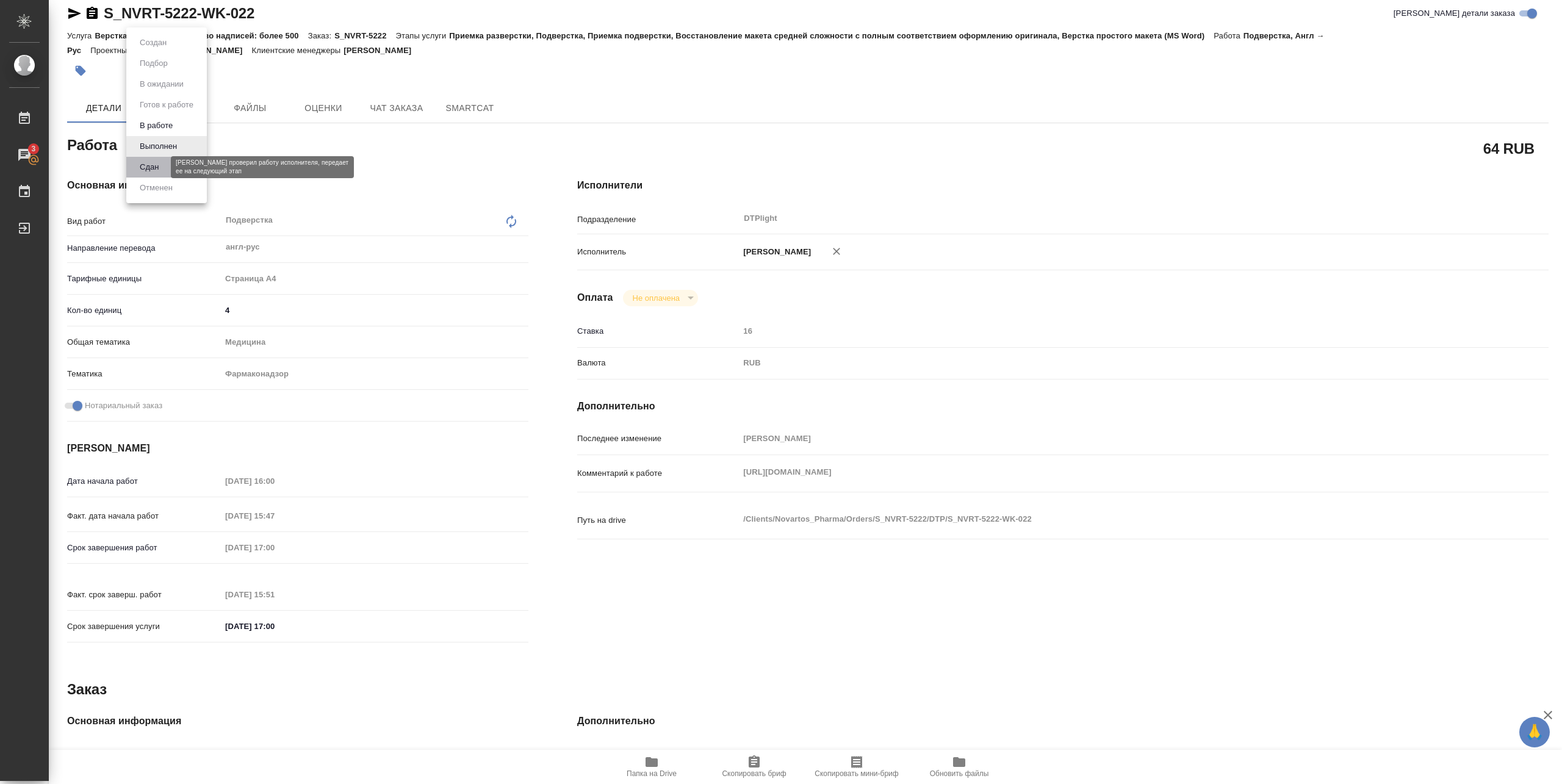
click at [157, 167] on button "Сдан" at bounding box center [149, 167] width 26 height 13
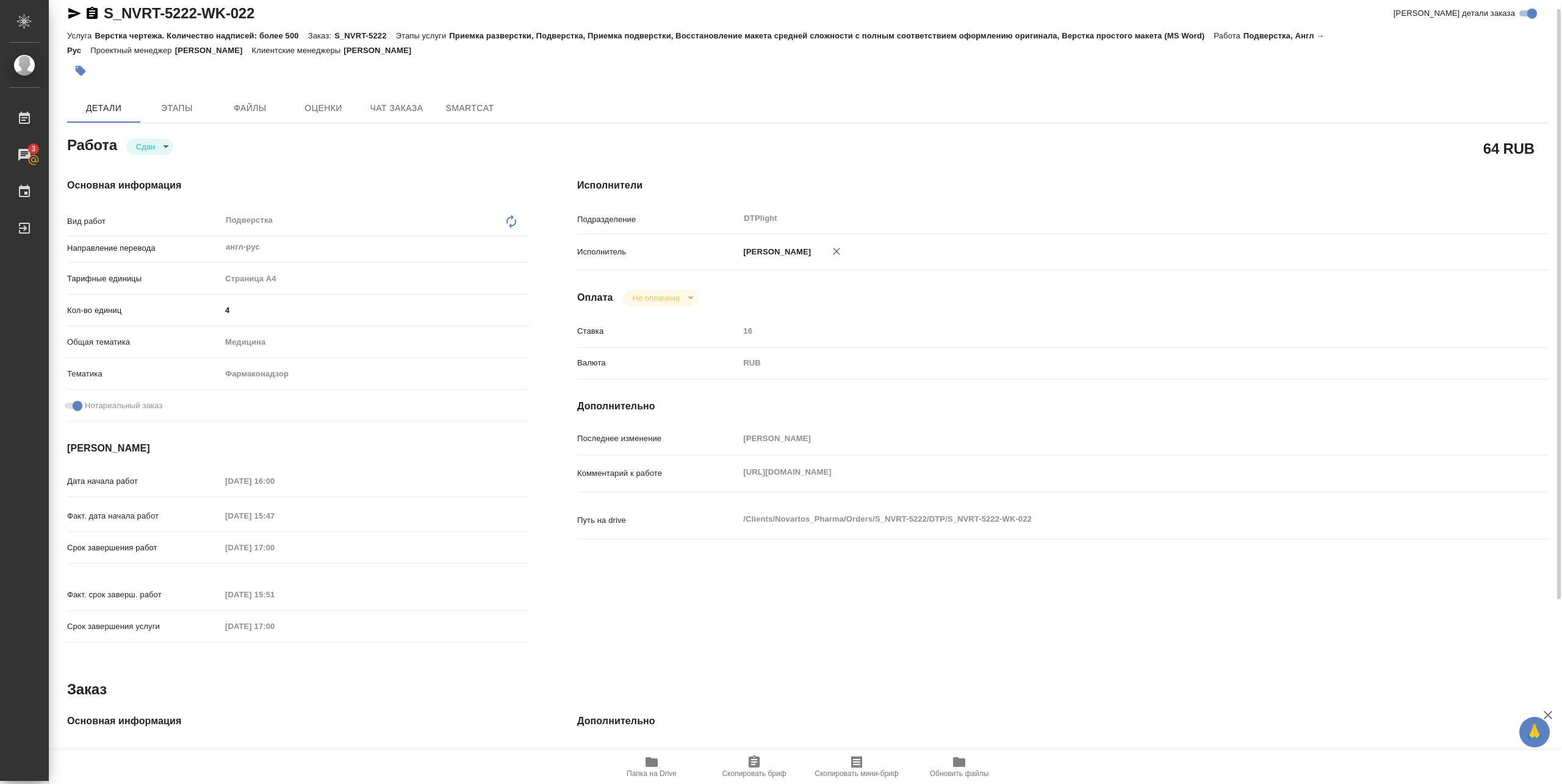
type textarea "x"
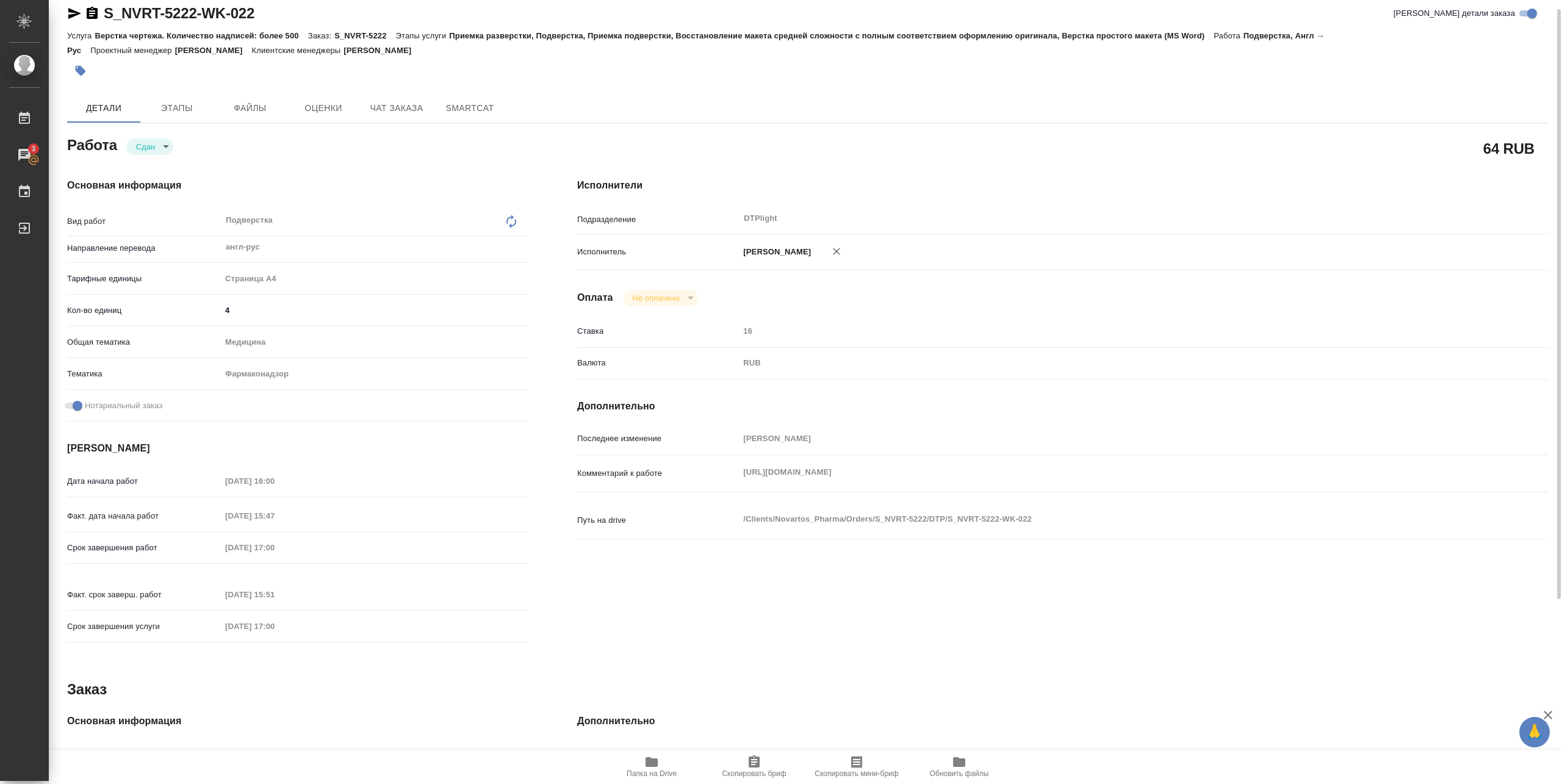
type textarea "x"
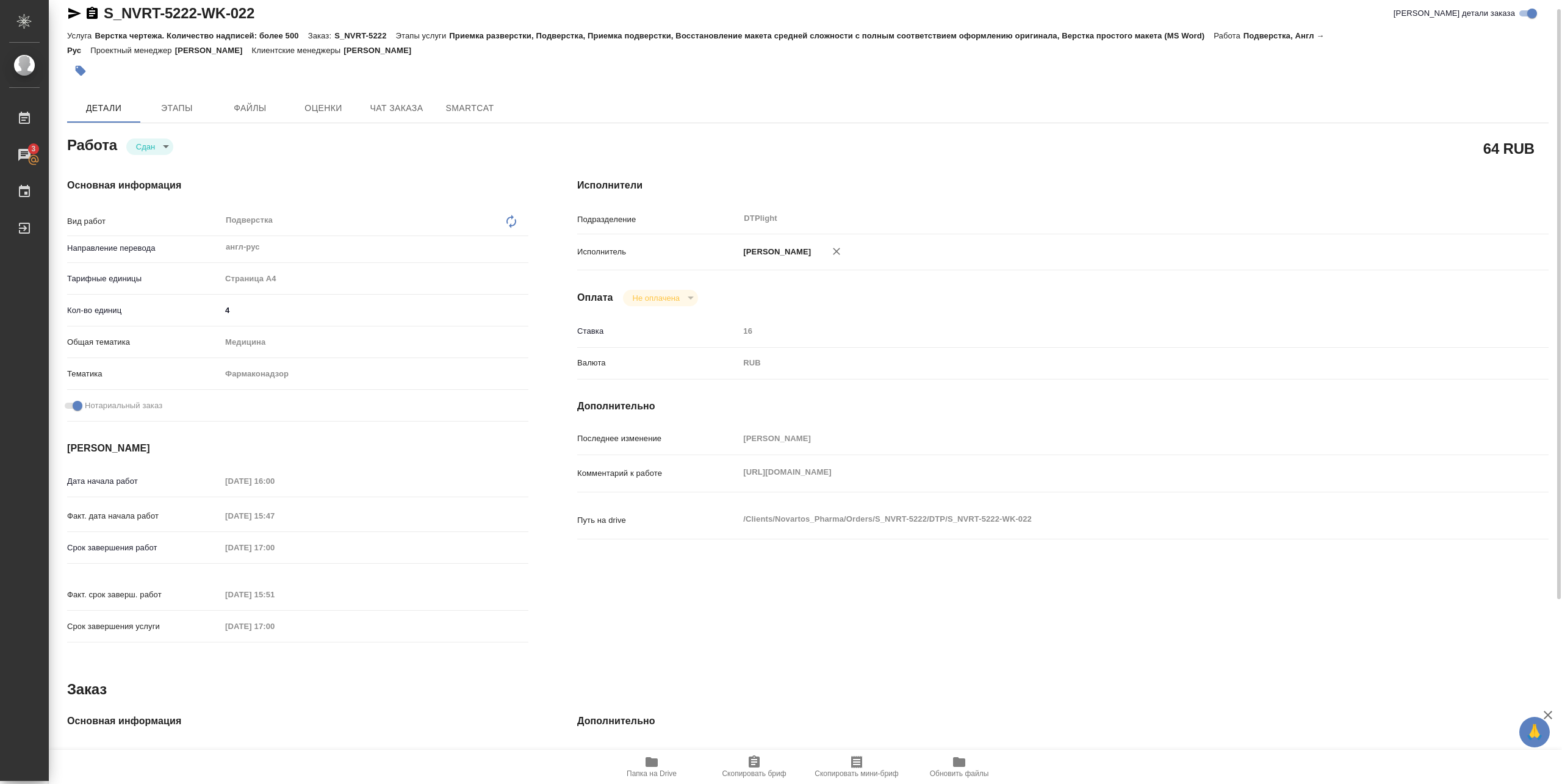
click at [645, 771] on span "Папка на Drive" at bounding box center [651, 774] width 50 height 9
type textarea "x"
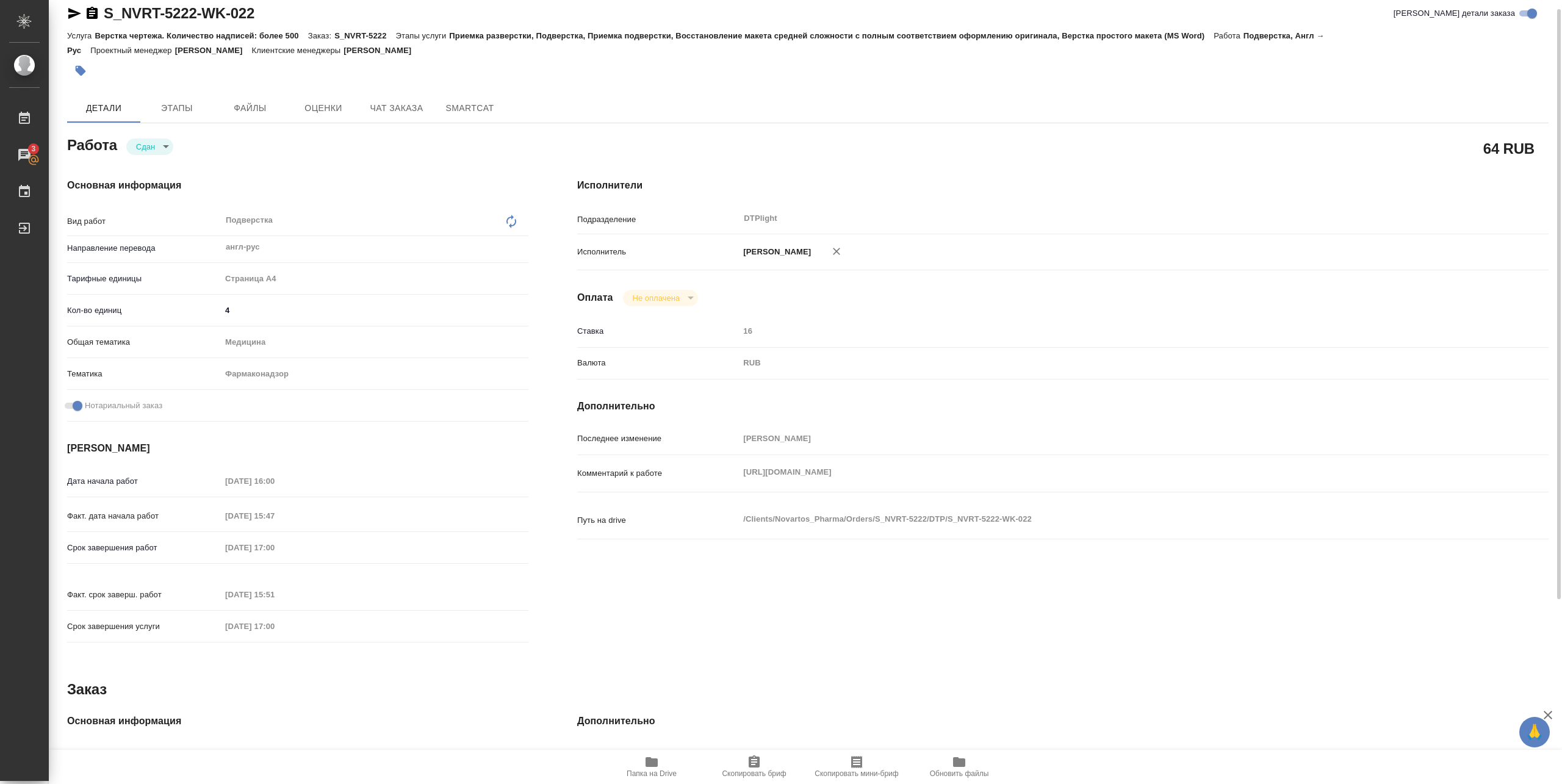
type textarea "x"
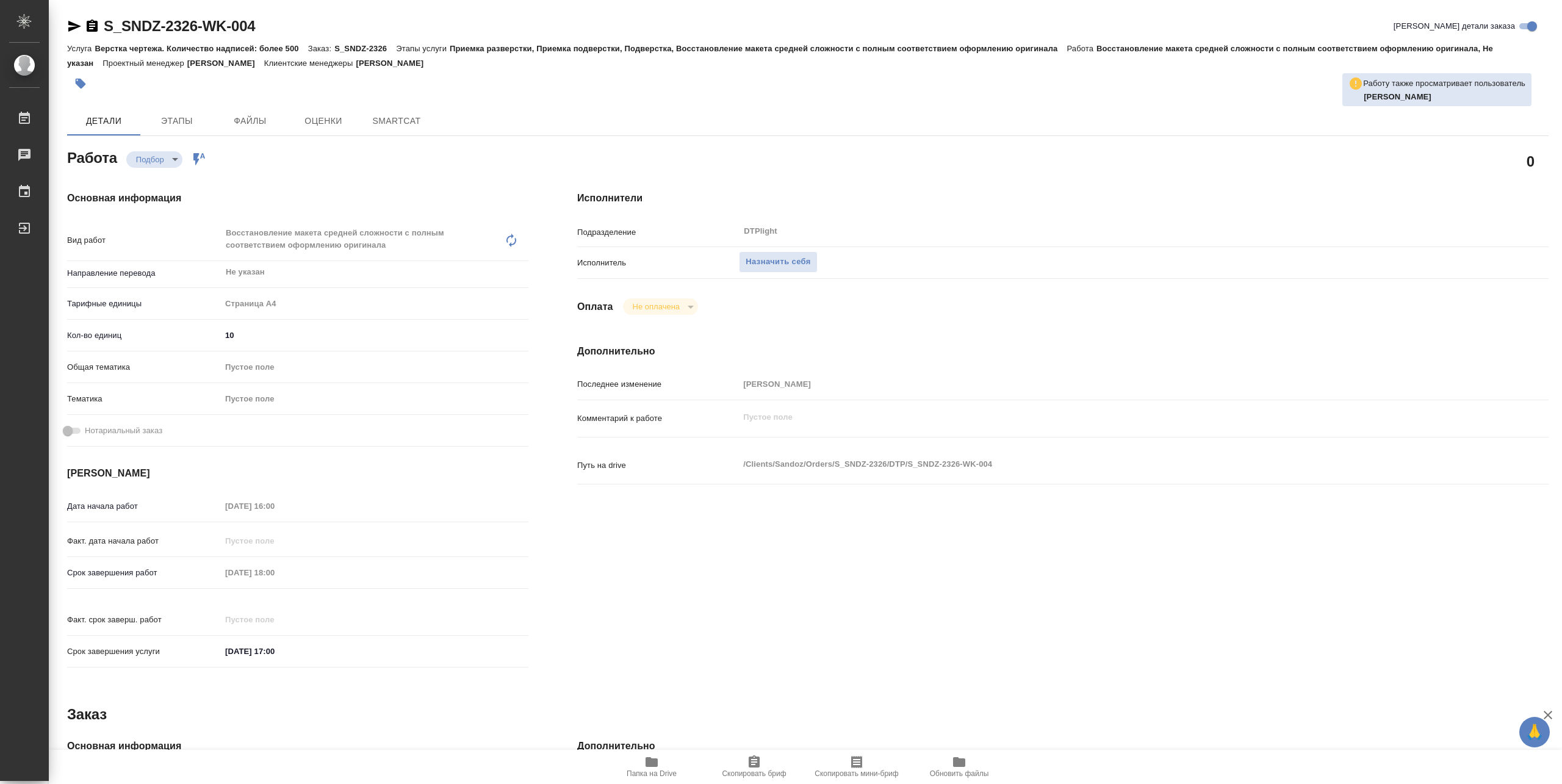
type textarea "x"
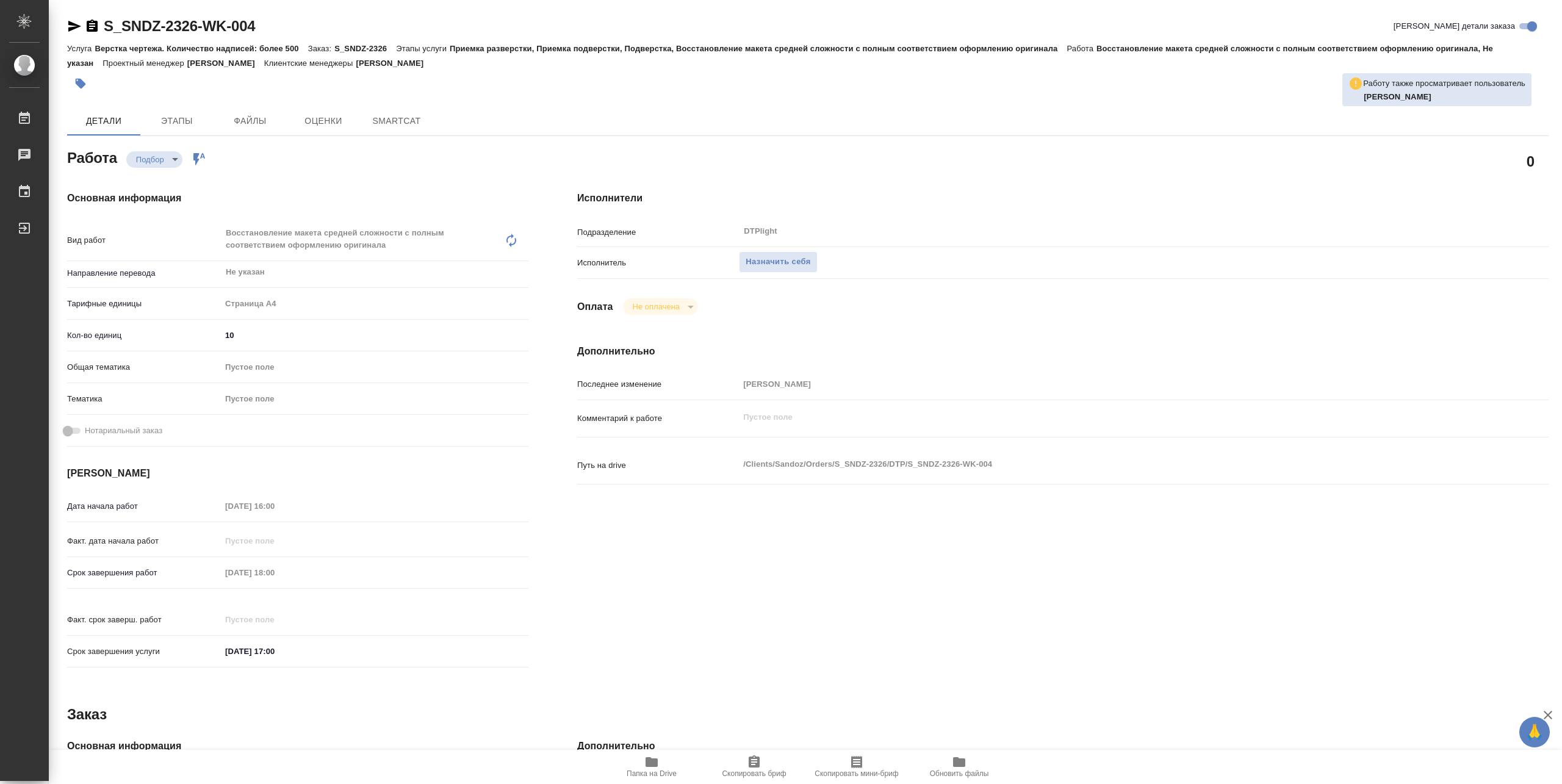
type textarea "x"
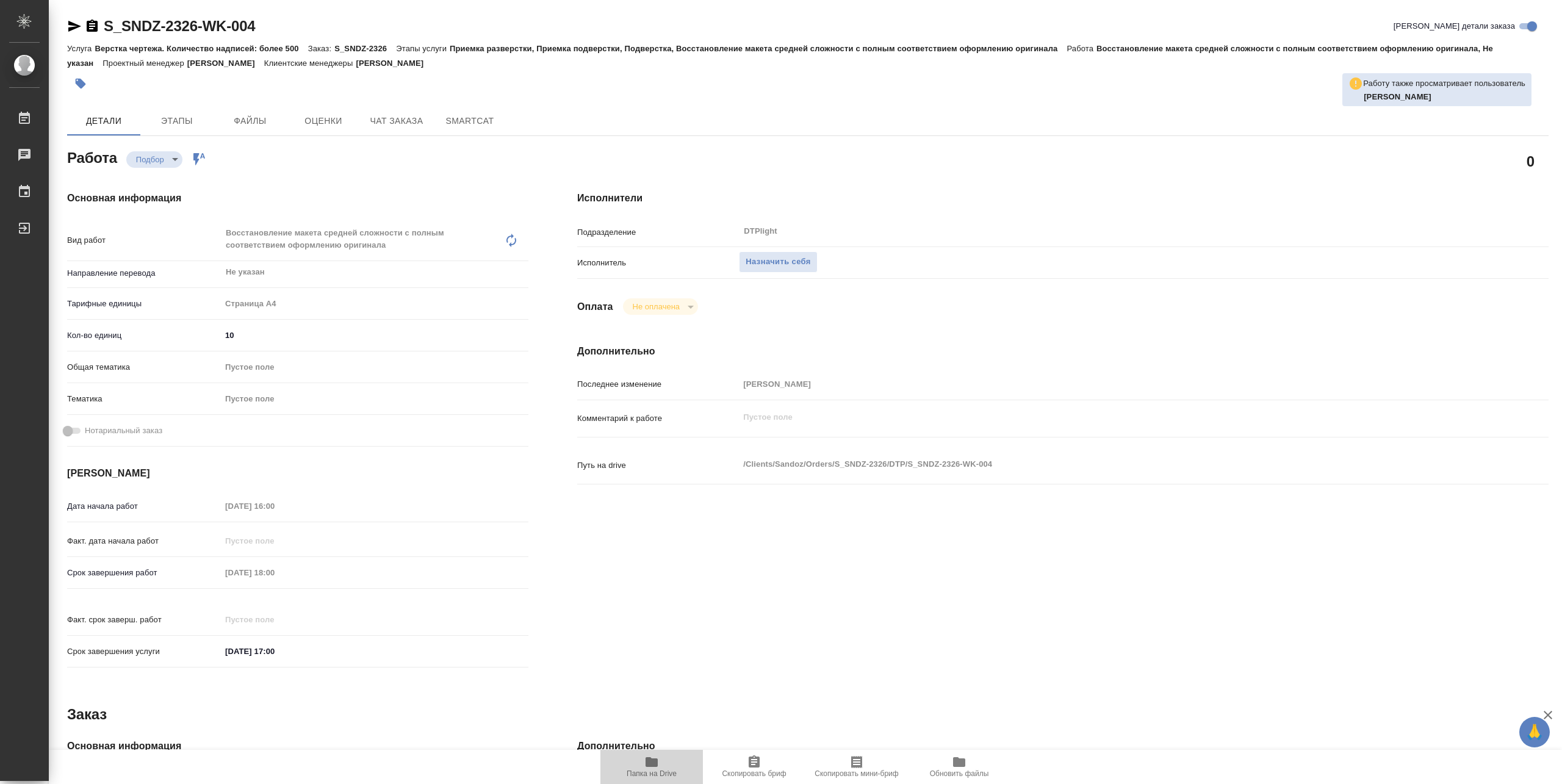
click at [659, 764] on span "Папка на Drive" at bounding box center [652, 766] width 88 height 23
type textarea "x"
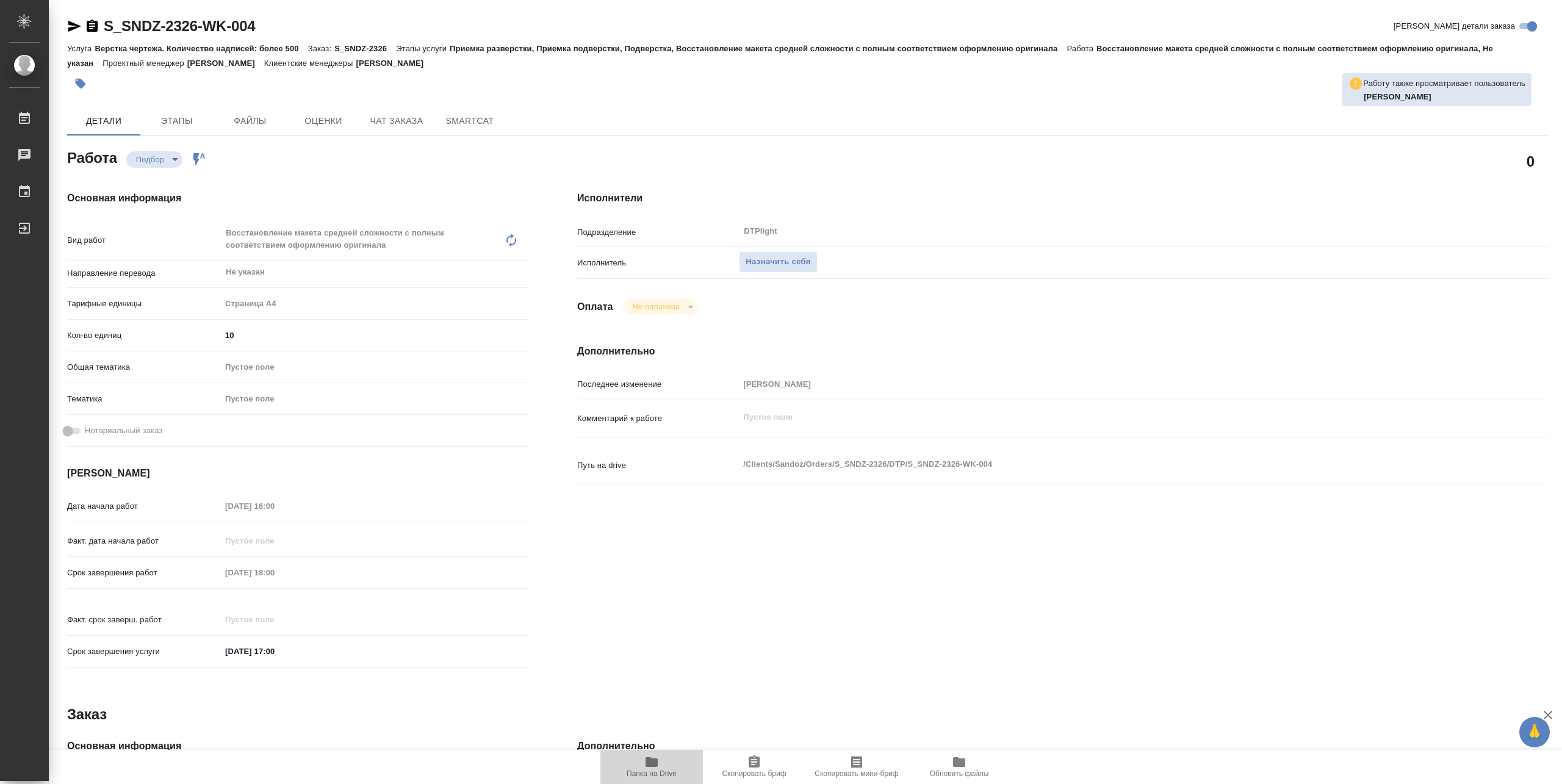
type textarea "x"
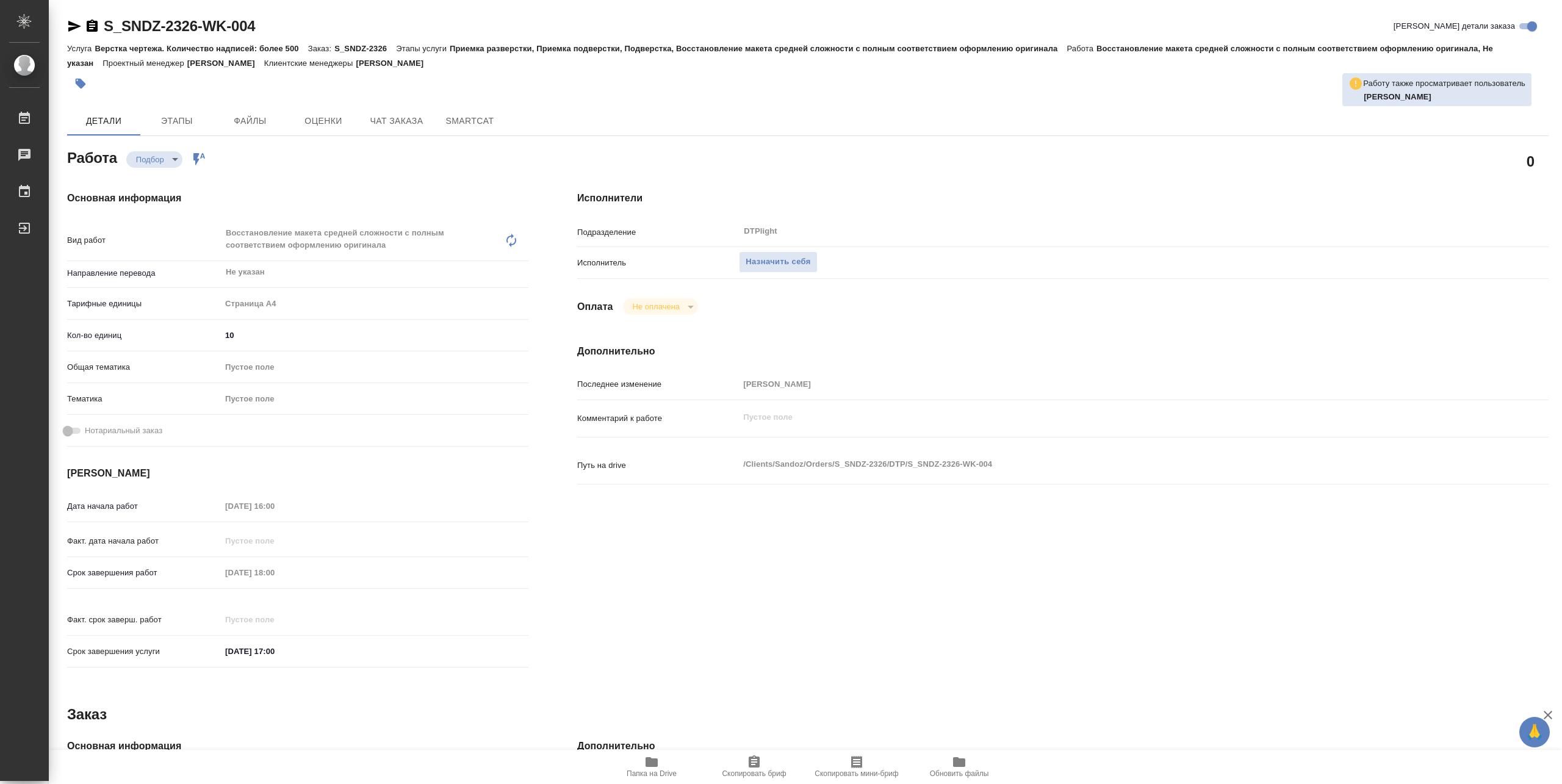
type textarea "x"
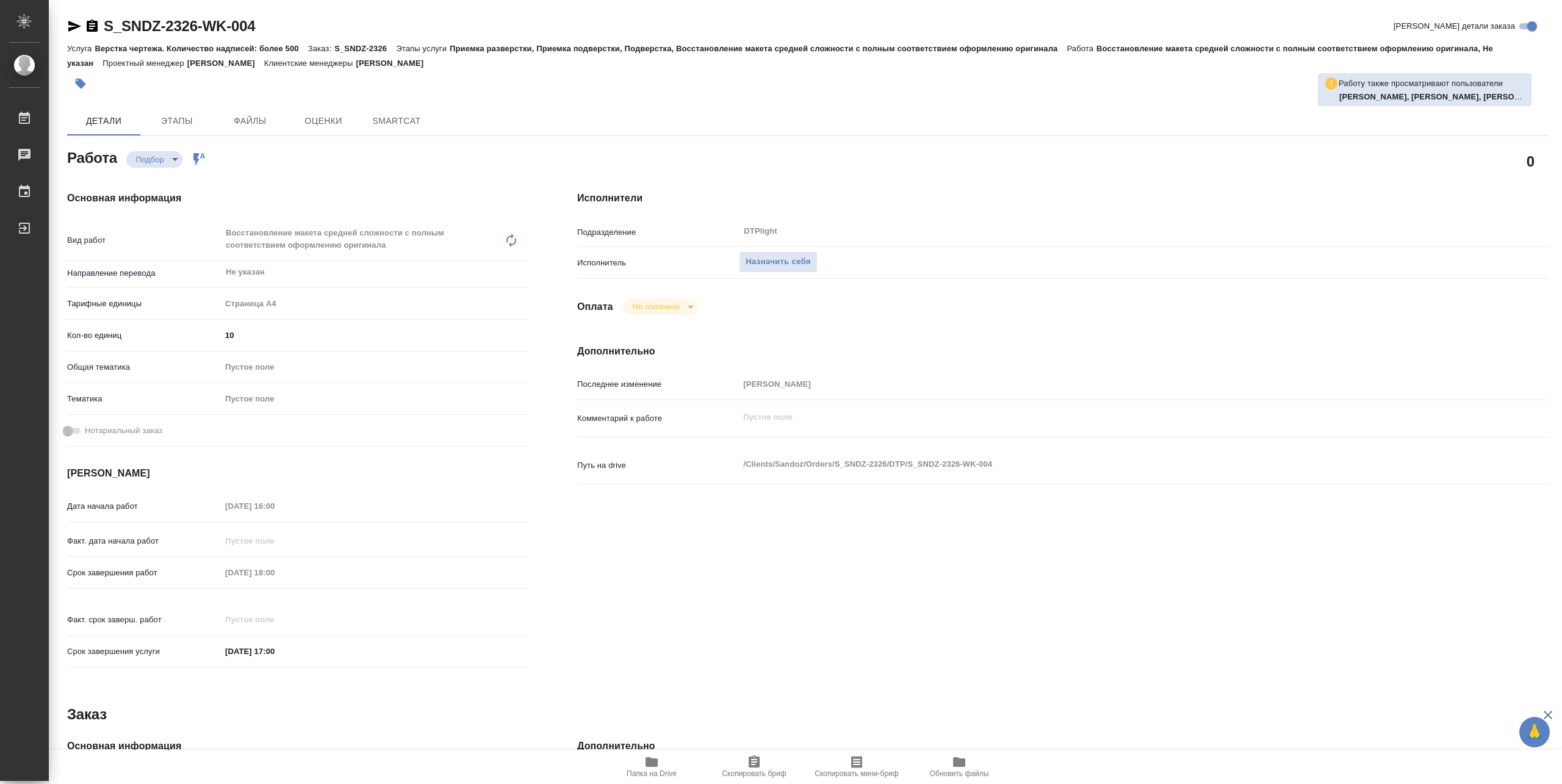
type textarea "x"
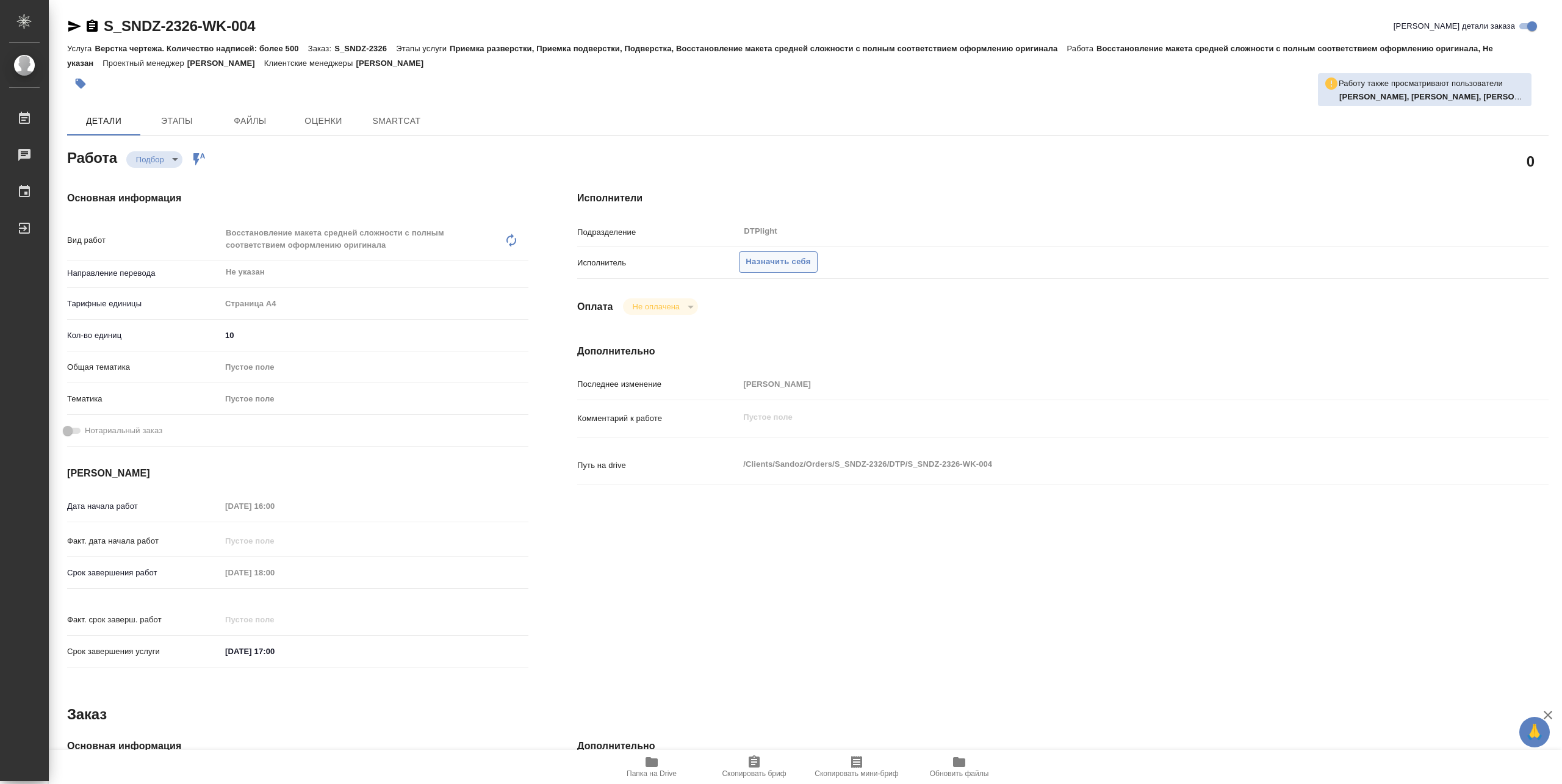
type textarea "x"
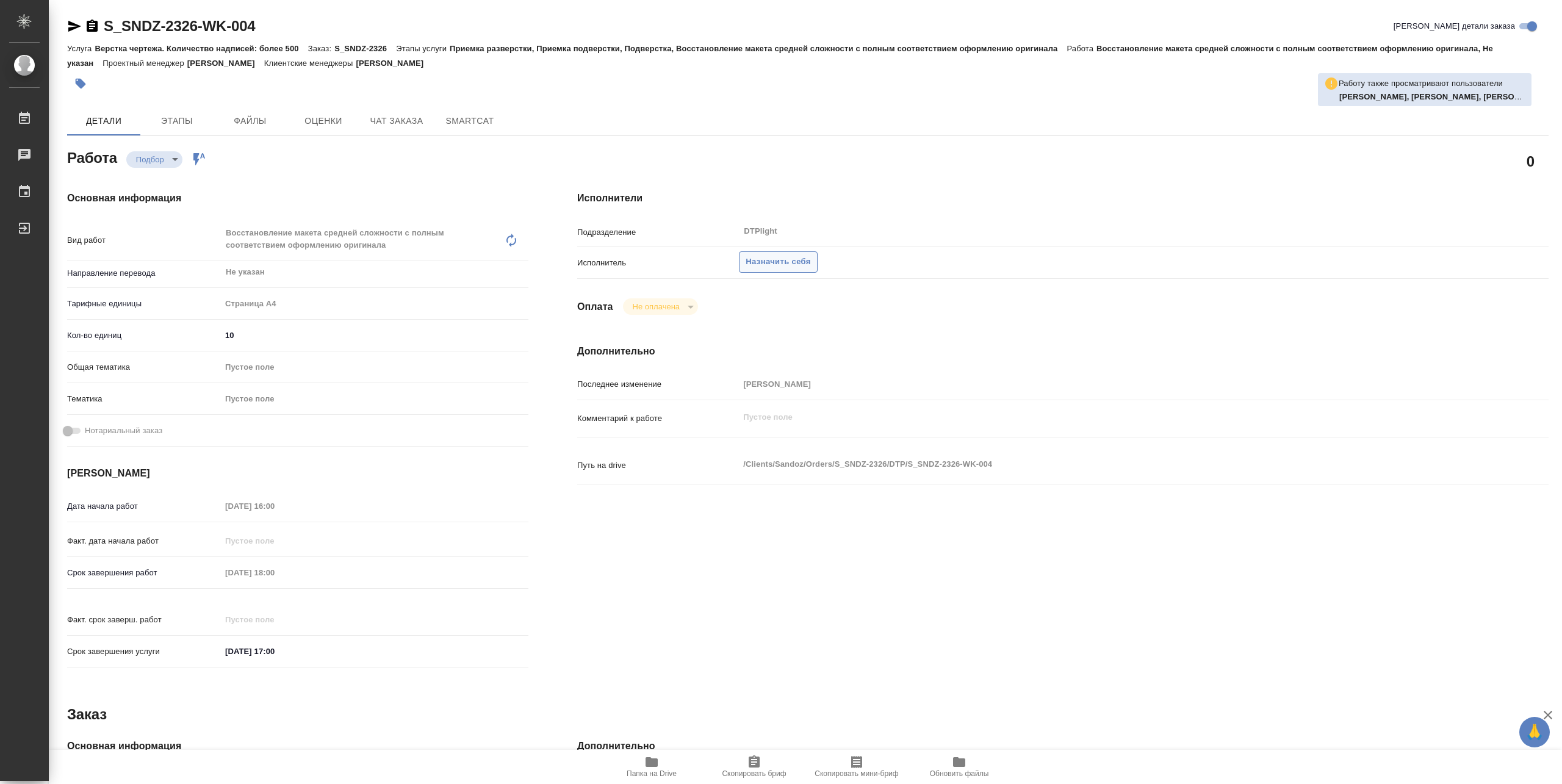
type textarea "x"
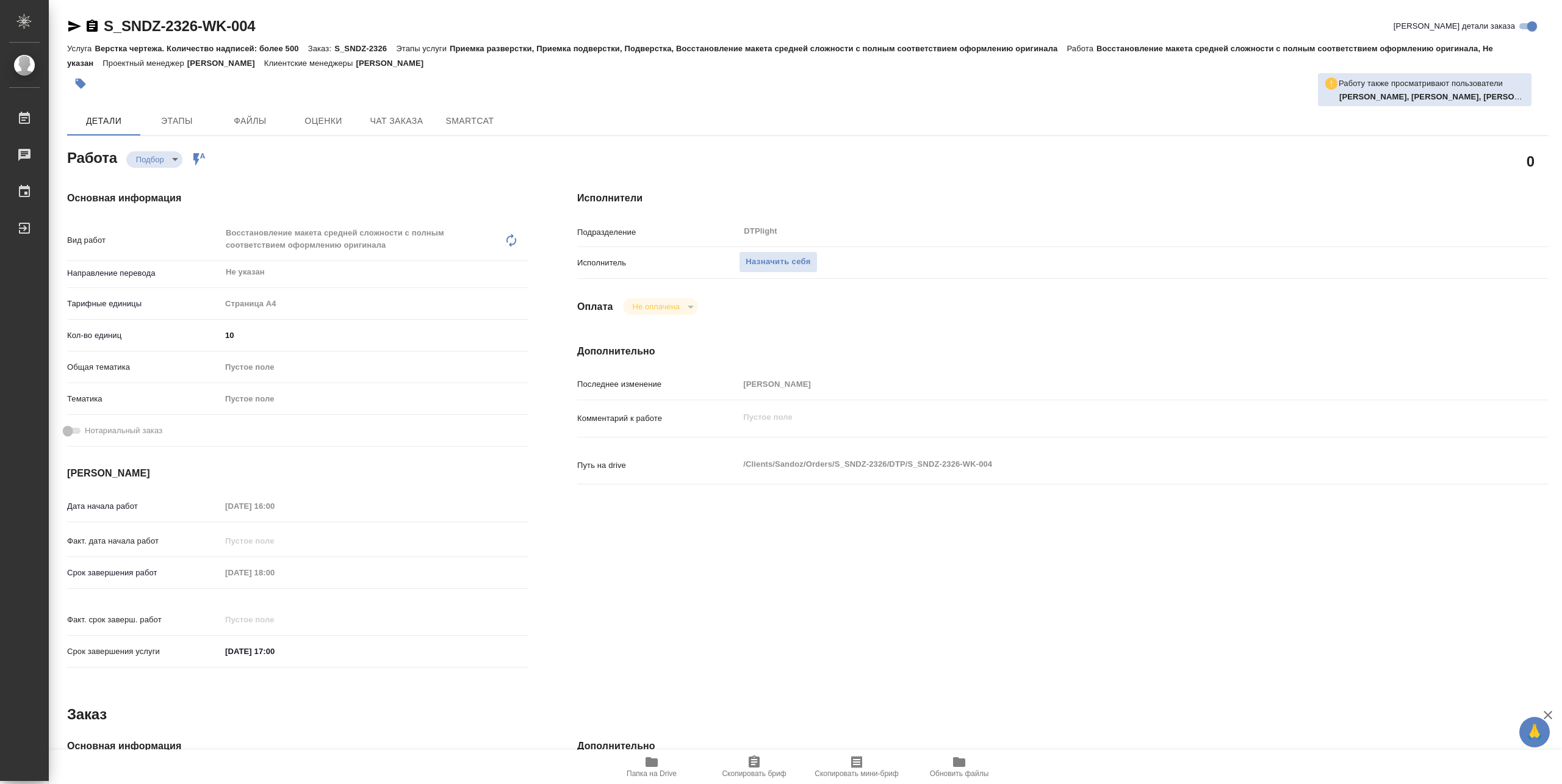
type textarea "x"
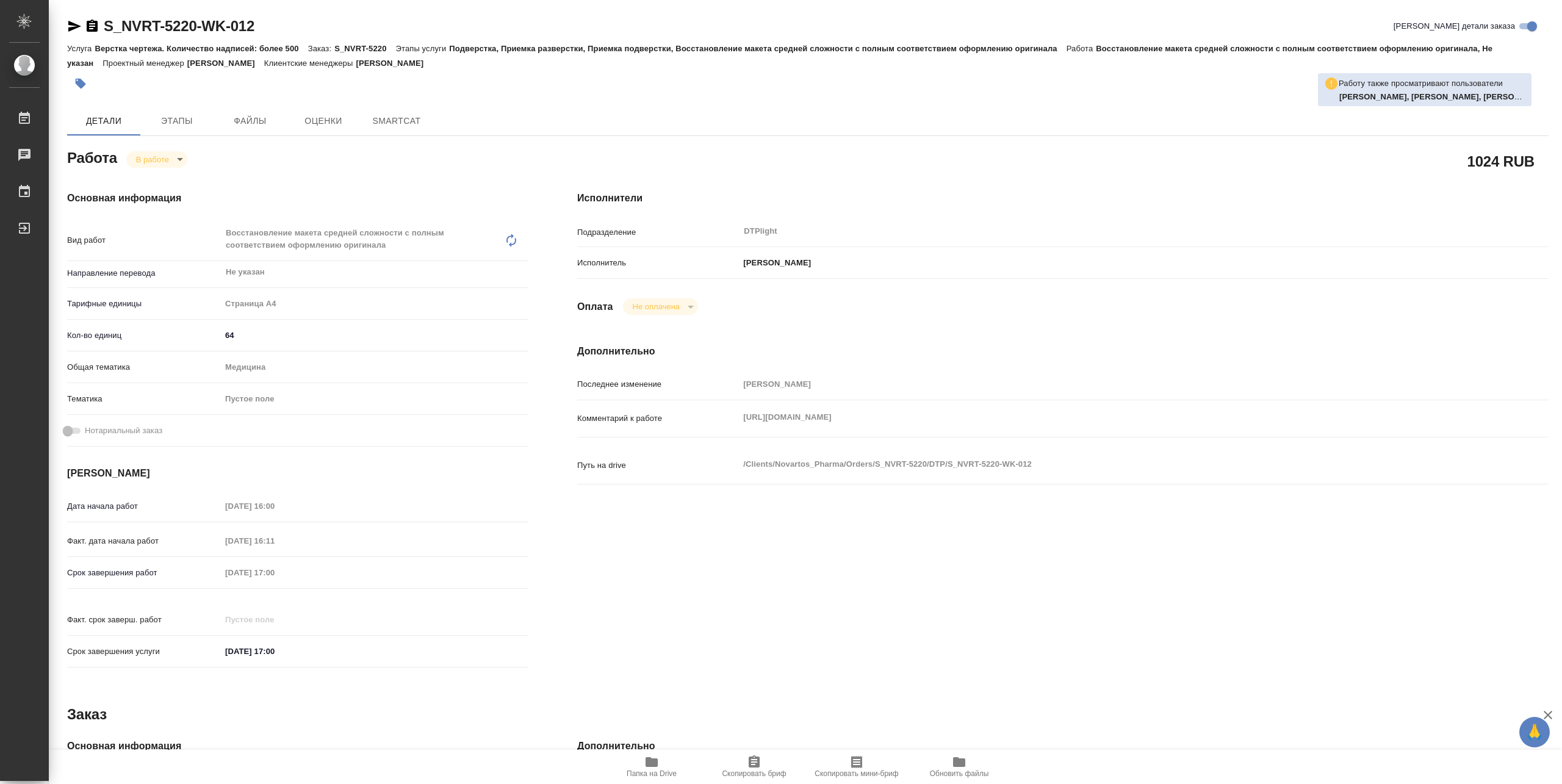
type textarea "x"
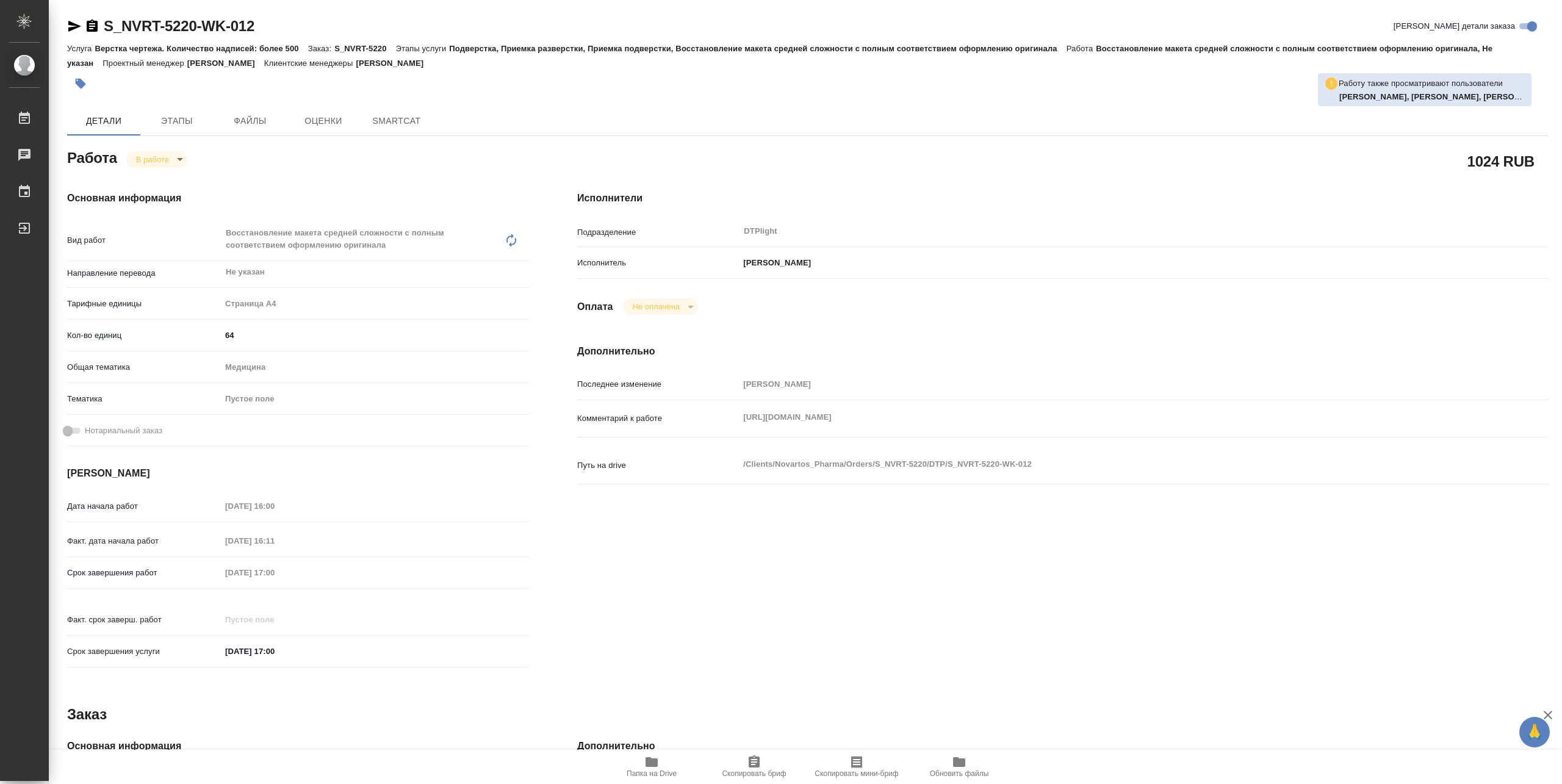
type textarea "x"
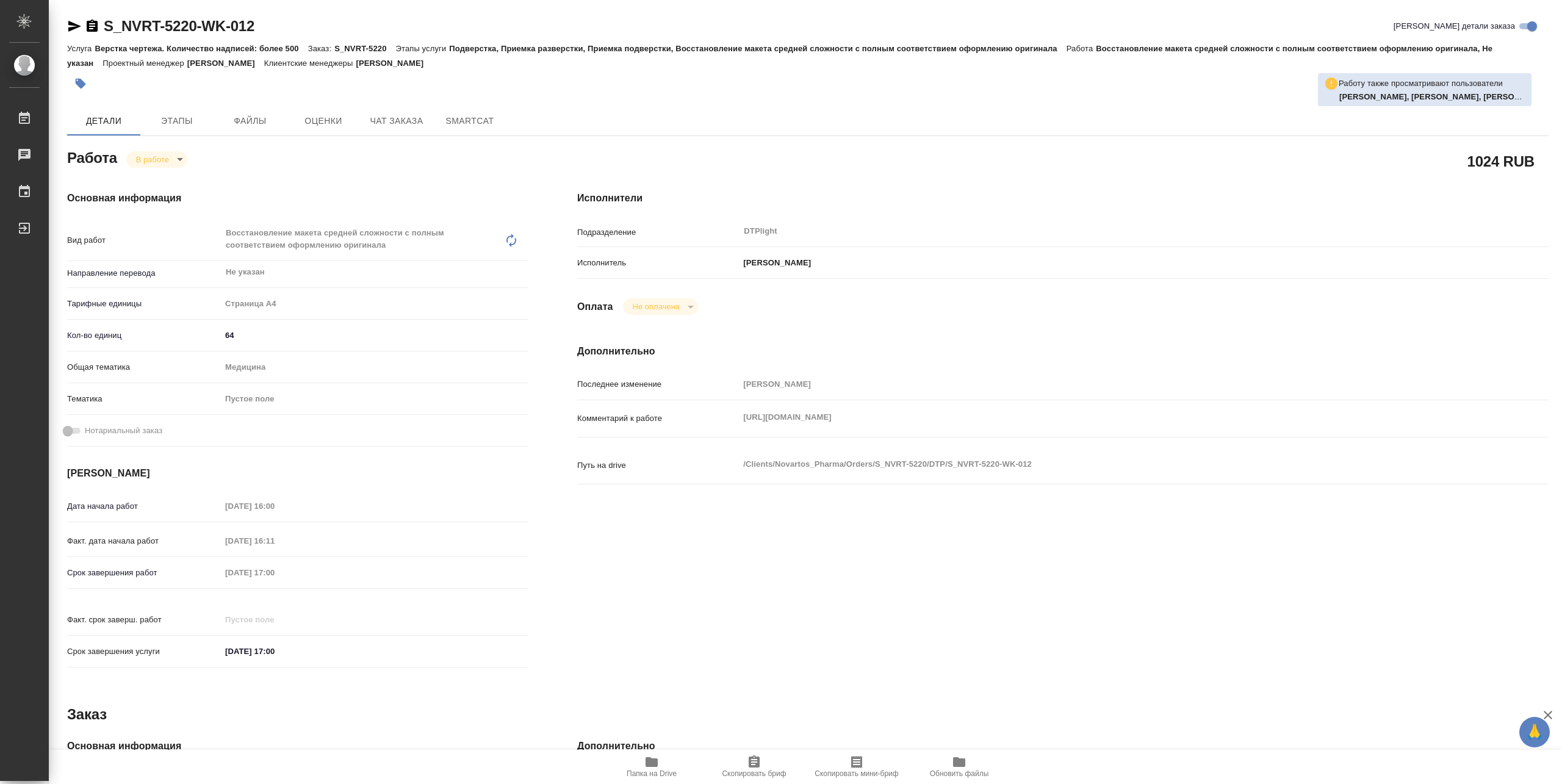
type textarea "x"
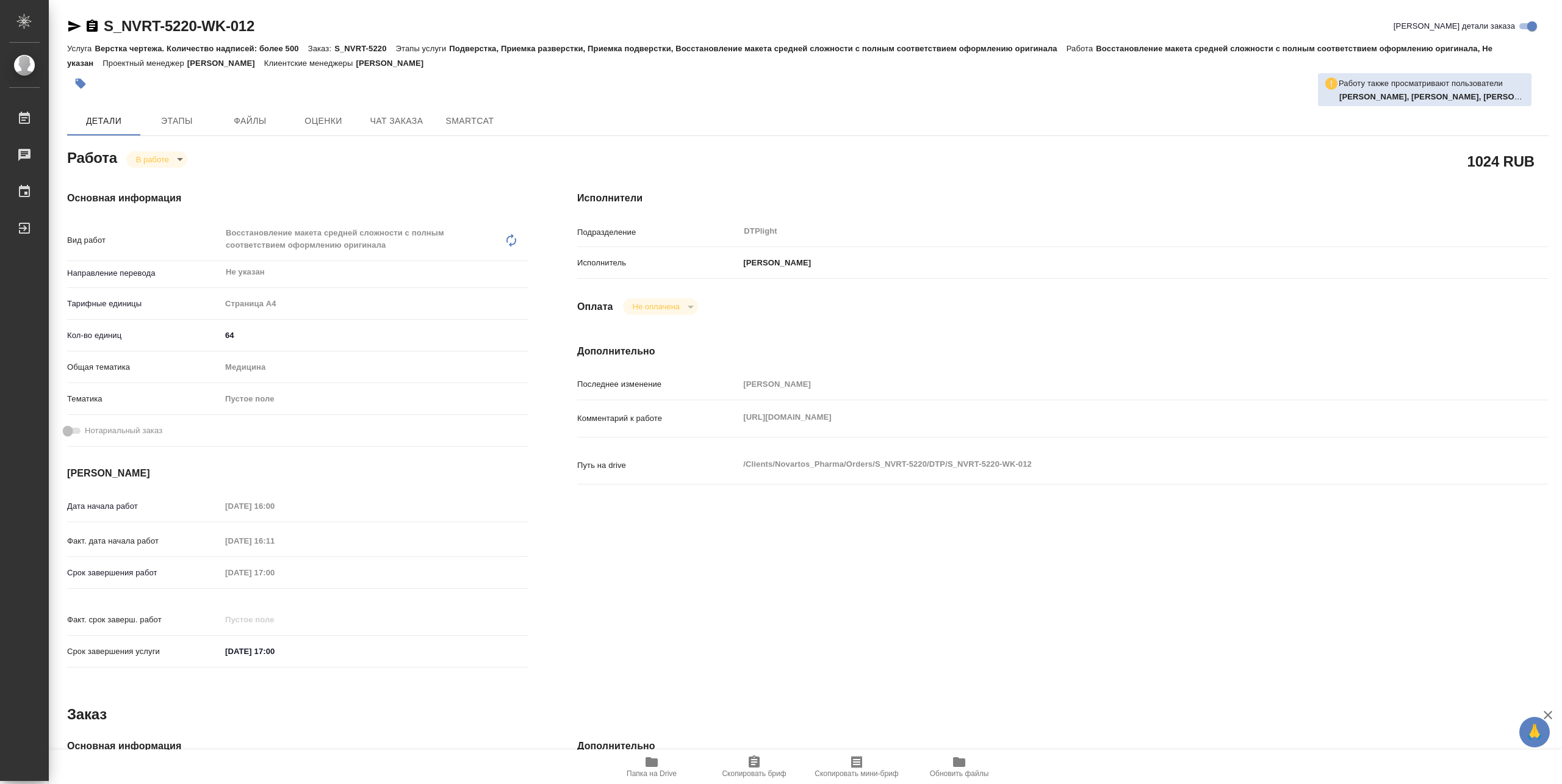
type textarea "x"
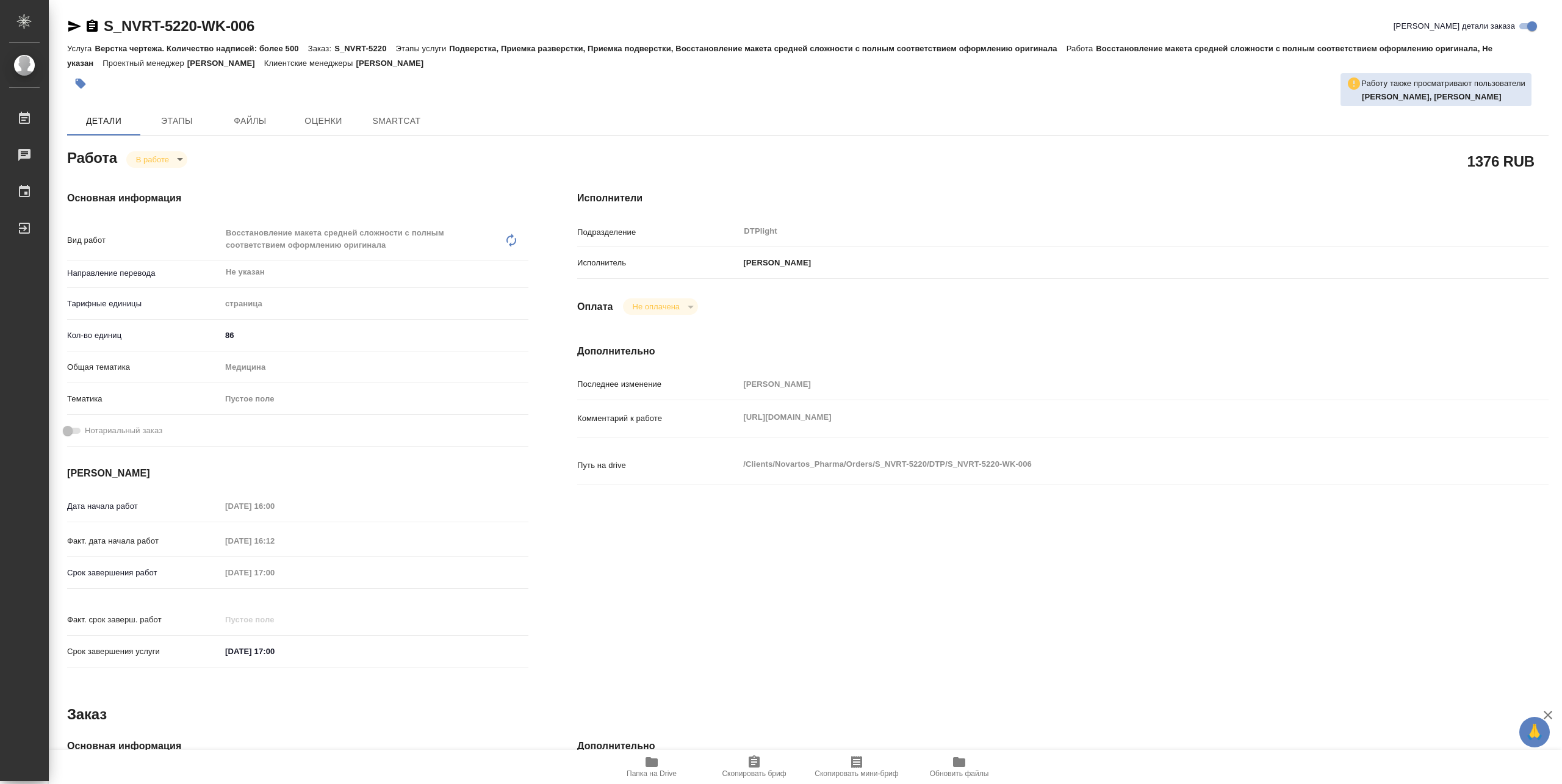
type textarea "x"
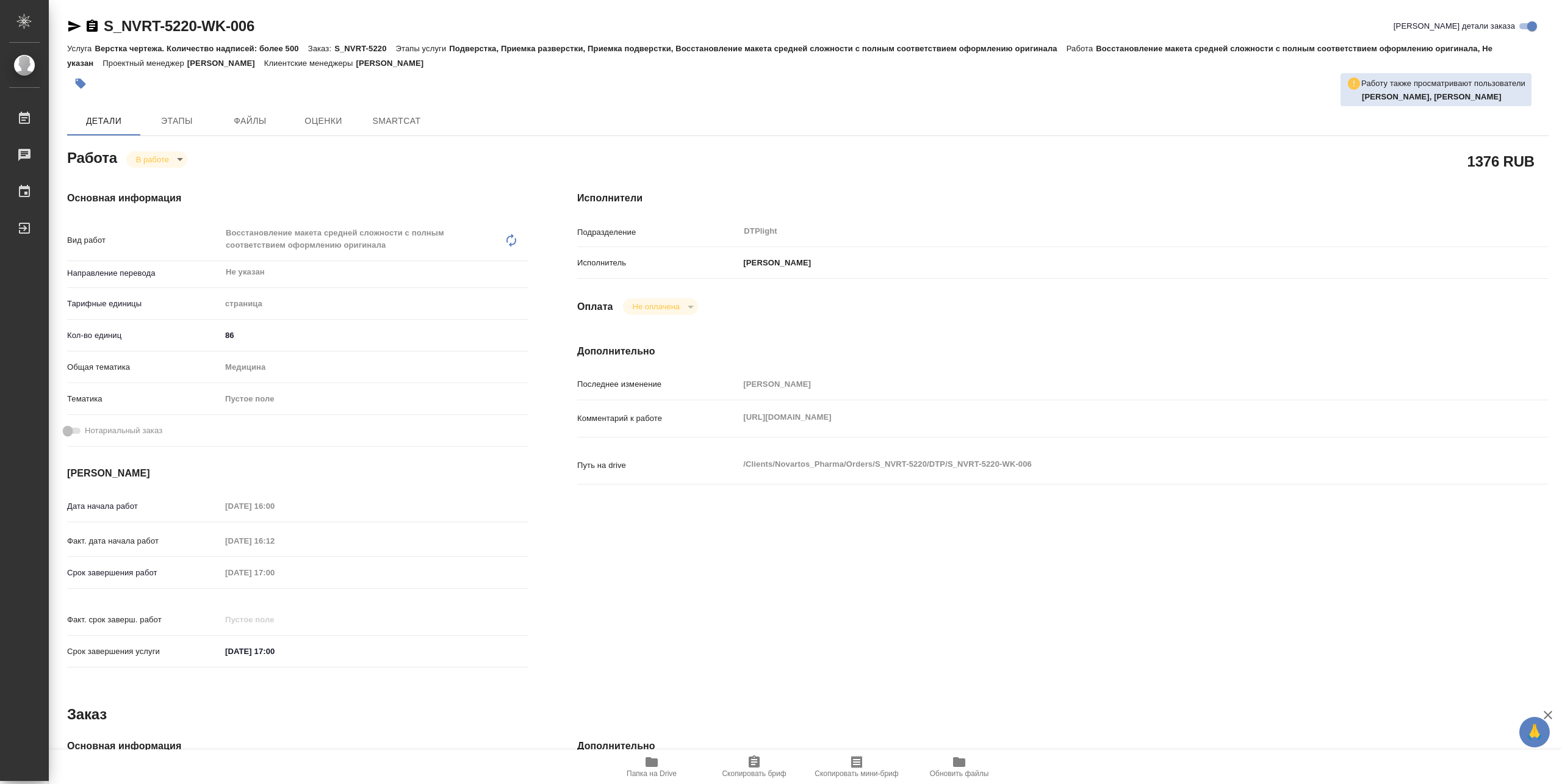
type textarea "x"
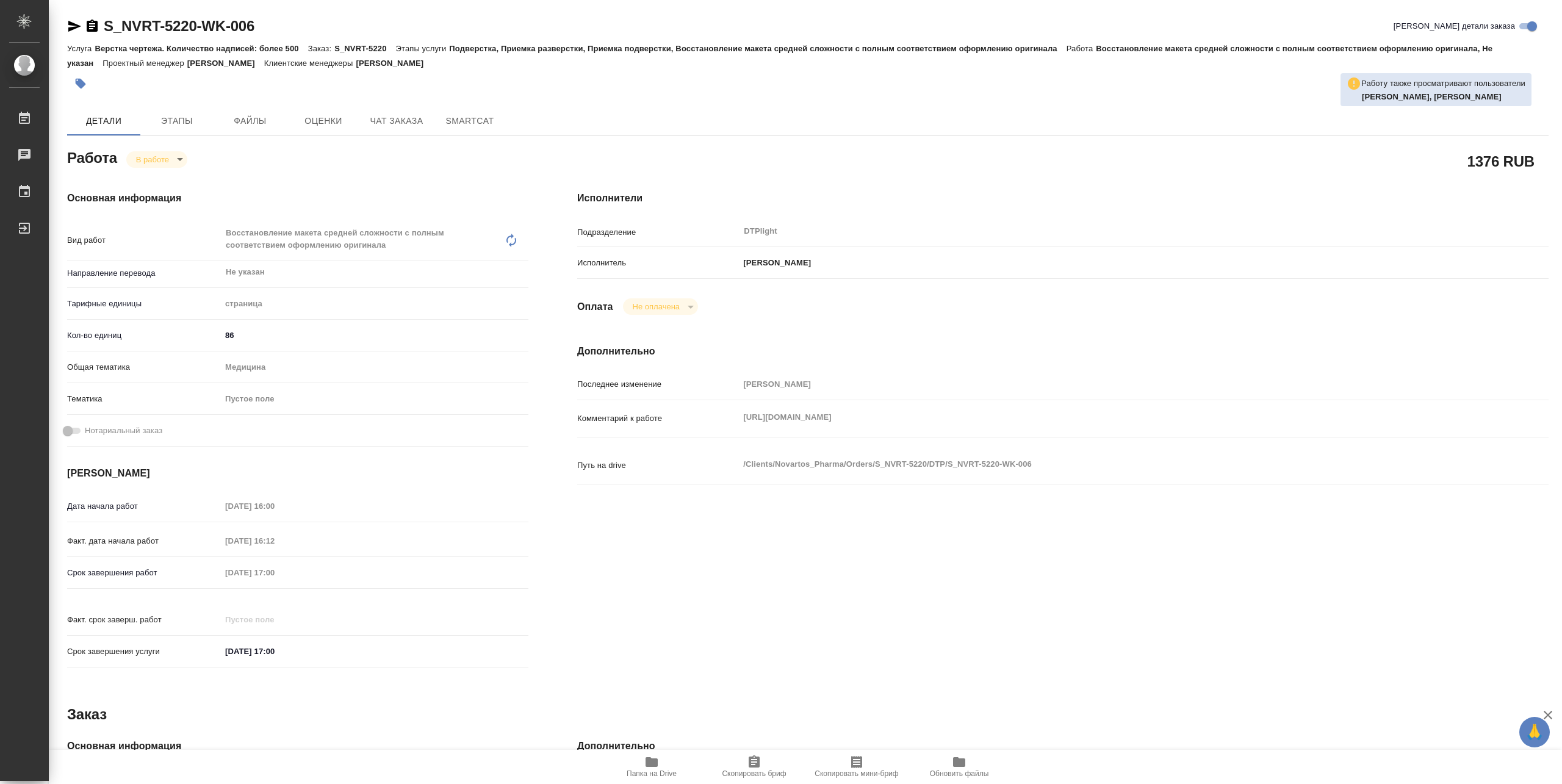
type textarea "x"
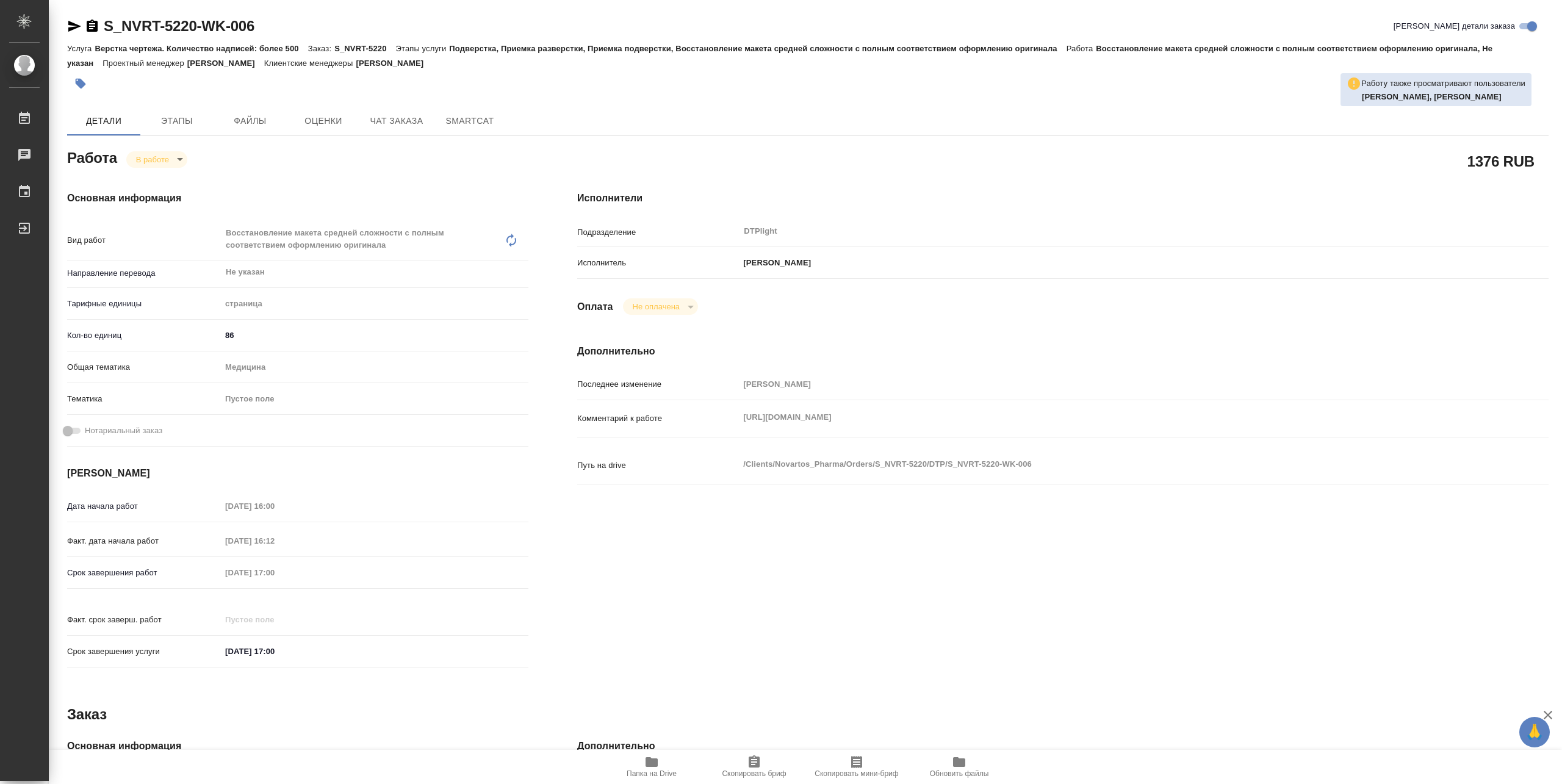
type textarea "x"
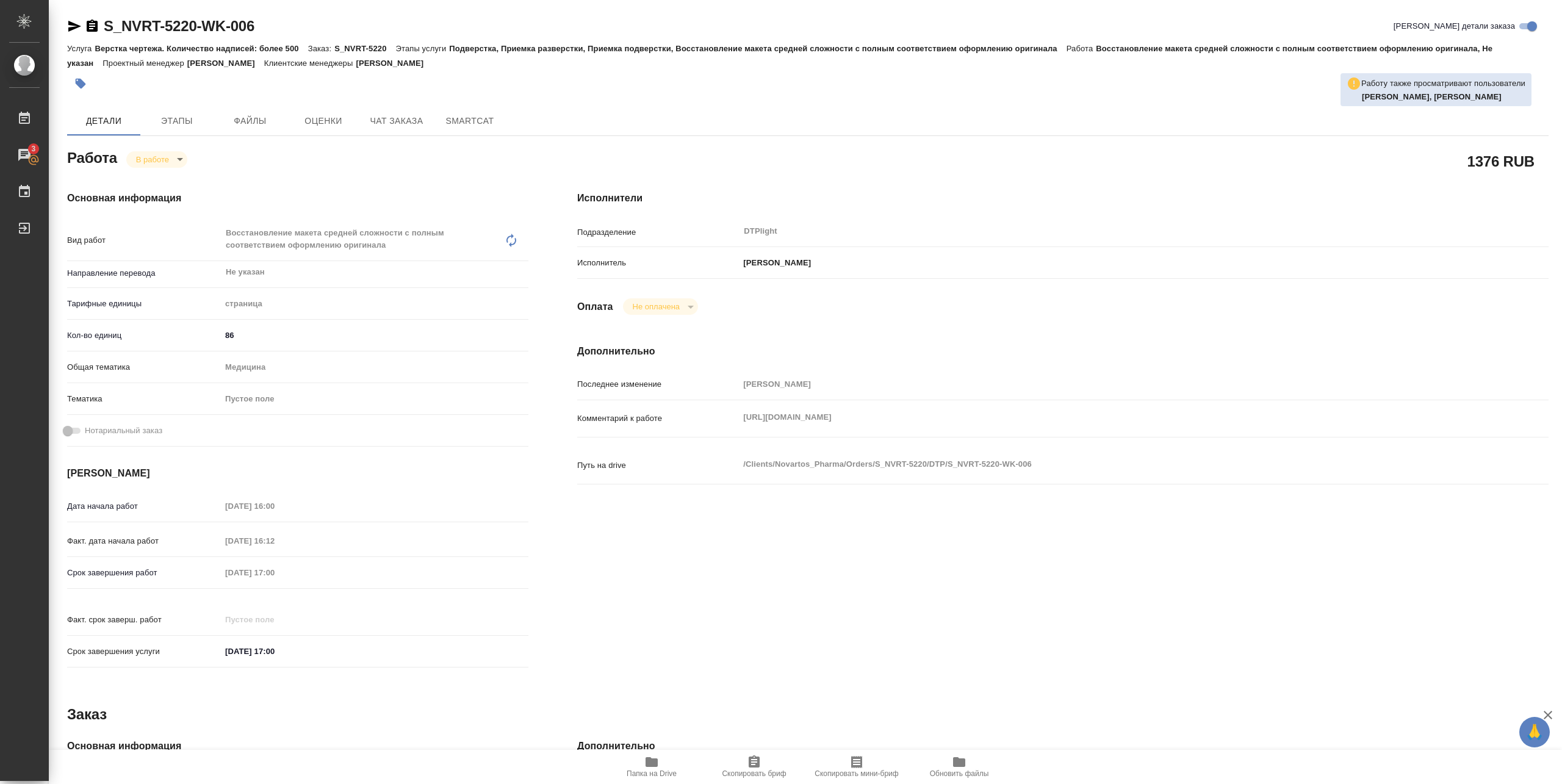
type textarea "x"
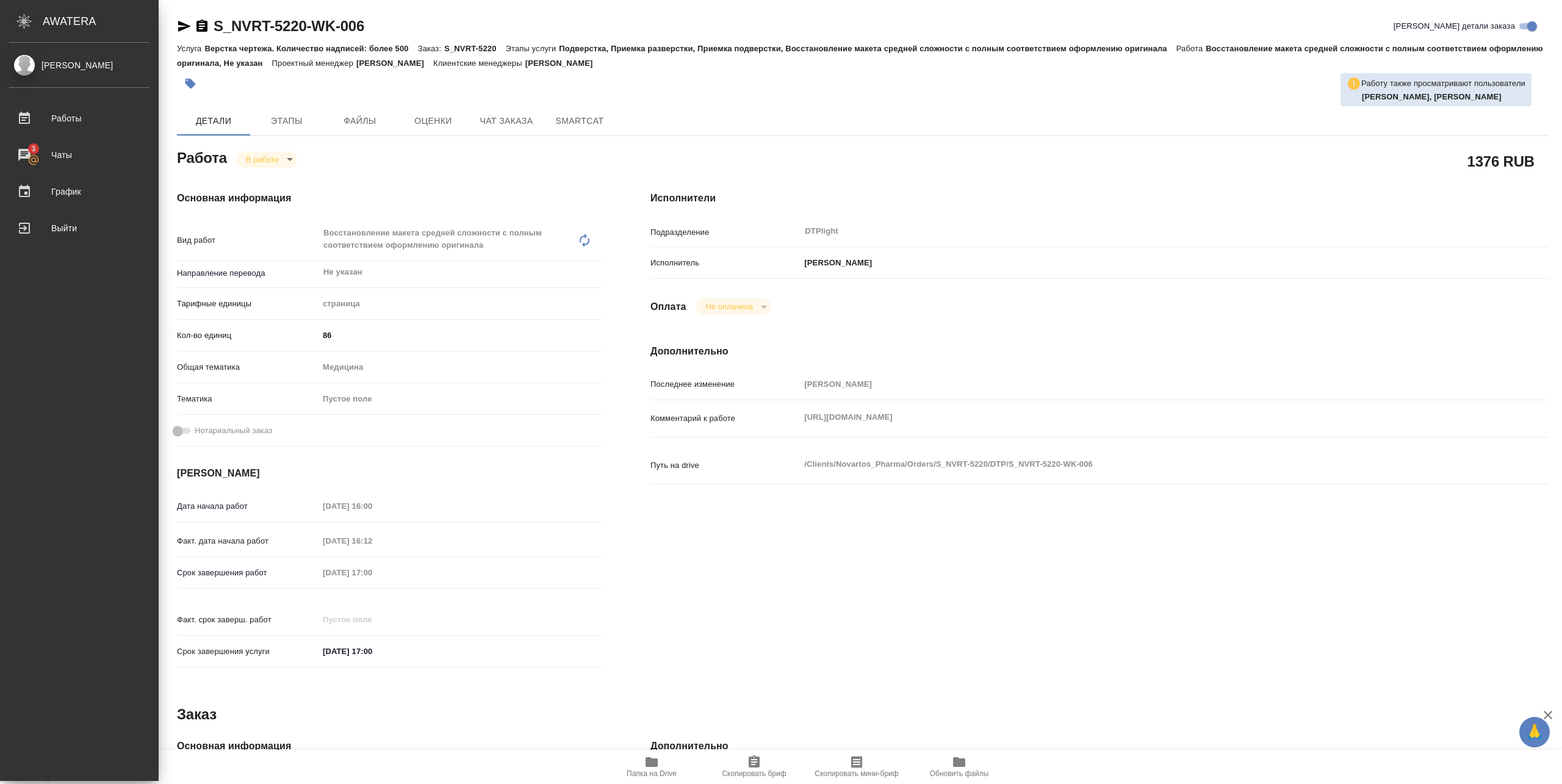
type textarea "x"
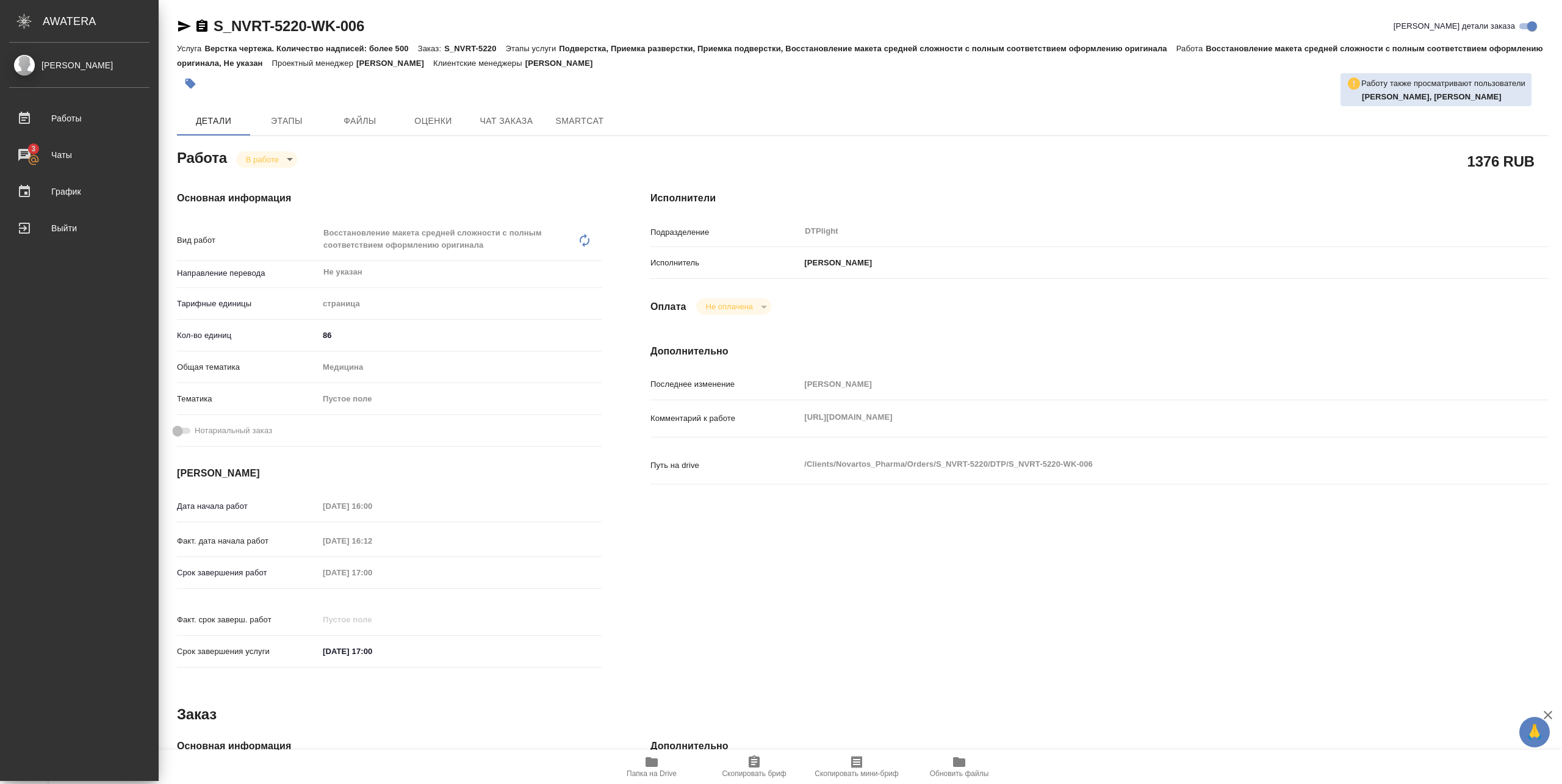
type textarea "x"
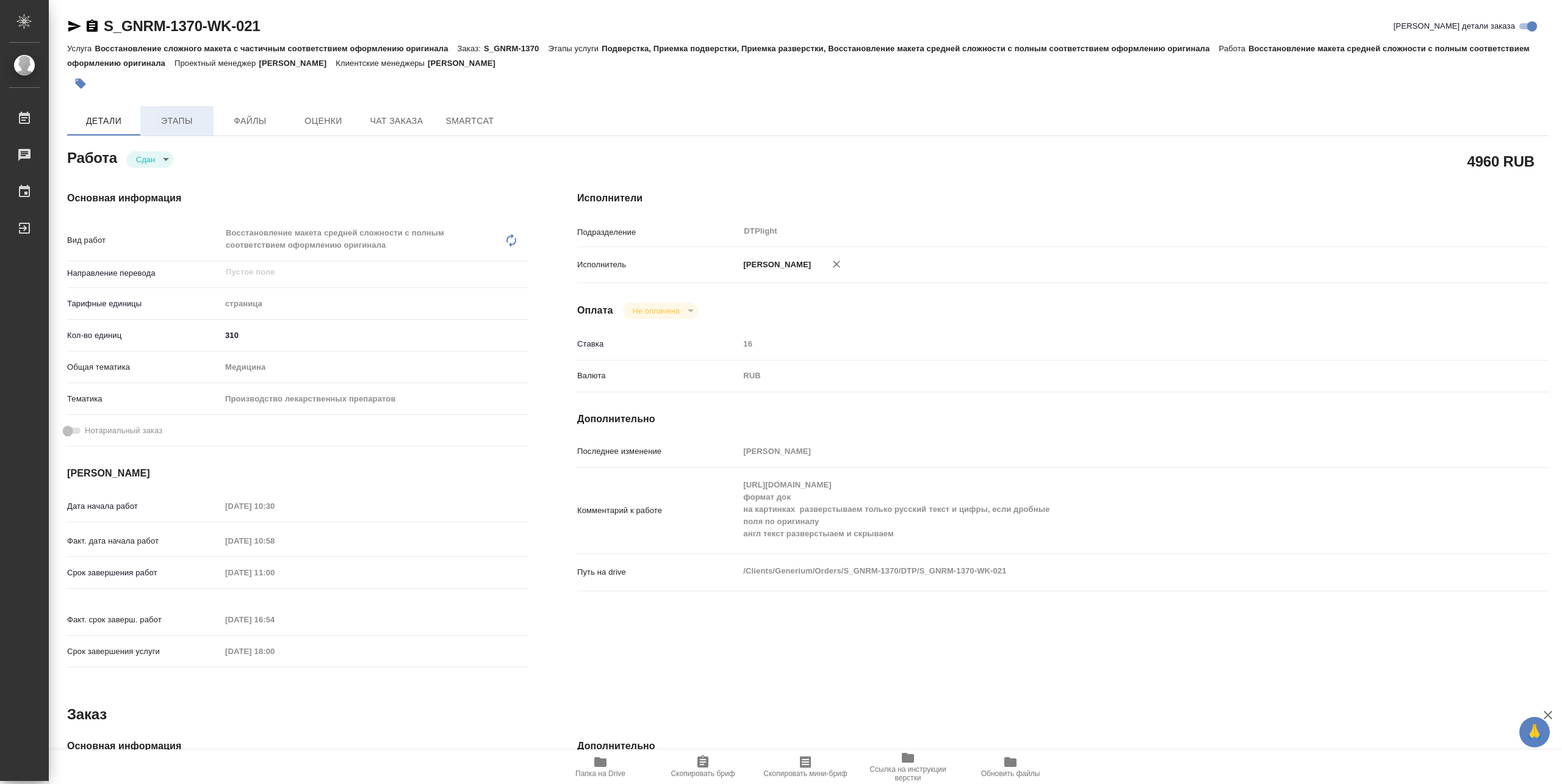
click at [184, 126] on span "Этапы" at bounding box center [177, 121] width 59 height 15
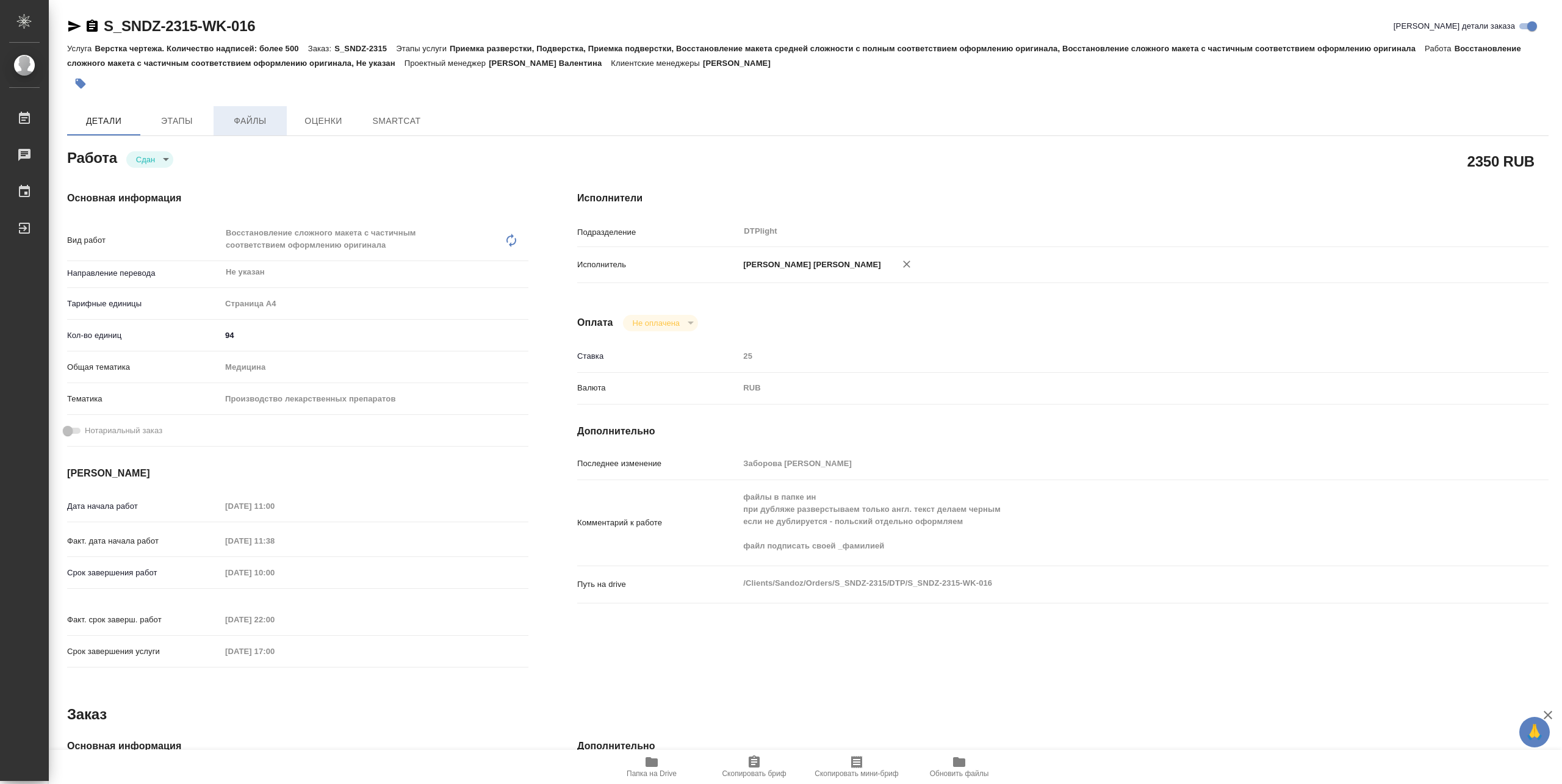
type textarea "x"
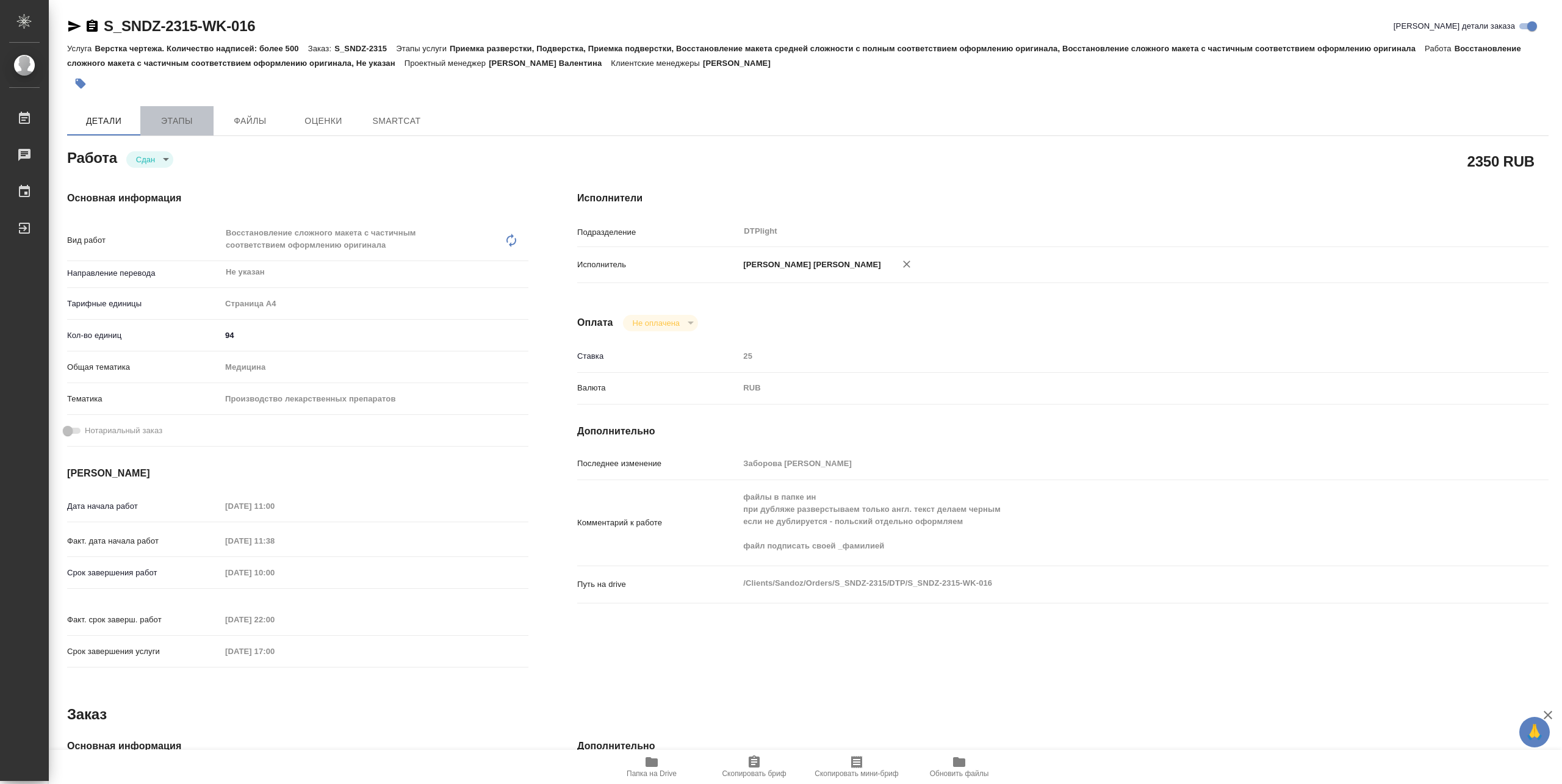
click at [181, 110] on button "Этапы" at bounding box center [177, 121] width 73 height 29
type textarea "x"
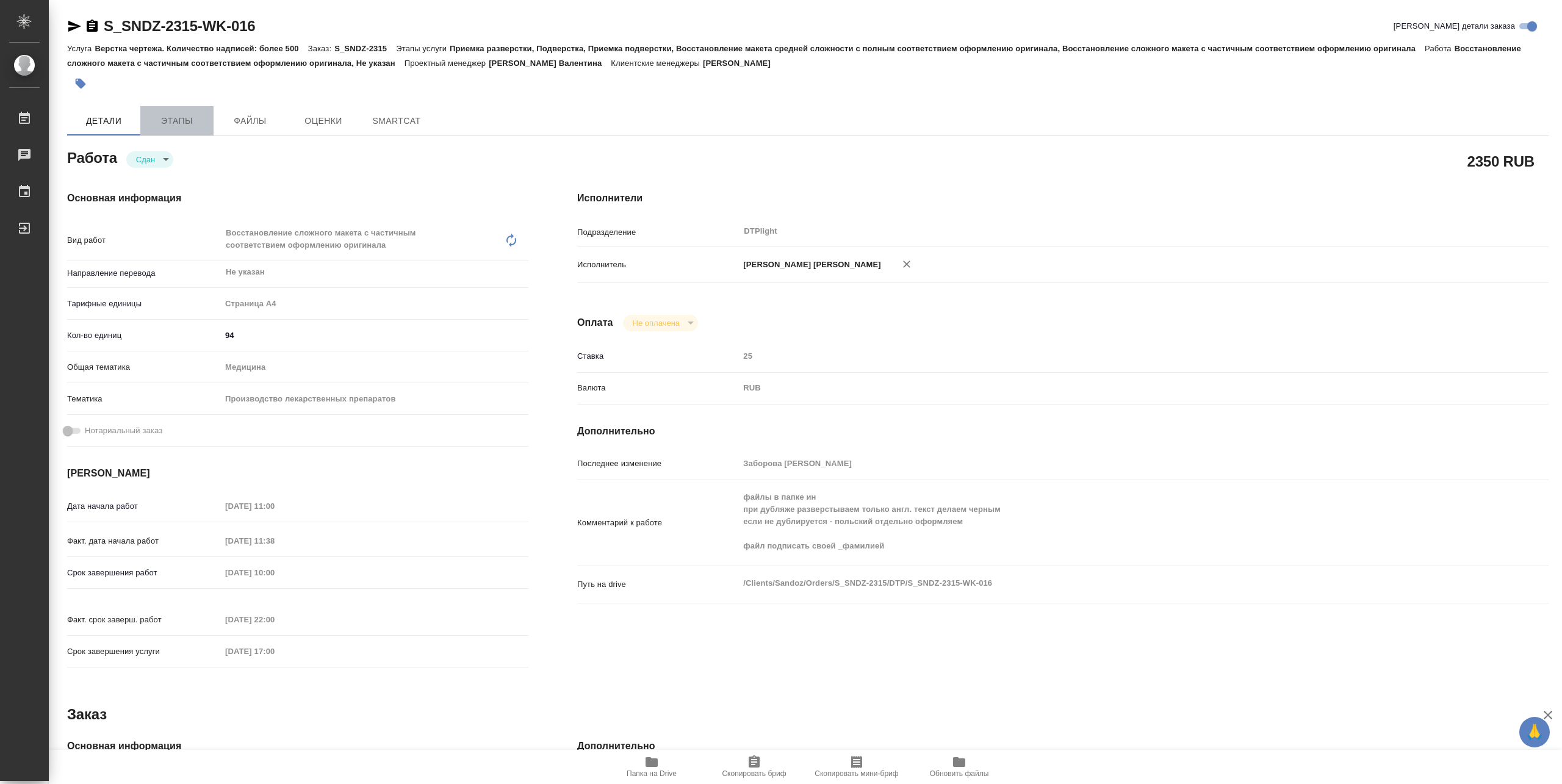
type textarea "x"
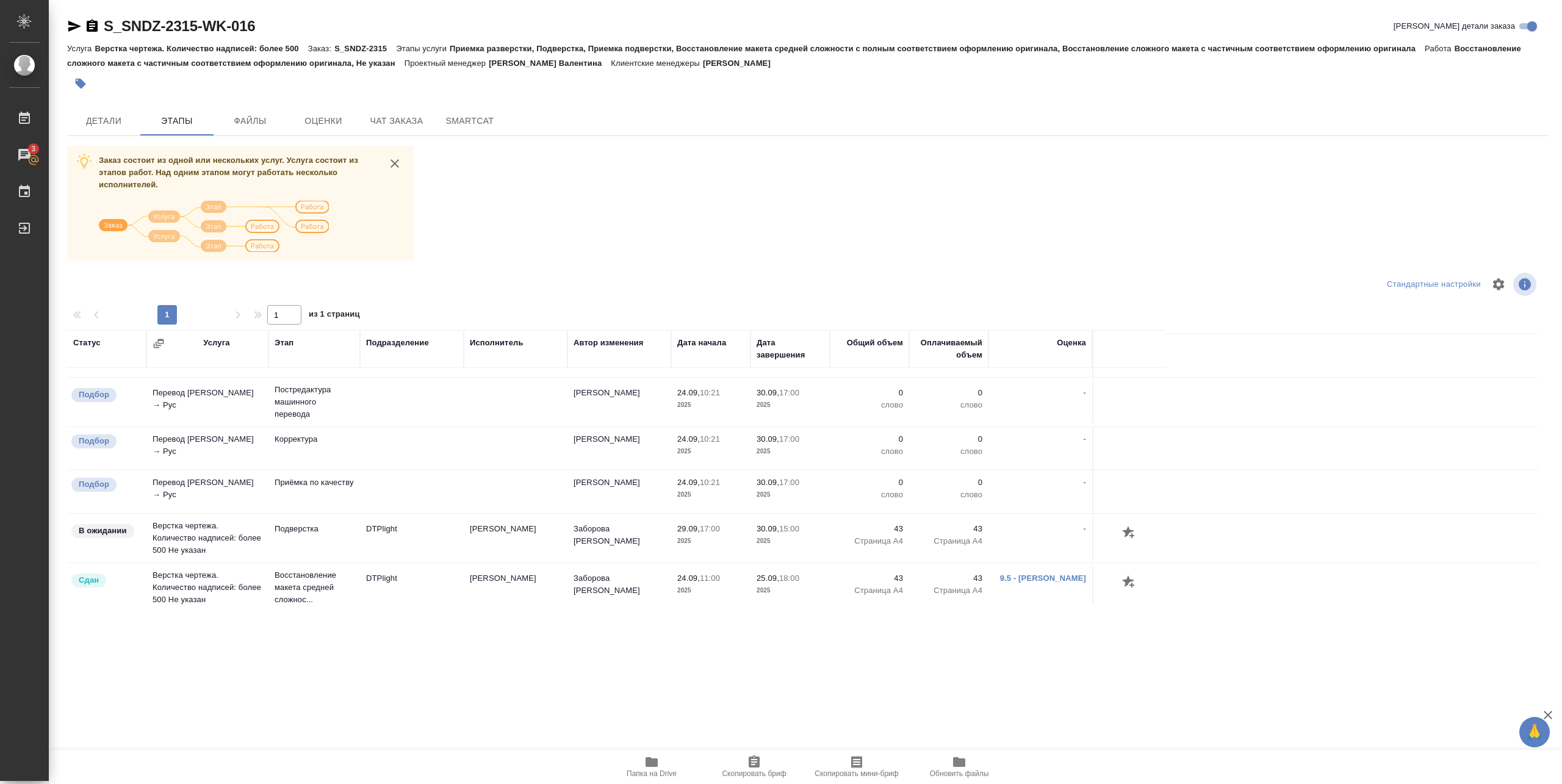
scroll to position [714, 0]
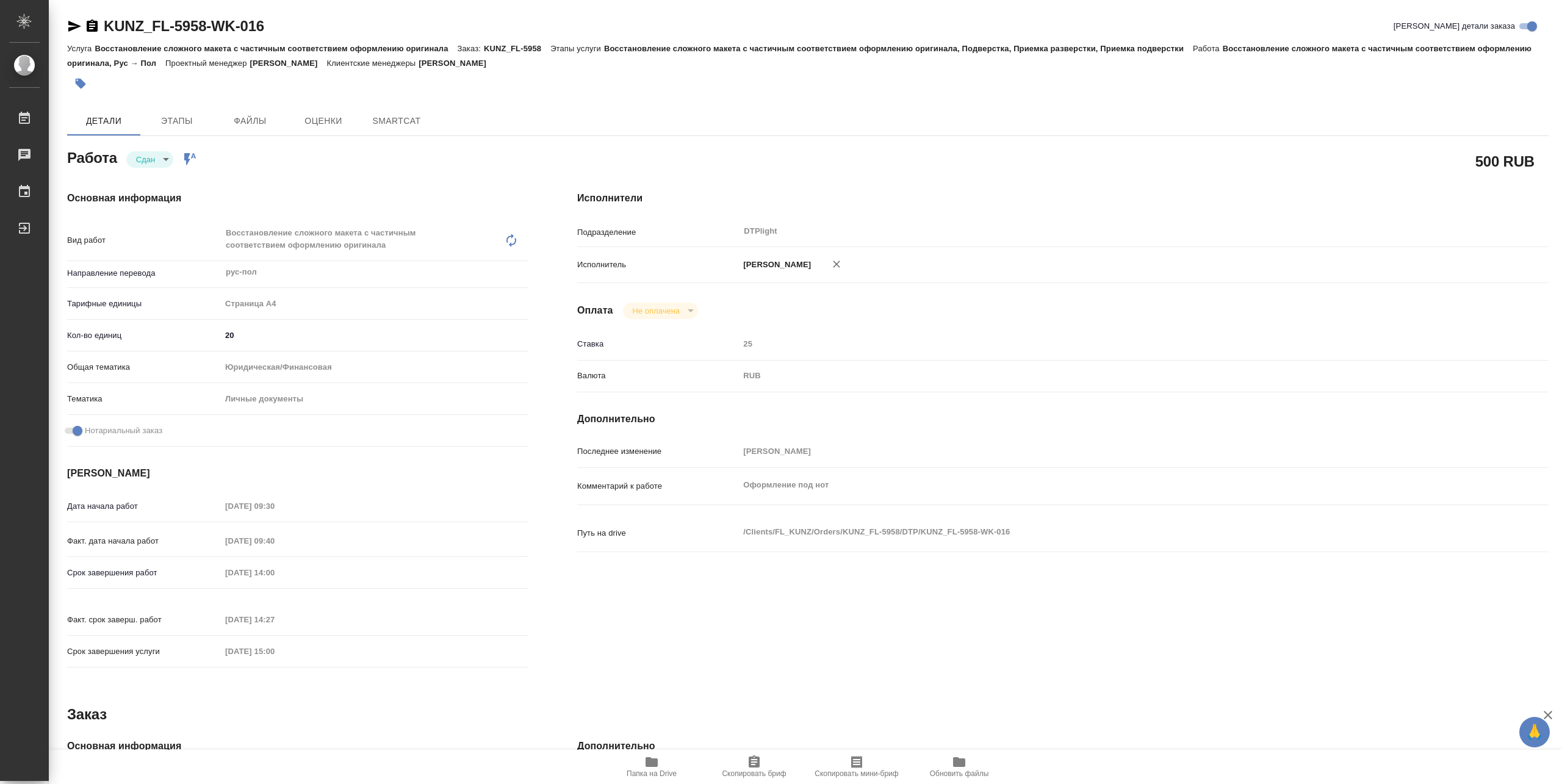
type textarea "x"
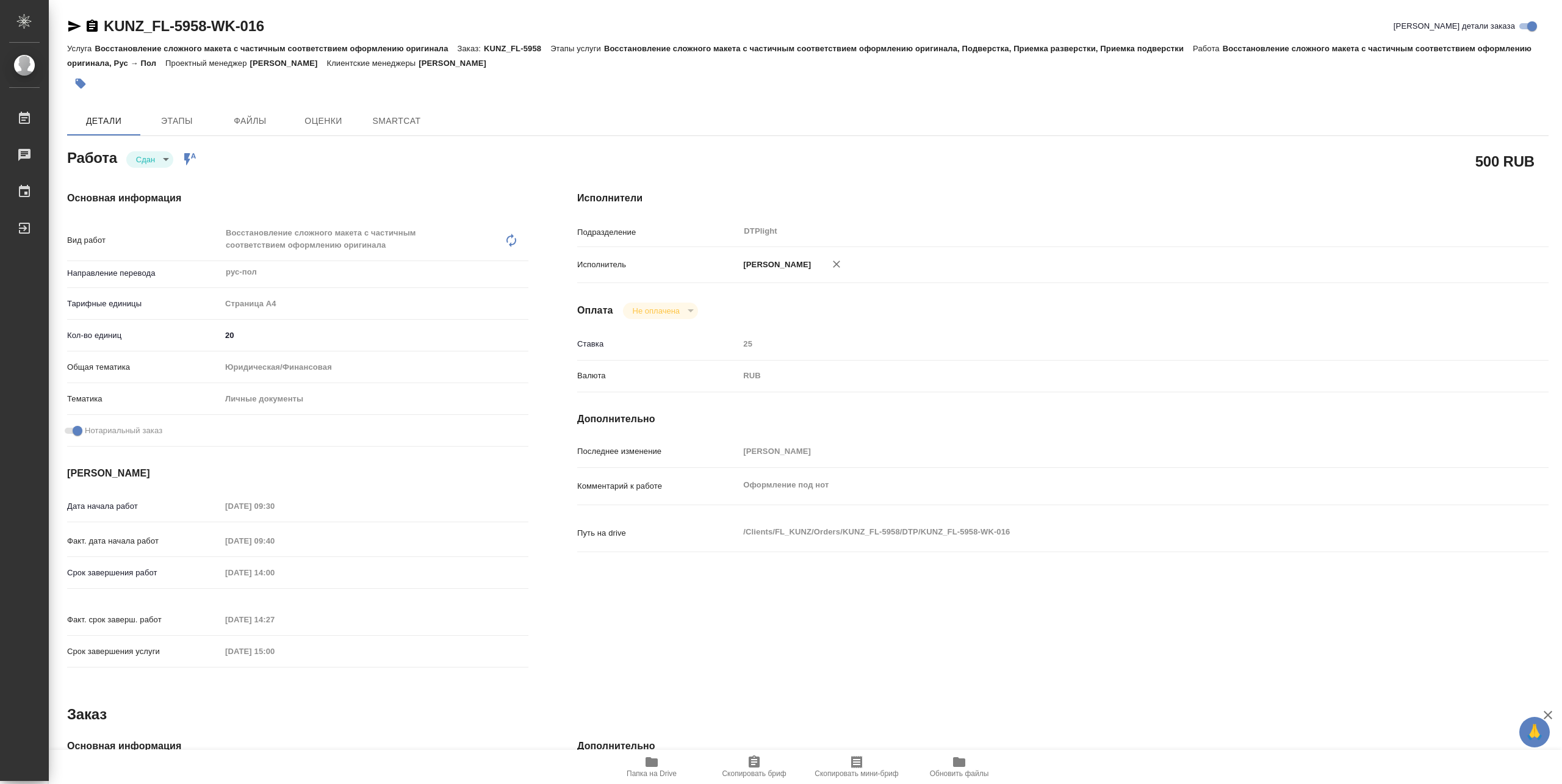
type textarea "x"
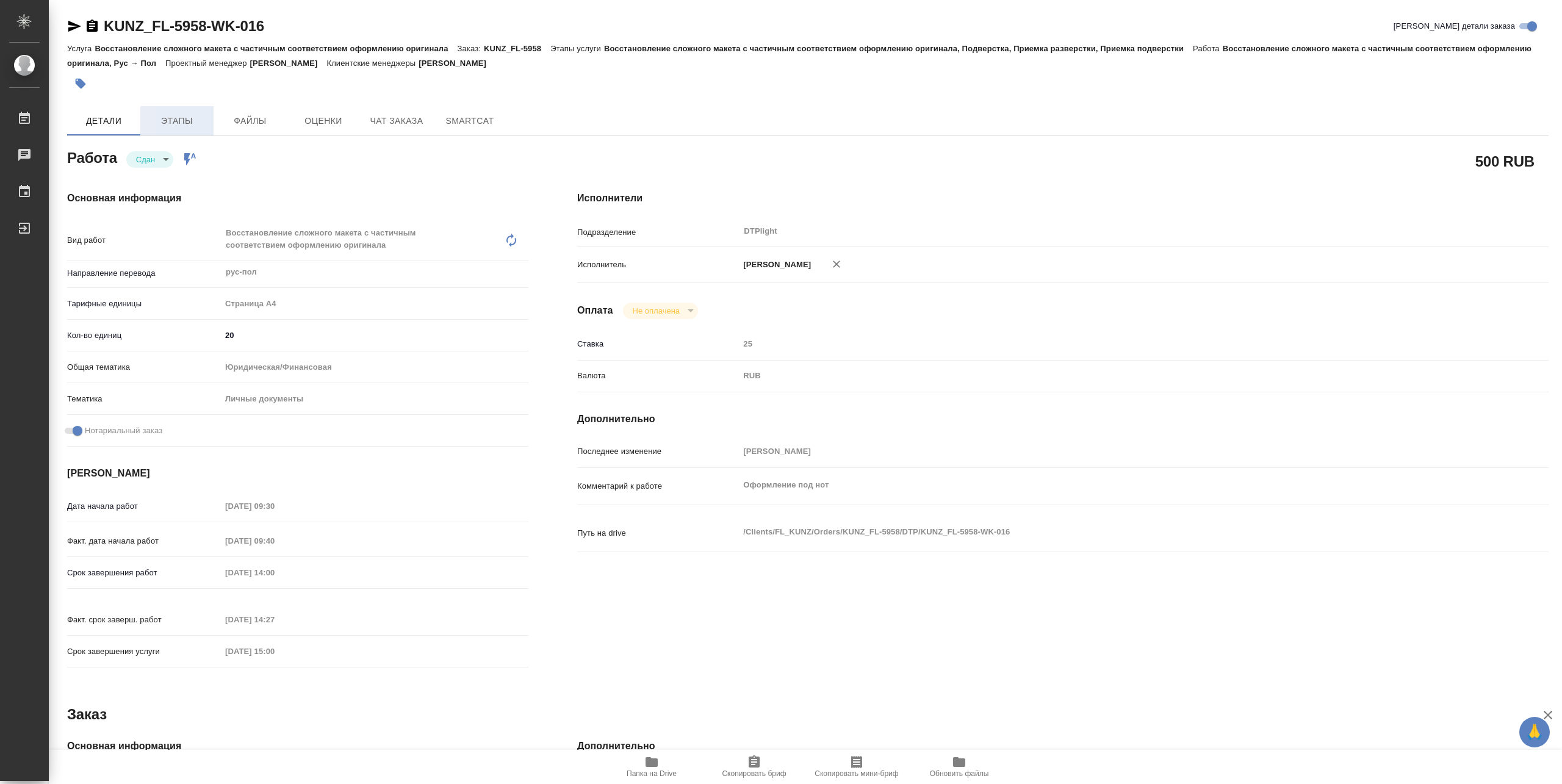
click at [176, 113] on span "Этапы" at bounding box center [177, 121] width 59 height 15
type textarea "x"
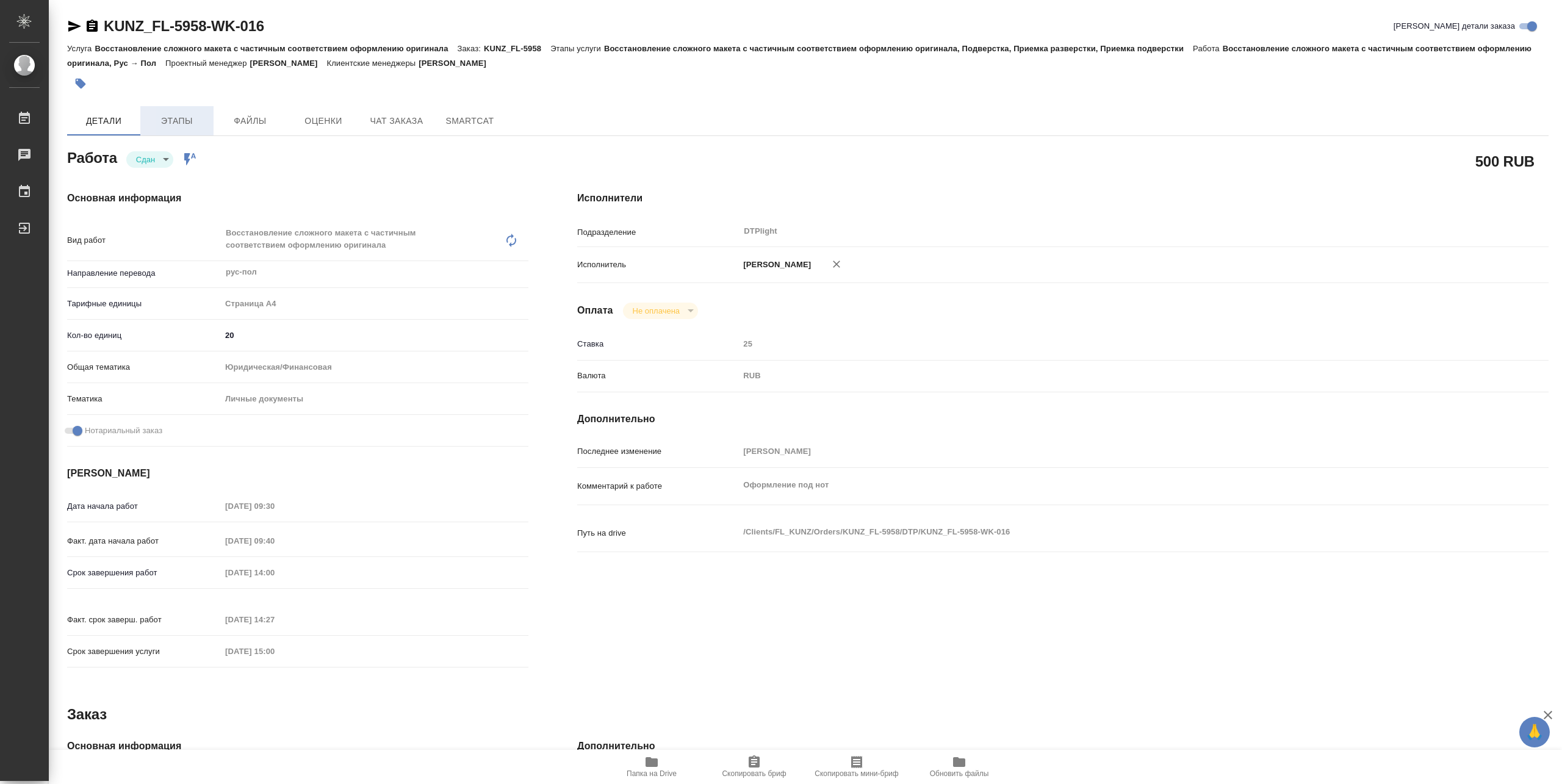
type textarea "x"
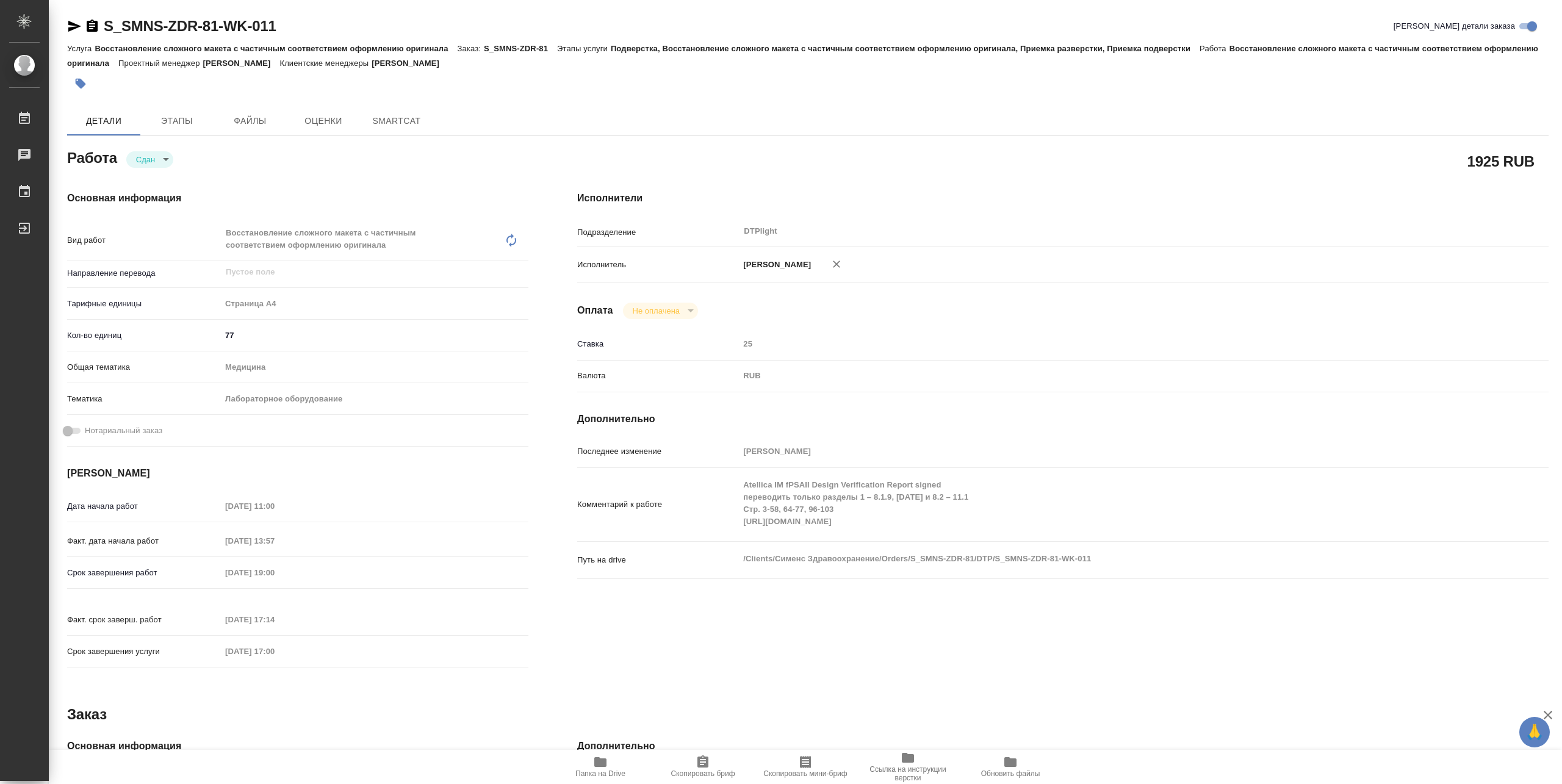
type textarea "x"
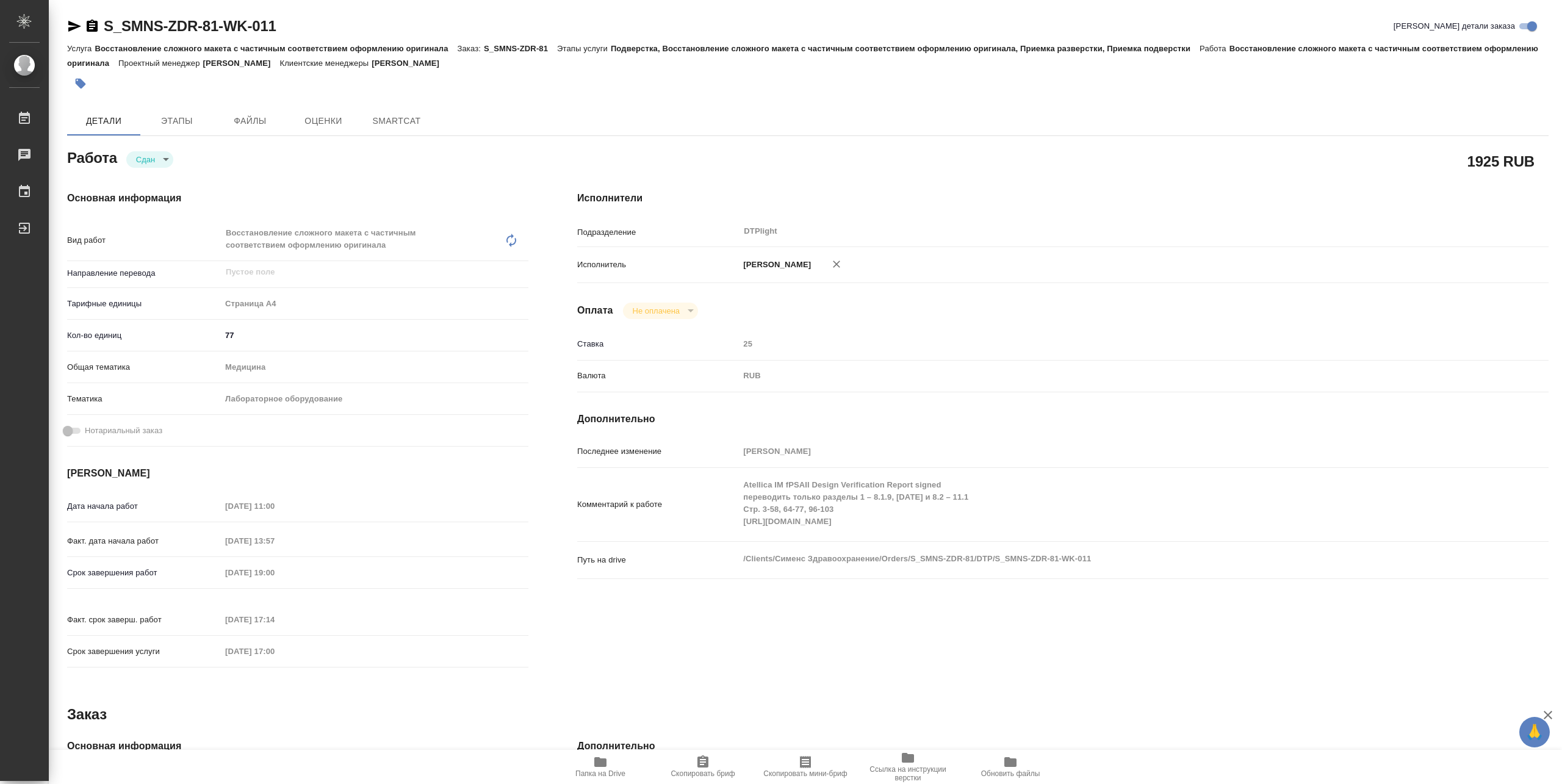
type textarea "x"
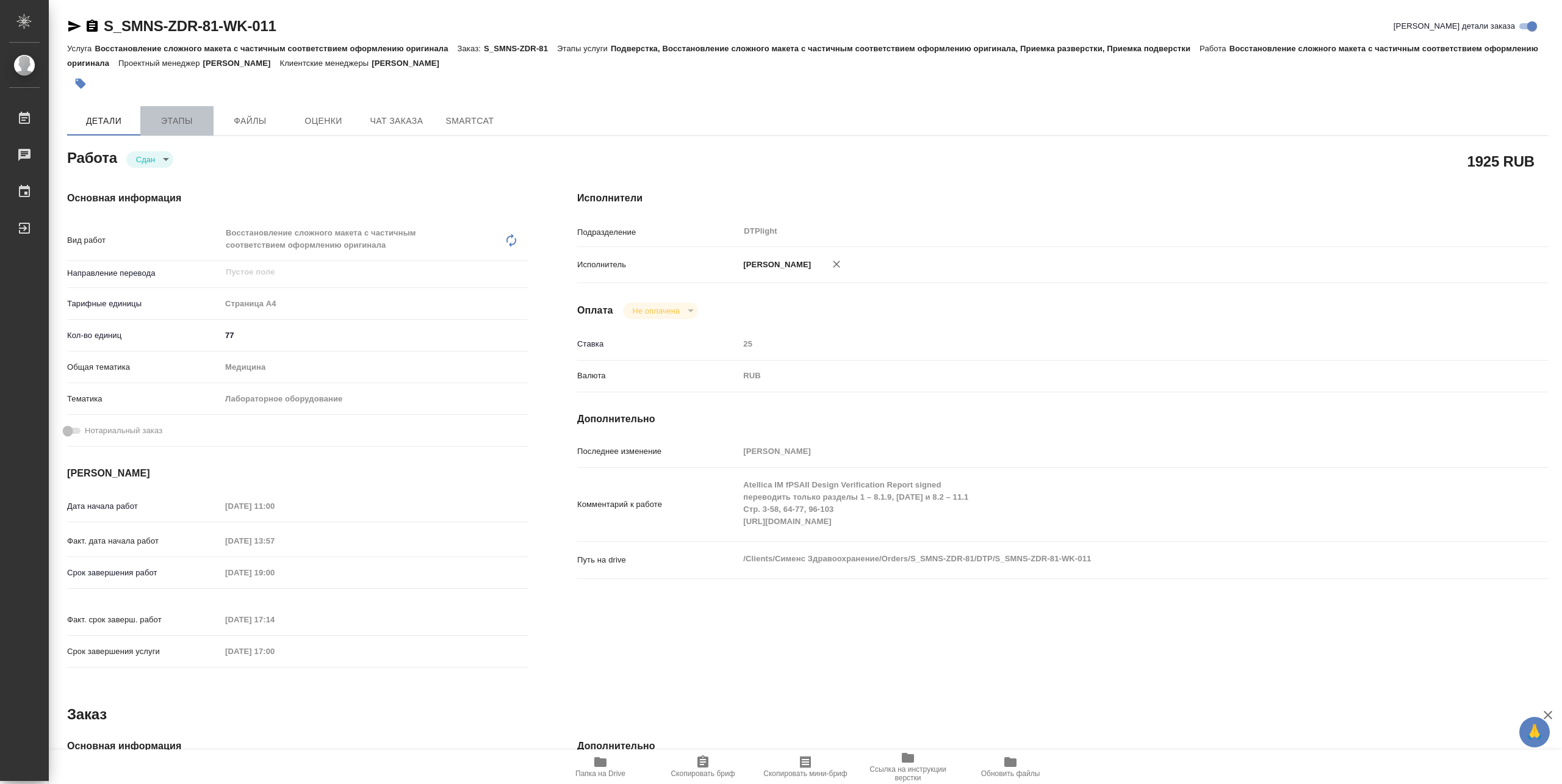
click at [198, 118] on span "Этапы" at bounding box center [177, 121] width 59 height 15
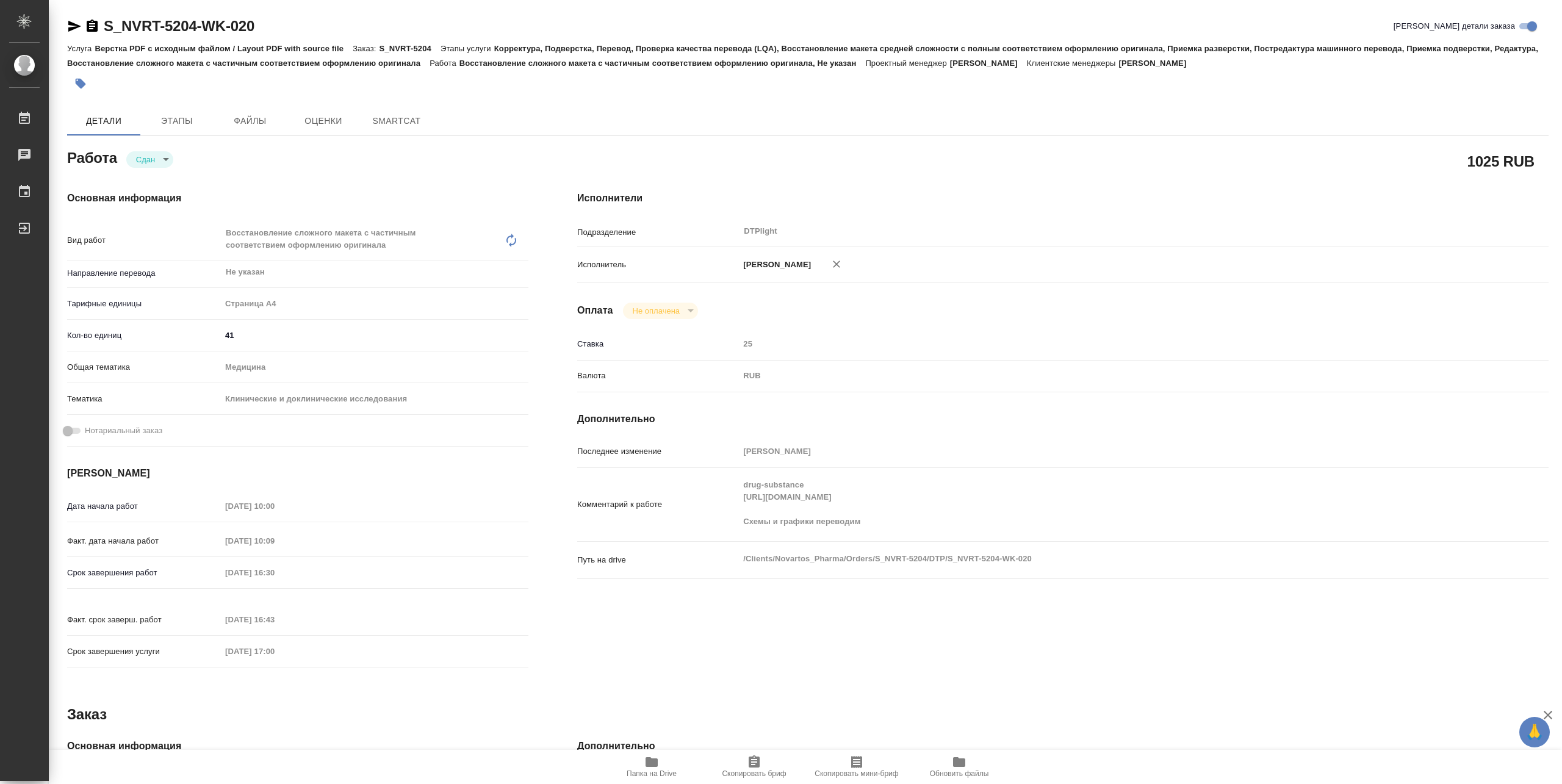
type textarea "x"
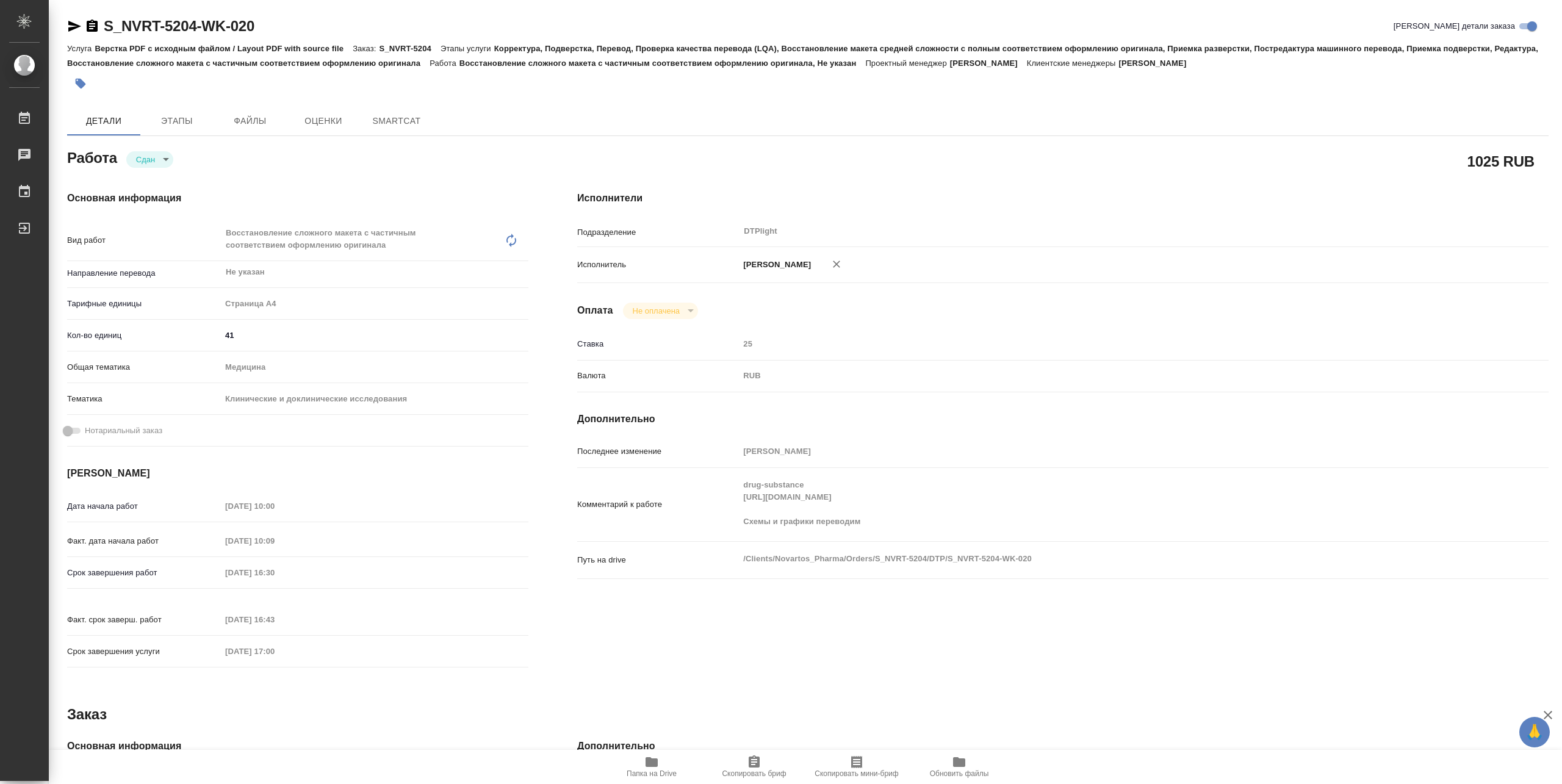
type textarea "x"
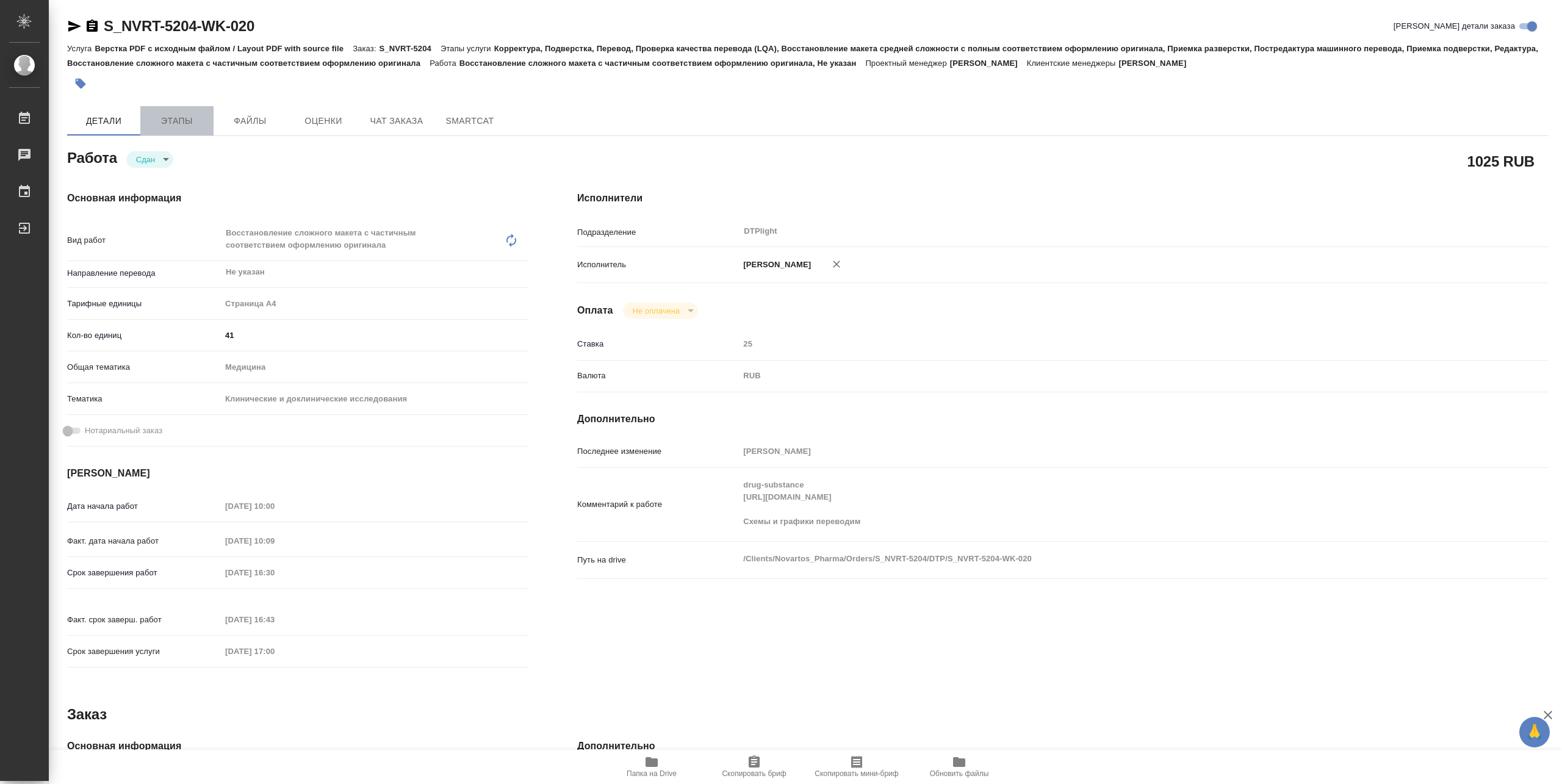
click at [184, 119] on span "Этапы" at bounding box center [177, 121] width 59 height 15
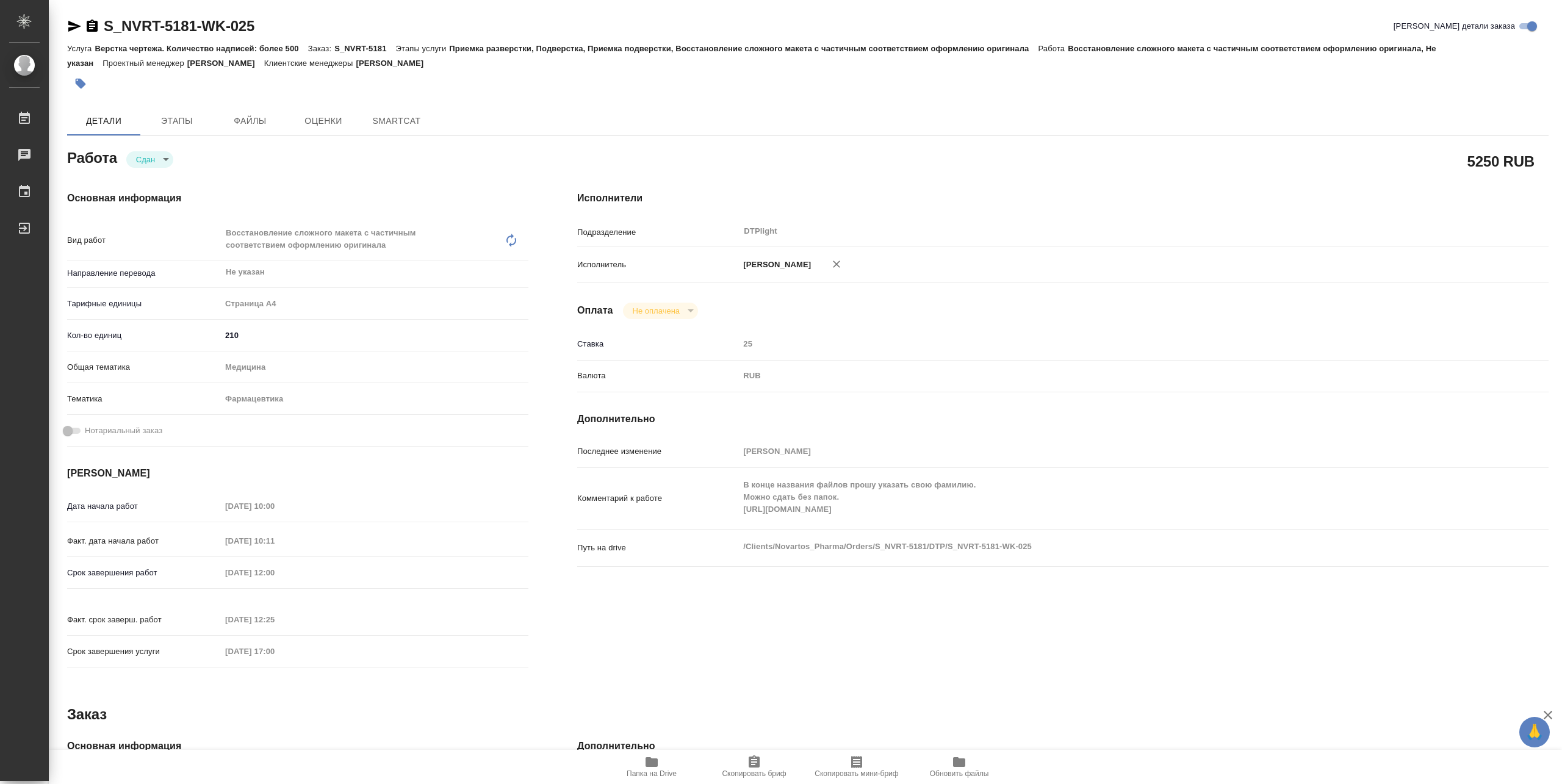
type textarea "x"
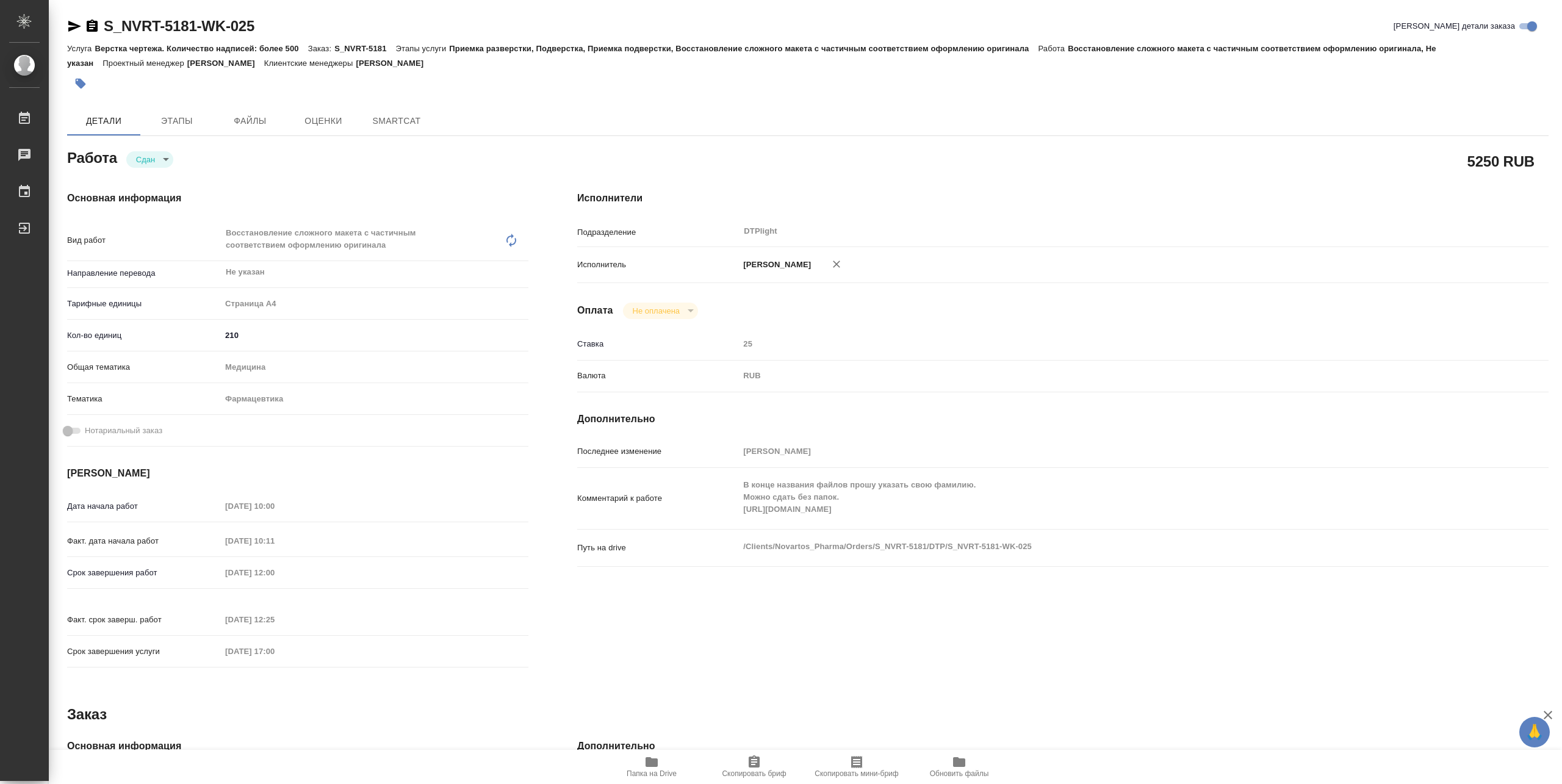
type textarea "x"
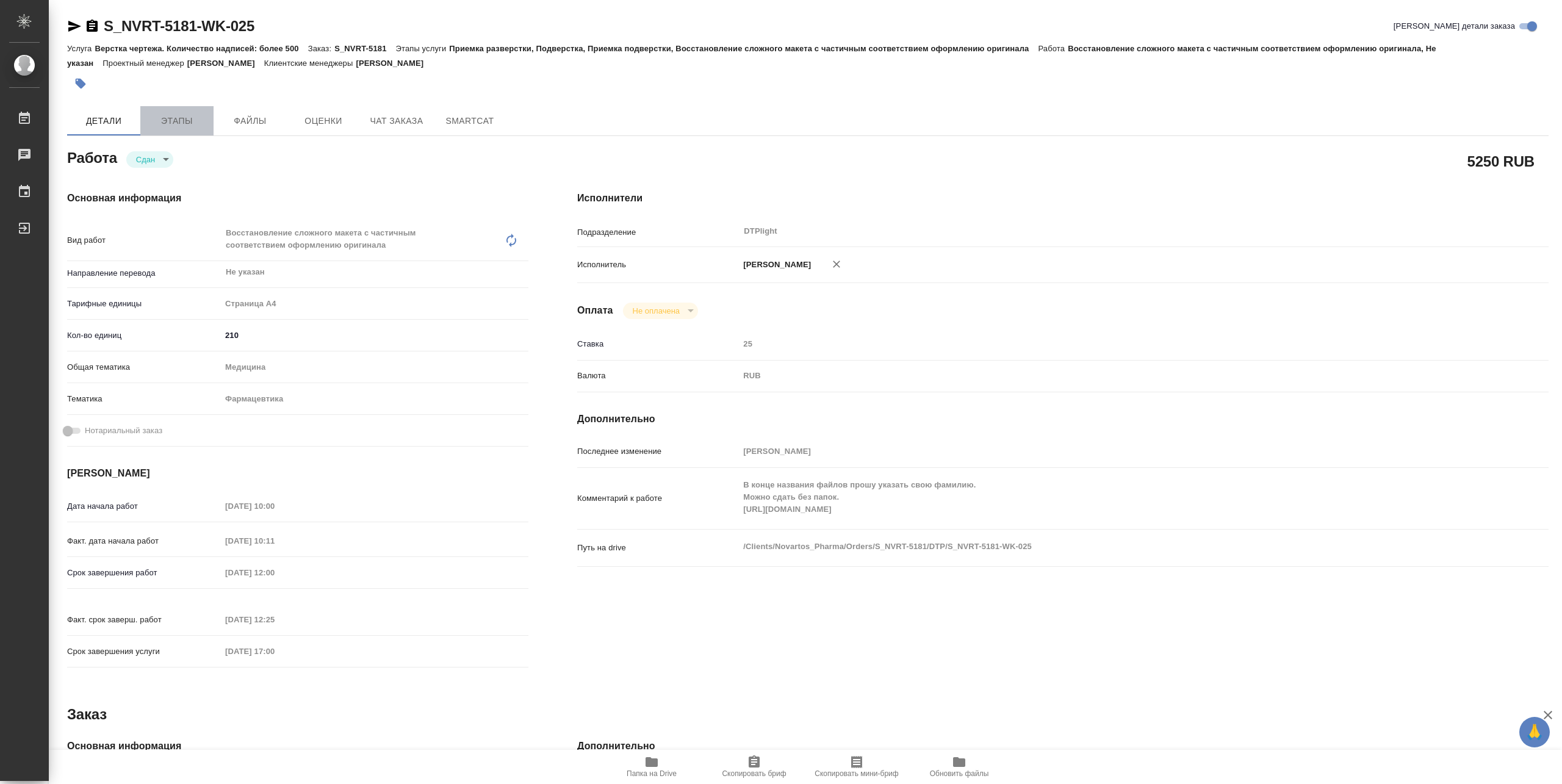
click at [188, 118] on span "Этапы" at bounding box center [177, 121] width 59 height 15
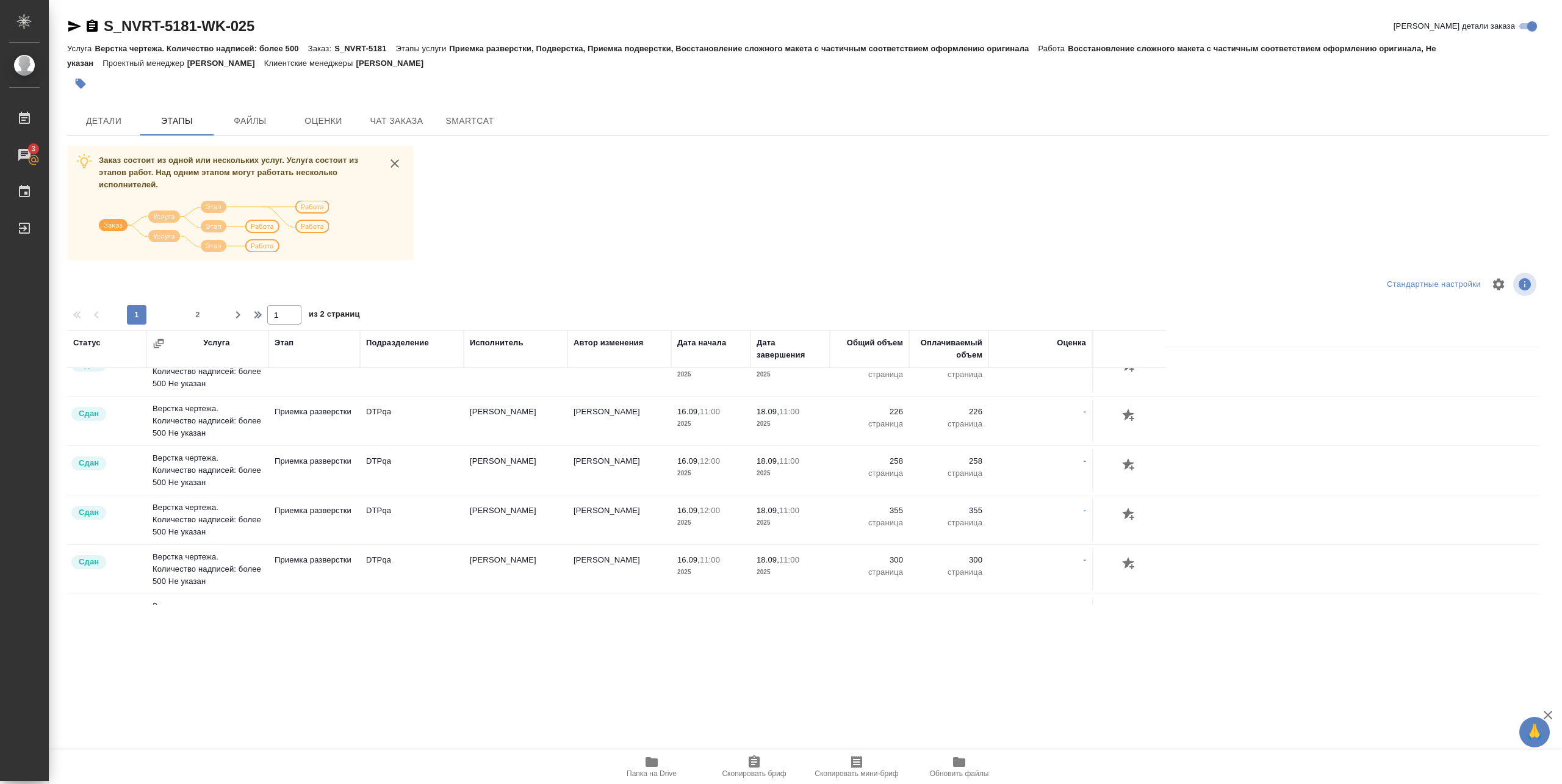
scroll to position [274, 0]
